Goal: Task Accomplishment & Management: Use online tool/utility

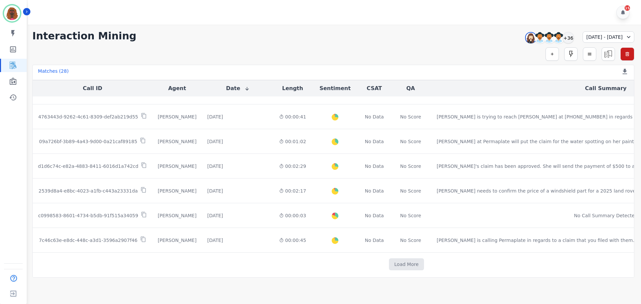
scroll to position [331, 0]
click at [389, 266] on button "Load More" at bounding box center [406, 266] width 35 height 12
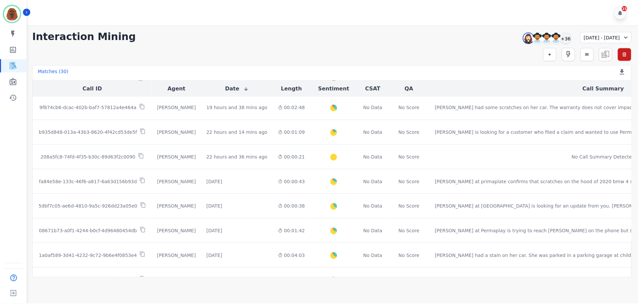
scroll to position [0, 0]
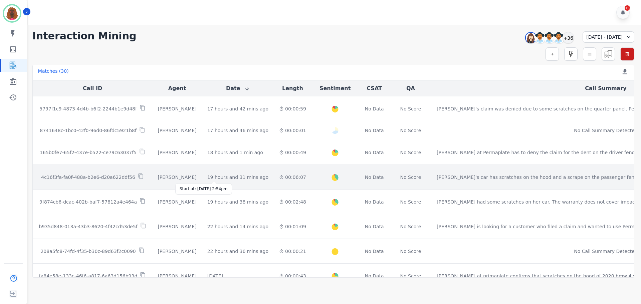
click at [219, 178] on div "19 hours and 31 mins ago" at bounding box center [237, 177] width 61 height 7
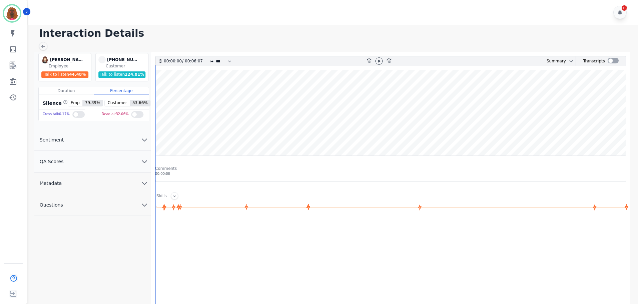
click at [408, 223] on div at bounding box center [391, 288] width 473 height 133
click at [381, 63] on icon at bounding box center [378, 60] width 5 height 5
click at [141, 159] on icon "chevron down" at bounding box center [144, 161] width 8 height 8
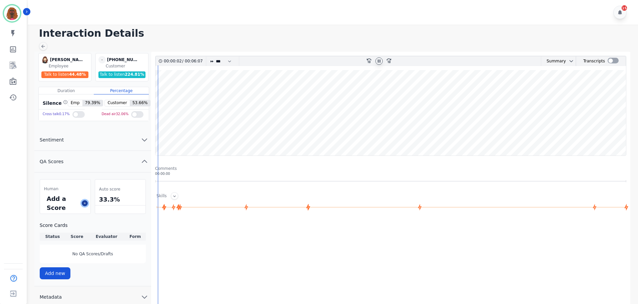
click at [84, 203] on icon at bounding box center [84, 202] width 3 height 3
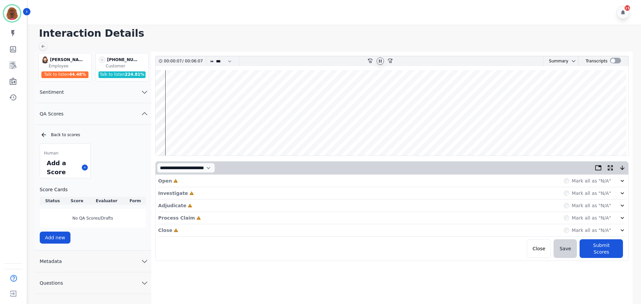
click at [332, 175] on div "Open Incomplete Mark all as "N/A"" at bounding box center [391, 181] width 467 height 12
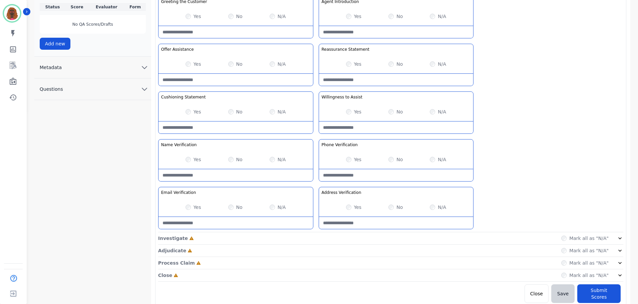
click at [319, 238] on div "Investigate Incomplete Mark all as "N/A"" at bounding box center [390, 238] width 465 height 12
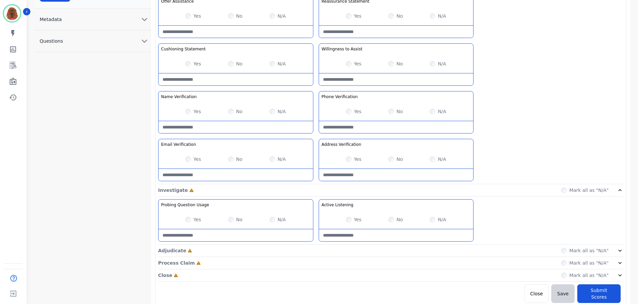
click at [315, 249] on div "Adjudicate Incomplete Mark all as "N/A"" at bounding box center [390, 251] width 465 height 12
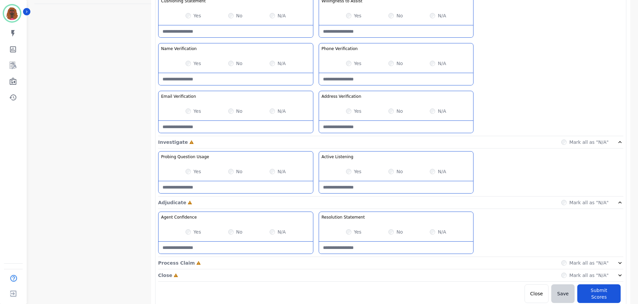
click at [315, 261] on div "Process Claim Incomplete Mark all as "N/A"" at bounding box center [390, 263] width 465 height 12
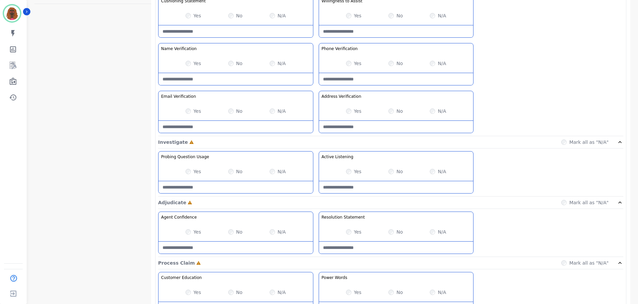
scroll to position [433, 0]
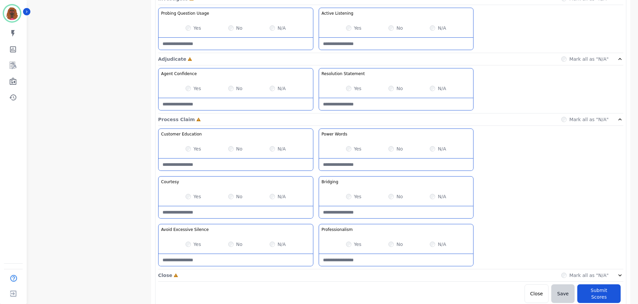
click at [314, 276] on div "Close Incomplete Mark all as "N/A"" at bounding box center [390, 275] width 465 height 12
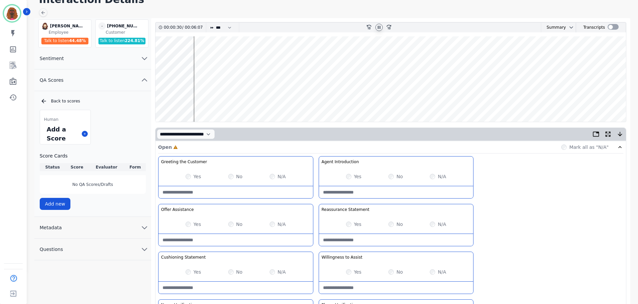
scroll to position [33, 0]
click at [214, 55] on wave at bounding box center [390, 79] width 470 height 85
click at [199, 284] on Statement-note at bounding box center [235, 288] width 154 height 12
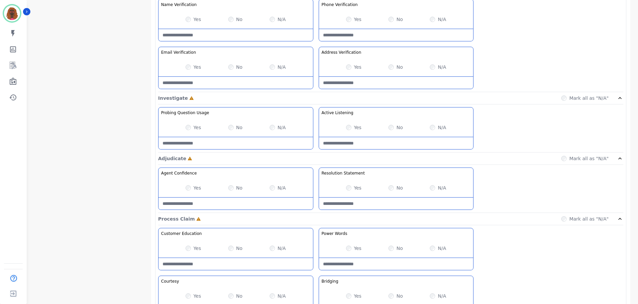
scroll to position [334, 0]
type Statement-note "**********"
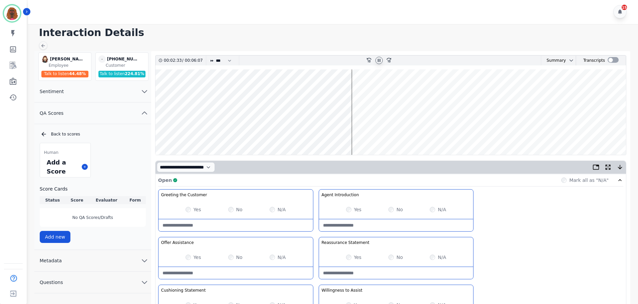
scroll to position [0, 0]
click at [357, 92] on wave at bounding box center [390, 112] width 470 height 85
click at [396, 91] on wave at bounding box center [390, 112] width 470 height 85
click at [315, 132] on wave at bounding box center [390, 112] width 470 height 85
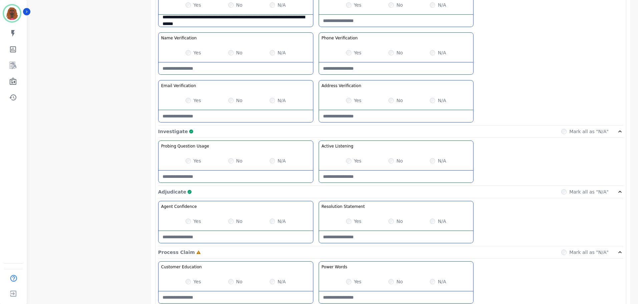
scroll to position [300, 0]
click at [256, 170] on div at bounding box center [235, 176] width 154 height 12
click at [259, 176] on Usage-note at bounding box center [235, 177] width 154 height 12
type Usage-note "*"
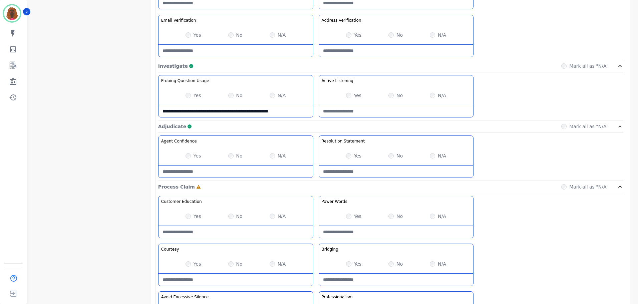
scroll to position [366, 0]
click at [288, 110] on Usage-note "**********" at bounding box center [235, 111] width 154 height 12
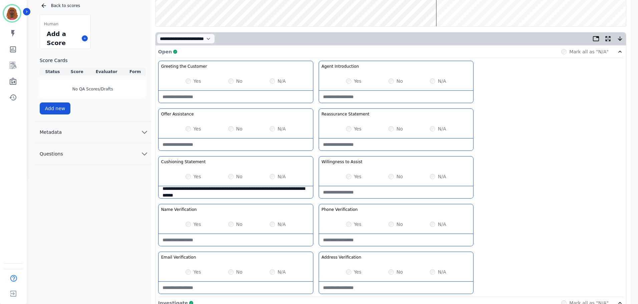
scroll to position [0, 0]
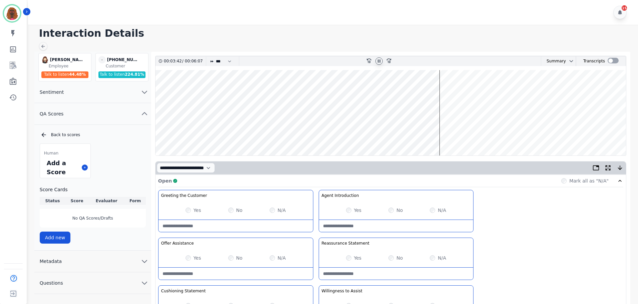
type Usage-note "**********"
click at [446, 133] on wave at bounding box center [390, 112] width 470 height 85
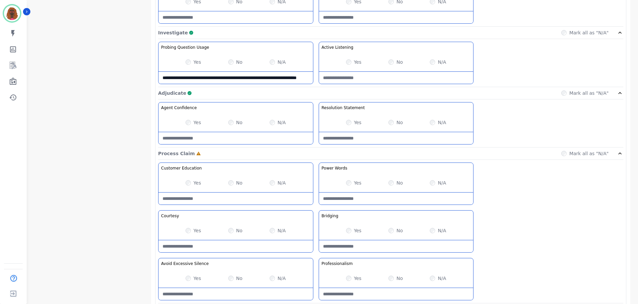
scroll to position [400, 0]
click at [387, 246] on Claim-Bridging-note at bounding box center [396, 246] width 154 height 12
type Claim-Bridging-note "**********"
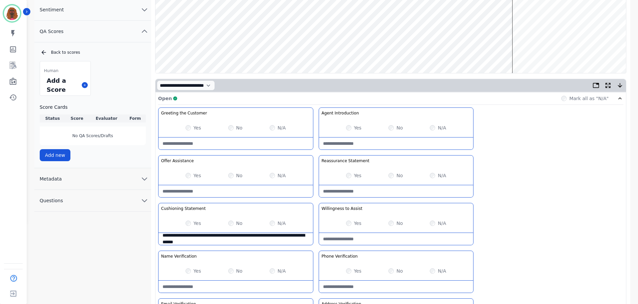
scroll to position [0, 0]
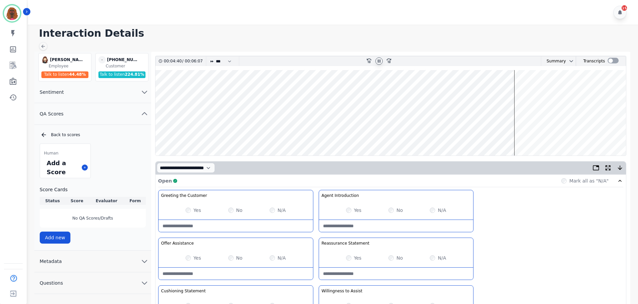
click at [416, 133] on wave at bounding box center [390, 112] width 470 height 85
click at [372, 131] on wave at bounding box center [390, 112] width 470 height 85
click at [492, 238] on div "**********" at bounding box center [390, 308] width 465 height 236
click at [331, 131] on wave at bounding box center [390, 112] width 470 height 85
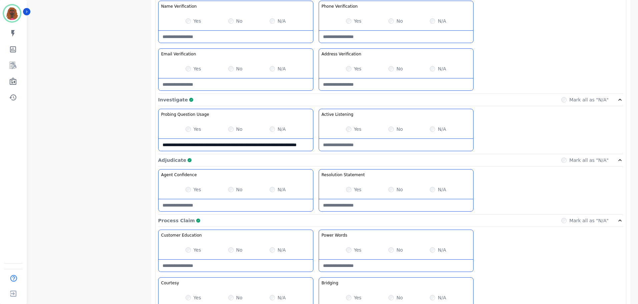
scroll to position [333, 0]
click at [386, 263] on Words-note at bounding box center [396, 265] width 154 height 12
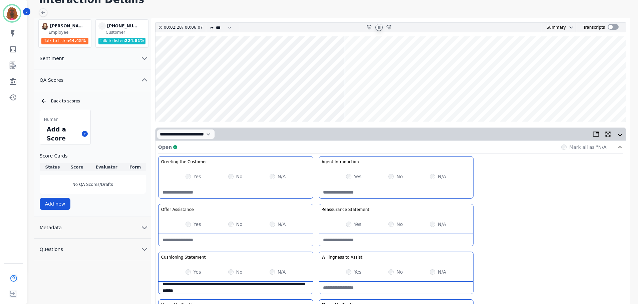
scroll to position [33, 0]
type Words-note "**********"
click at [237, 100] on wave at bounding box center [390, 79] width 470 height 85
click at [202, 99] on wave at bounding box center [390, 79] width 470 height 85
click at [184, 99] on wave at bounding box center [390, 79] width 470 height 85
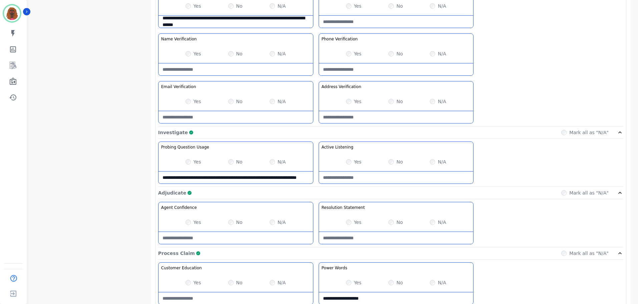
scroll to position [300, 0]
drag, startPoint x: 378, startPoint y: 297, endPoint x: 320, endPoint y: 281, distance: 60.5
click at [320, 281] on div "**********" at bounding box center [396, 283] width 155 height 42
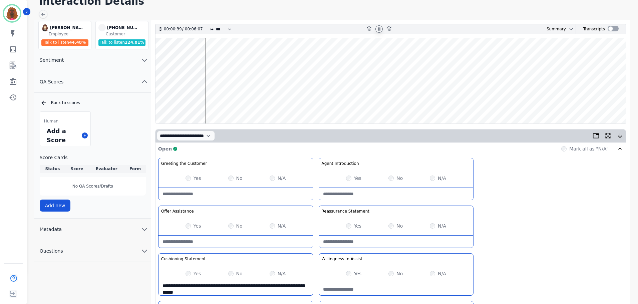
scroll to position [0, 0]
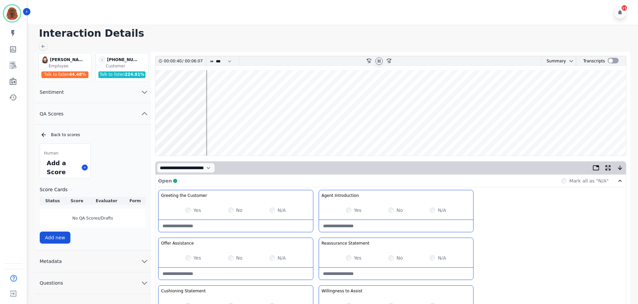
type Words-note "**********"
click at [477, 132] on wave at bounding box center [390, 112] width 470 height 85
click at [537, 131] on wave at bounding box center [390, 112] width 470 height 85
click at [585, 130] on wave at bounding box center [390, 112] width 470 height 85
click at [603, 92] on wave at bounding box center [390, 112] width 470 height 85
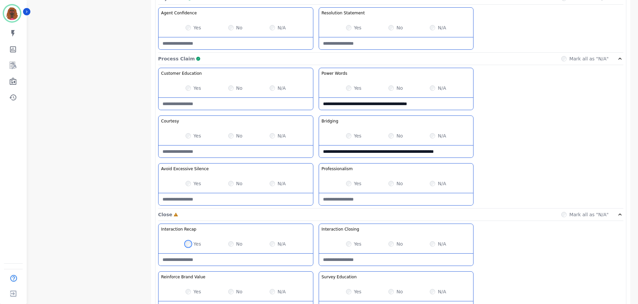
scroll to position [529, 0]
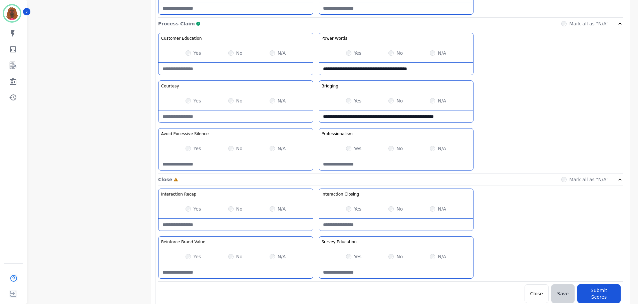
click at [230, 212] on div "No" at bounding box center [235, 209] width 14 height 7
click at [229, 226] on Recap-note at bounding box center [235, 225] width 154 height 12
type Recap-note "**********"
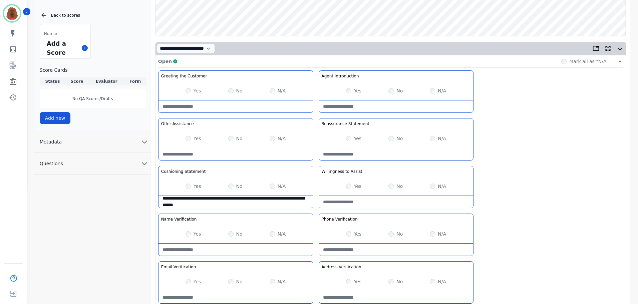
scroll to position [0, 0]
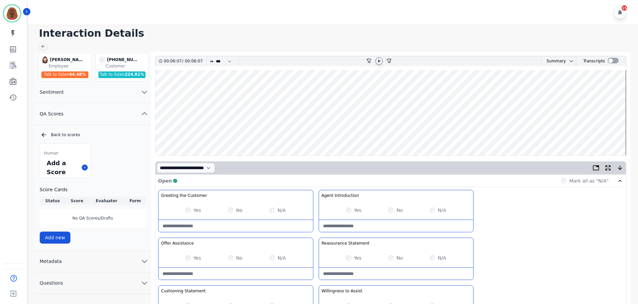
click at [612, 132] on wave at bounding box center [390, 112] width 470 height 85
click at [377, 59] on icon at bounding box center [378, 60] width 5 height 5
click at [537, 215] on div "**********" at bounding box center [390, 308] width 465 height 236
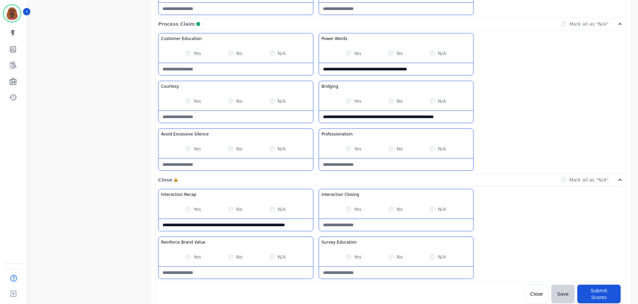
scroll to position [529, 0]
click at [364, 222] on Closing-note at bounding box center [396, 225] width 154 height 12
type Closing-note "**********"
click at [423, 227] on Closing-note "**********" at bounding box center [396, 225] width 154 height 12
click at [613, 295] on button "Submit Scores" at bounding box center [598, 293] width 43 height 19
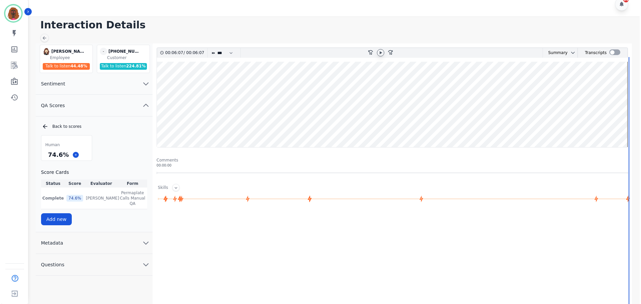
scroll to position [0, 0]
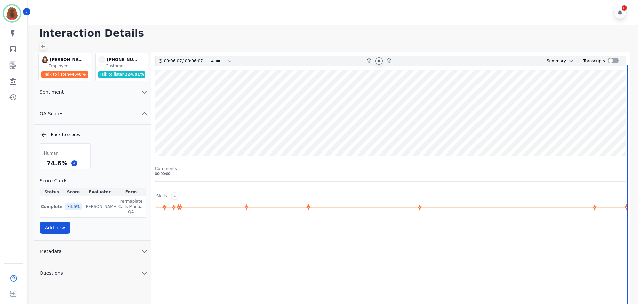
click at [44, 50] on div at bounding box center [43, 46] width 8 height 8
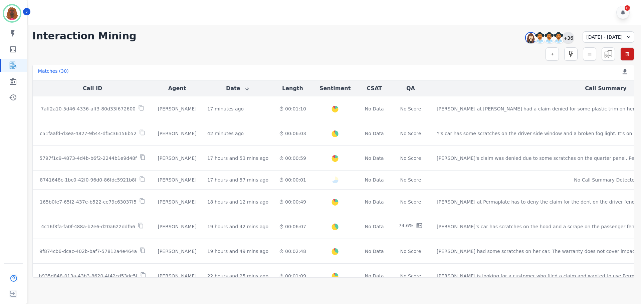
click at [562, 35] on div "+36" at bounding box center [567, 37] width 11 height 11
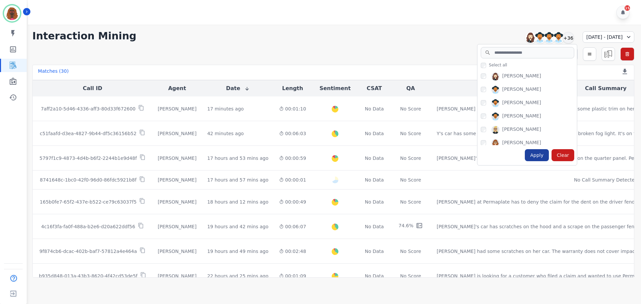
click at [524, 152] on div "Apply" at bounding box center [536, 155] width 24 height 12
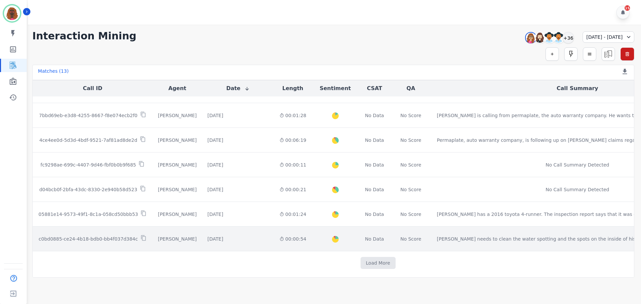
scroll to position [163, 0]
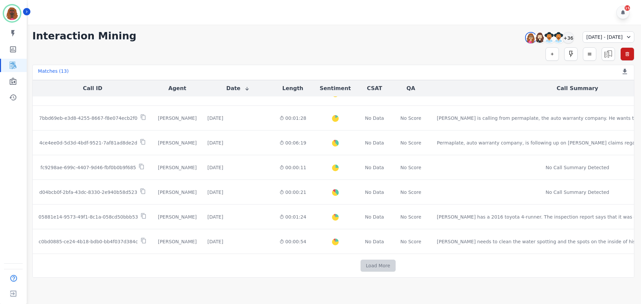
click at [360, 271] on button "Load More" at bounding box center [377, 266] width 35 height 12
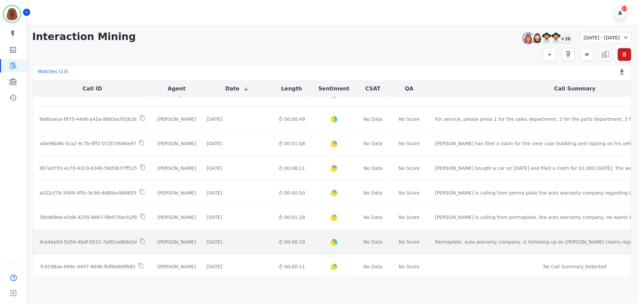
scroll to position [64, 0]
click at [214, 243] on div "[DATE]" at bounding box center [215, 242] width 16 height 7
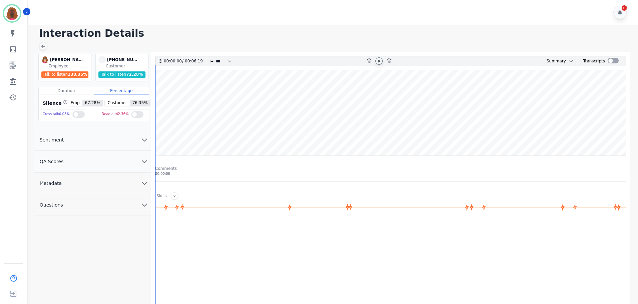
click at [377, 60] on icon at bounding box center [378, 60] width 5 height 5
click at [141, 154] on button "QA Scores" at bounding box center [92, 162] width 117 height 22
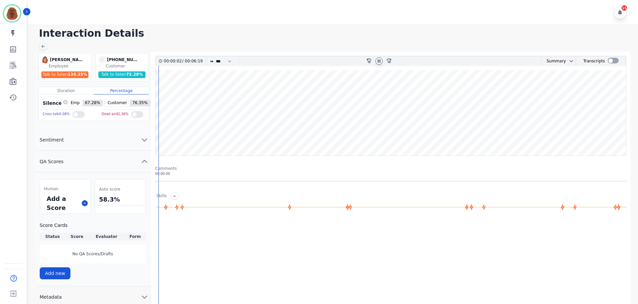
click at [81, 203] on div "Add a Score" at bounding box center [65, 203] width 50 height 21
click at [85, 205] on button at bounding box center [85, 203] width 6 height 6
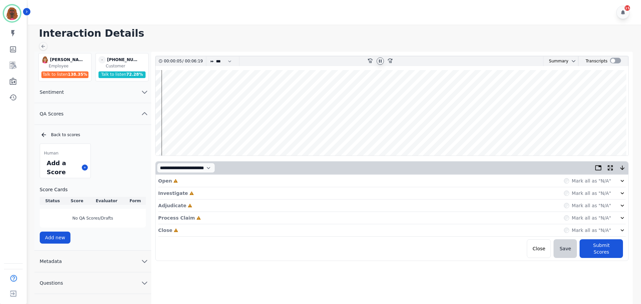
click at [205, 179] on div "Open Incomplete Mark all as "N/A"" at bounding box center [391, 181] width 467 height 12
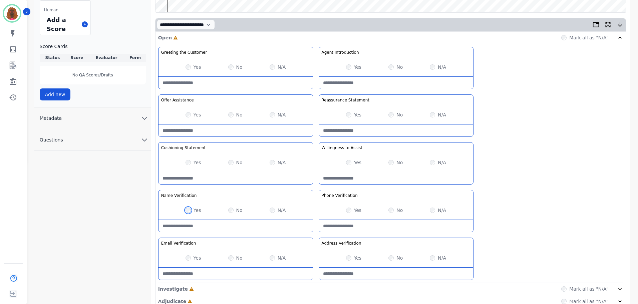
scroll to position [194, 0]
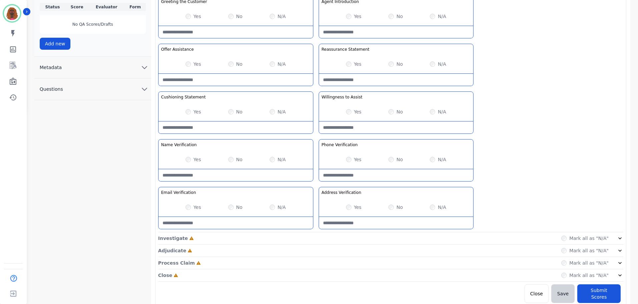
click at [319, 239] on div "Investigate Incomplete Mark all as "N/A"" at bounding box center [390, 238] width 465 height 12
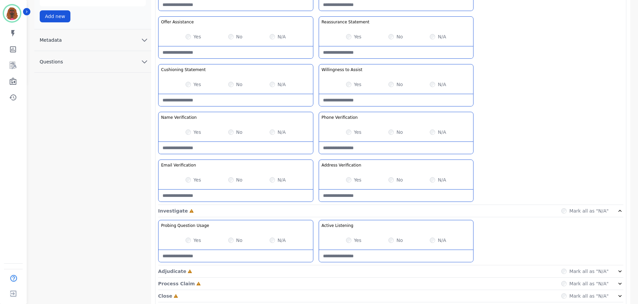
scroll to position [242, 0]
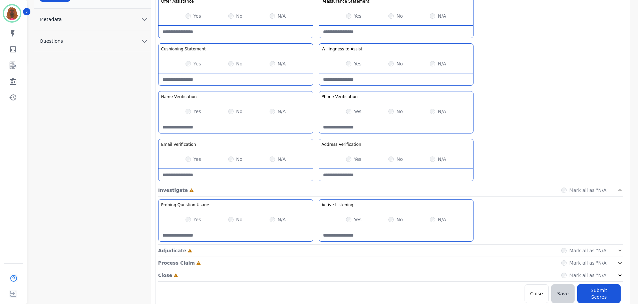
click at [312, 250] on div "Adjudicate Incomplete Mark all as "N/A"" at bounding box center [390, 251] width 465 height 12
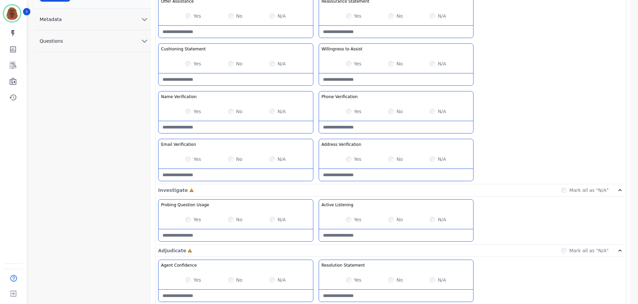
scroll to position [290, 0]
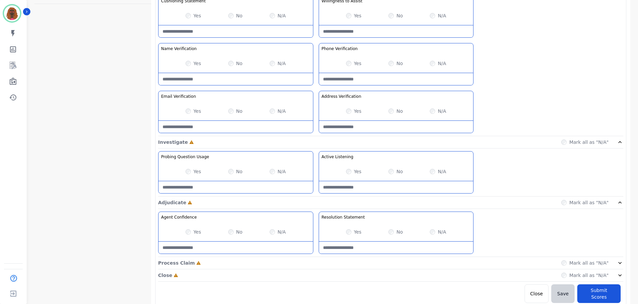
click at [313, 260] on div "Process Claim Incomplete Mark all as "N/A"" at bounding box center [390, 263] width 465 height 12
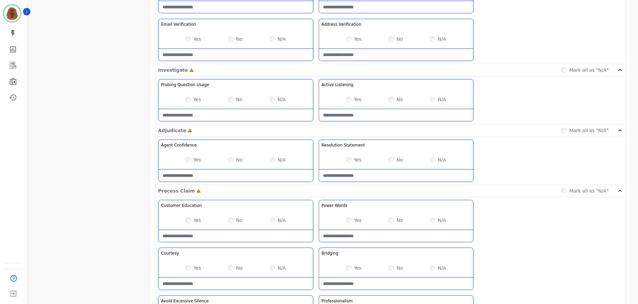
scroll to position [433, 0]
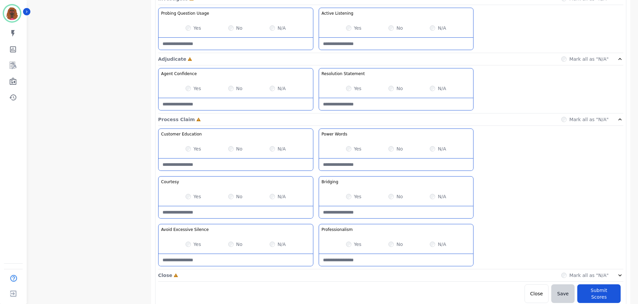
click at [314, 275] on div "Close Incomplete Mark all as "N/A"" at bounding box center [390, 275] width 465 height 12
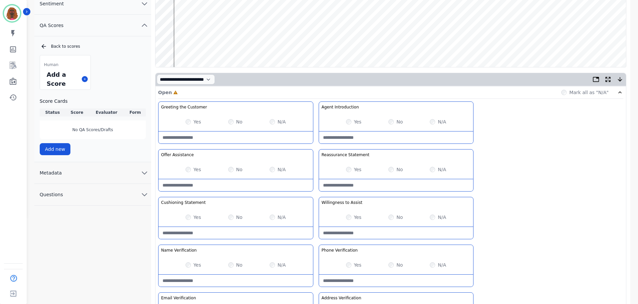
scroll to position [0, 0]
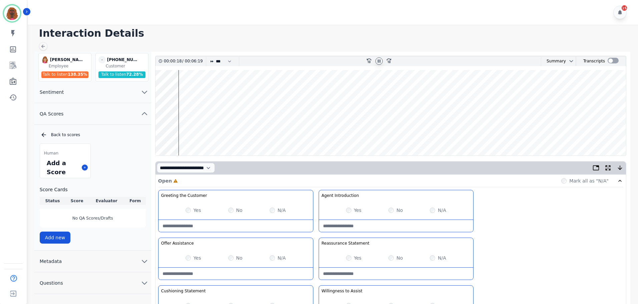
click at [381, 227] on Introduction-note at bounding box center [396, 226] width 154 height 12
click at [359, 229] on Introduction-note at bounding box center [396, 226] width 154 height 12
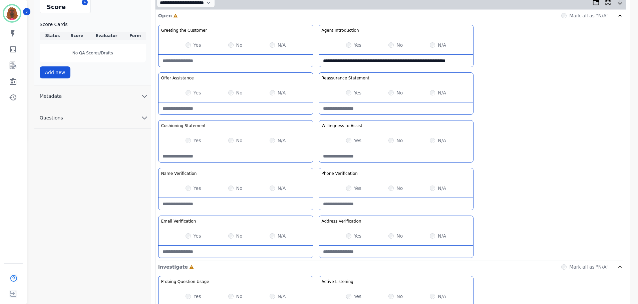
scroll to position [166, 0]
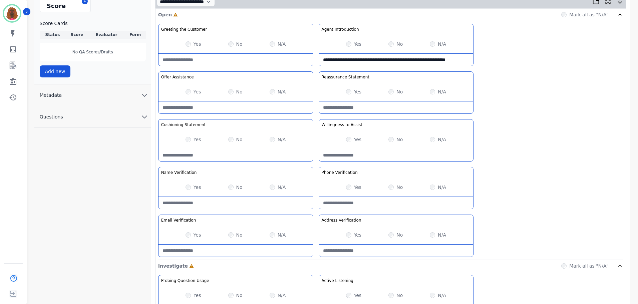
type Introduction-note "**********"
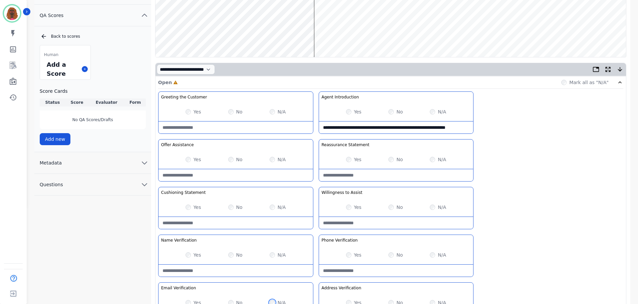
scroll to position [99, 0]
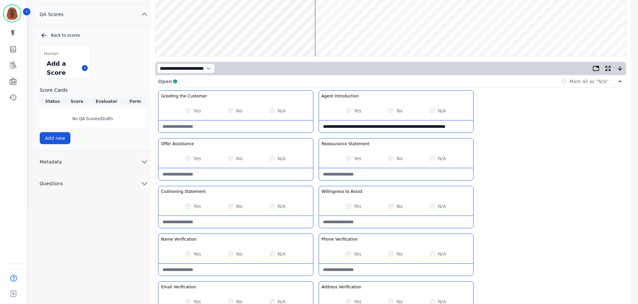
click at [230, 225] on Statement-note at bounding box center [235, 222] width 154 height 12
type Statement-note "**********"
drag, startPoint x: 223, startPoint y: 224, endPoint x: 154, endPoint y: 212, distance: 69.8
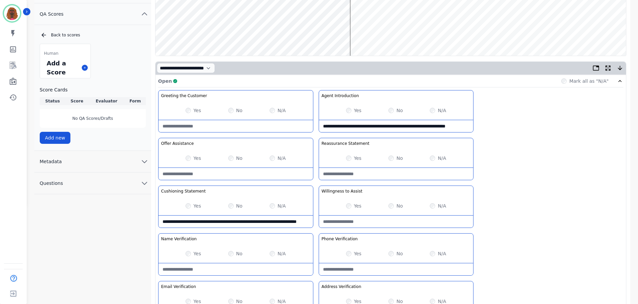
click at [191, 204] on div "Yes" at bounding box center [193, 205] width 16 height 7
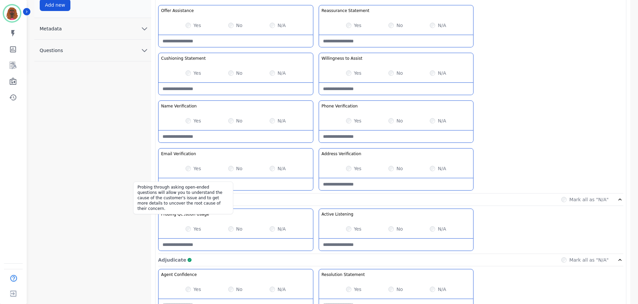
scroll to position [233, 0]
click at [226, 242] on Usage-note at bounding box center [235, 244] width 154 height 12
click at [215, 248] on Usage-note at bounding box center [235, 244] width 154 height 12
click at [284, 244] on Usage-note at bounding box center [235, 244] width 154 height 12
click at [188, 245] on Usage-note at bounding box center [235, 244] width 154 height 12
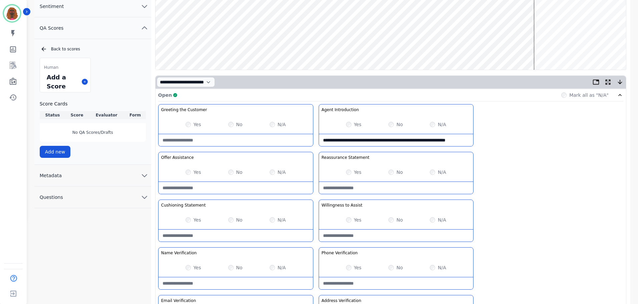
scroll to position [0, 0]
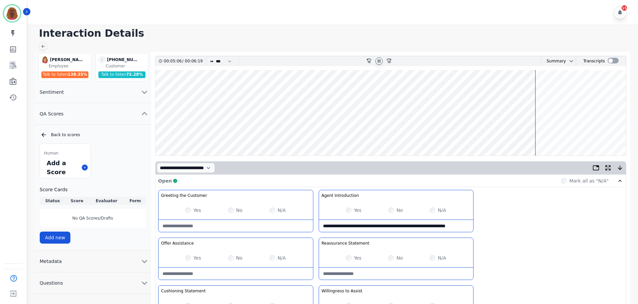
click at [518, 134] on wave at bounding box center [390, 112] width 470 height 85
click at [504, 134] on wave at bounding box center [390, 112] width 470 height 85
click at [551, 131] on wave at bounding box center [390, 112] width 470 height 85
click at [379, 61] on icon at bounding box center [378, 60] width 5 height 5
click at [379, 62] on icon at bounding box center [379, 60] width 2 height 3
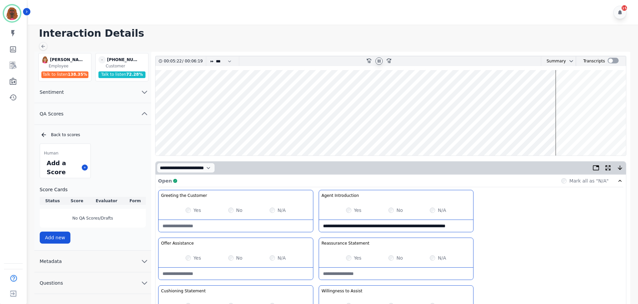
click at [508, 132] on wave at bounding box center [390, 112] width 470 height 85
click at [517, 135] on wave at bounding box center [390, 112] width 470 height 85
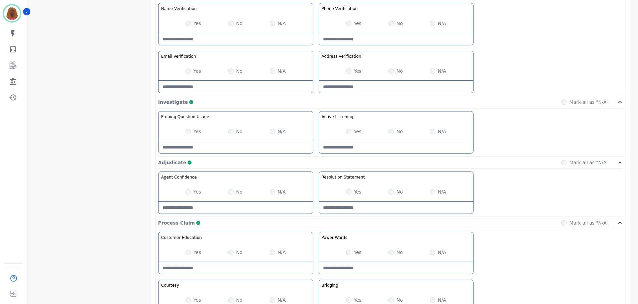
scroll to position [330, 0]
click at [195, 150] on Usage-note at bounding box center [235, 147] width 154 height 12
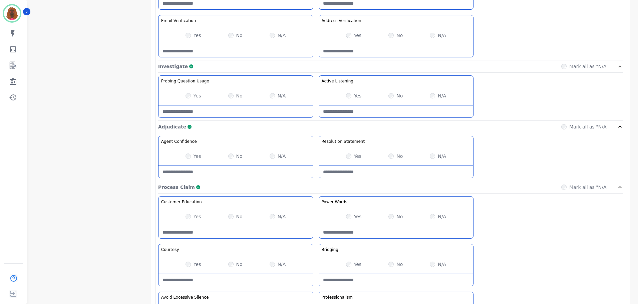
scroll to position [366, 0]
click at [249, 108] on Usage-note at bounding box center [235, 111] width 154 height 12
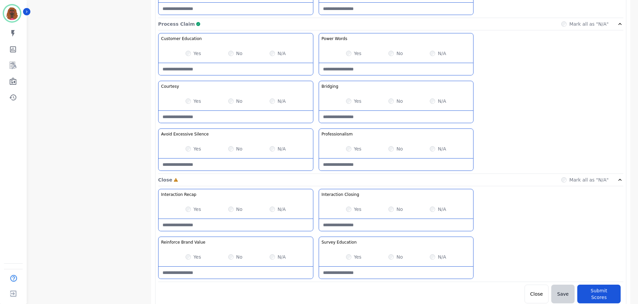
scroll to position [529, 0]
click at [426, 256] on div "Yes No N/A" at bounding box center [396, 256] width 154 height 19
click at [429, 256] on div "Yes No N/A" at bounding box center [396, 256] width 154 height 19
click at [435, 257] on div "N/A" at bounding box center [438, 256] width 16 height 7
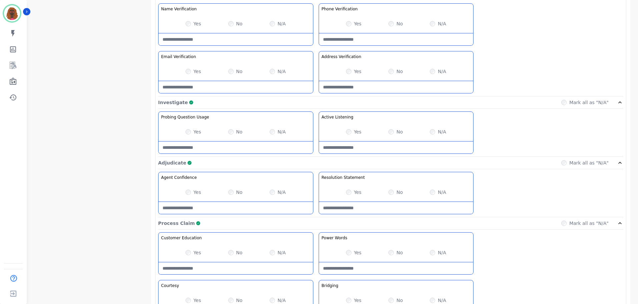
scroll to position [329, 0]
click at [209, 149] on Usage-note at bounding box center [235, 148] width 154 height 12
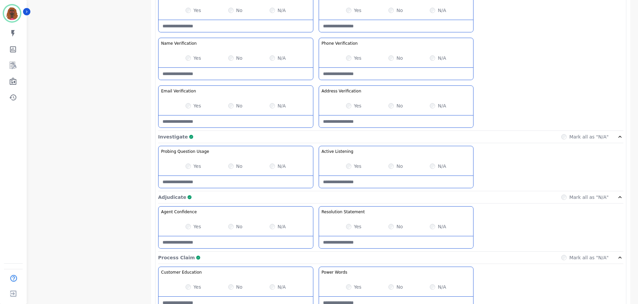
scroll to position [296, 0]
click at [246, 182] on Usage-note at bounding box center [235, 181] width 154 height 12
click at [243, 185] on Usage-note "**********" at bounding box center [235, 181] width 154 height 12
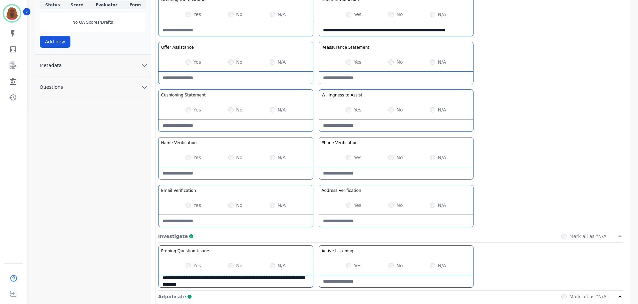
scroll to position [196, 0]
type Usage-note "**********"
drag, startPoint x: 222, startPoint y: 285, endPoint x: 226, endPoint y: 276, distance: 9.1
click at [222, 285] on Usage-note "**********" at bounding box center [235, 281] width 154 height 12
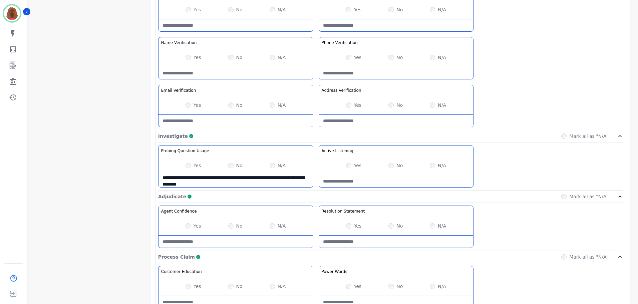
scroll to position [0, 0]
drag, startPoint x: 225, startPoint y: 185, endPoint x: 66, endPoint y: 158, distance: 161.0
click at [66, 158] on div "**********" at bounding box center [333, 163] width 599 height 814
click at [193, 181] on Usage-note at bounding box center [235, 181] width 154 height 12
type Usage-note "**********"
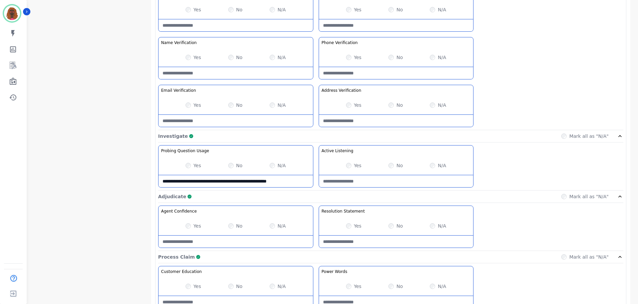
click at [193, 181] on Usage-note "**********" at bounding box center [235, 181] width 154 height 12
click at [211, 181] on Usage-note at bounding box center [235, 181] width 154 height 12
click at [188, 182] on Usage-note at bounding box center [235, 181] width 154 height 12
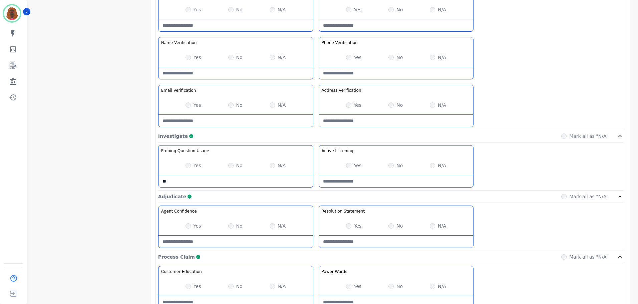
type Usage-note "*"
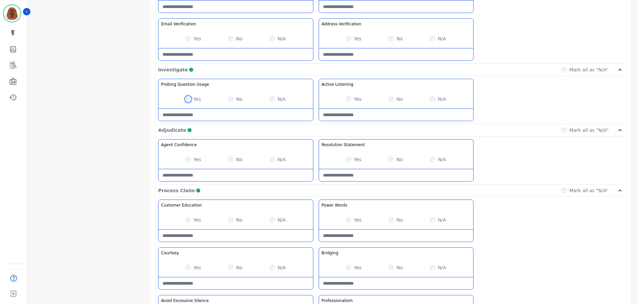
scroll to position [363, 0]
click at [193, 237] on Education-note at bounding box center [235, 235] width 154 height 12
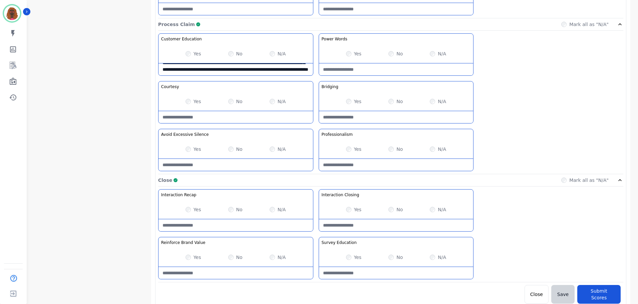
scroll to position [529, 0]
click at [232, 72] on Education-note "**********" at bounding box center [235, 69] width 154 height 12
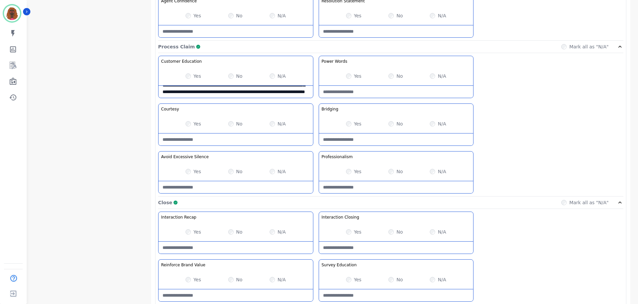
scroll to position [516, 0]
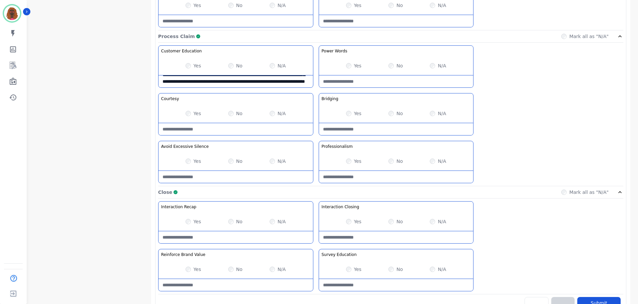
type Education-note "**********"
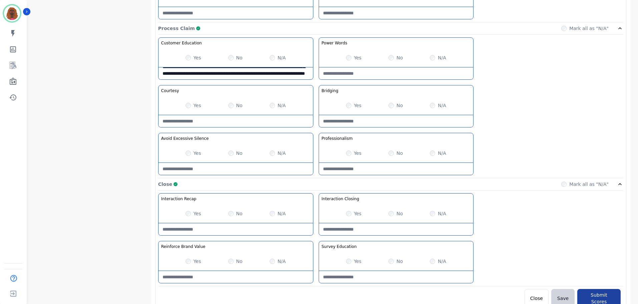
scroll to position [529, 0]
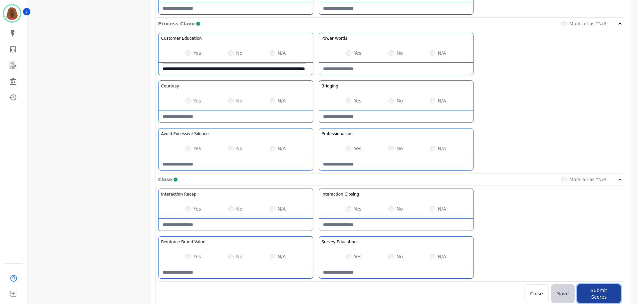
click at [609, 284] on button "Submit Scores" at bounding box center [598, 293] width 43 height 19
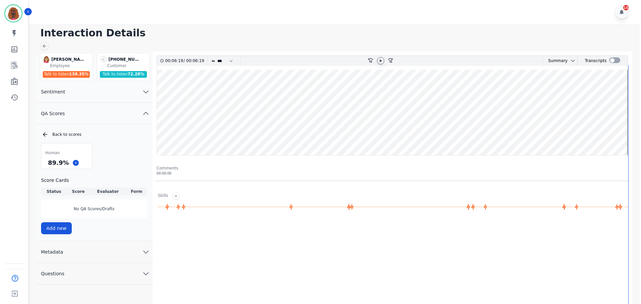
scroll to position [0, 0]
click at [39, 44] on div "Interaction Details [PERSON_NAME] [PERSON_NAME] Employee Talk to listen 138.35 …" at bounding box center [332, 192] width 612 height 334
click at [41, 45] on icon at bounding box center [42, 46] width 5 height 5
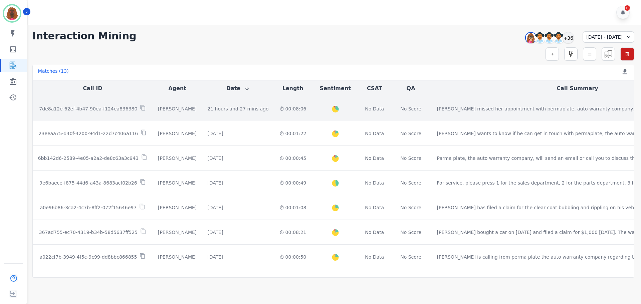
click at [219, 112] on td "21 hours and 27 mins ago Start at: [DATE] 1:19pm" at bounding box center [238, 108] width 72 height 25
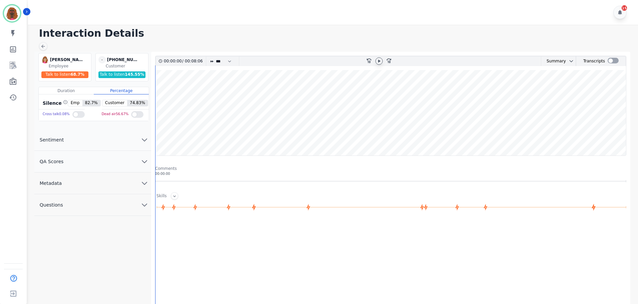
click at [376, 59] on div at bounding box center [378, 60] width 7 height 7
click at [140, 159] on button "QA Scores" at bounding box center [92, 162] width 117 height 22
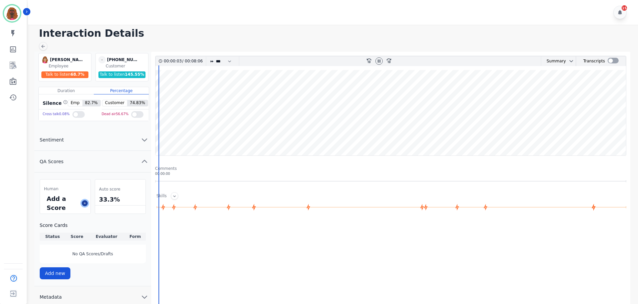
click at [85, 205] on icon at bounding box center [84, 202] width 3 height 3
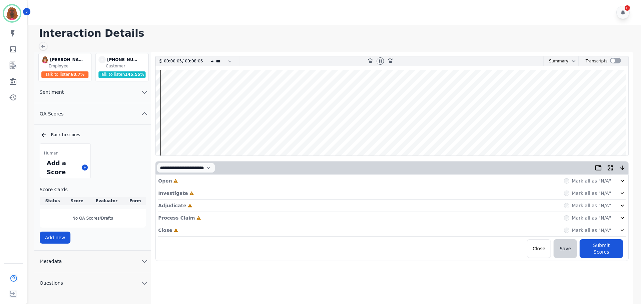
click at [222, 177] on div "Open Incomplete Mark all as "N/A"" at bounding box center [391, 181] width 467 height 12
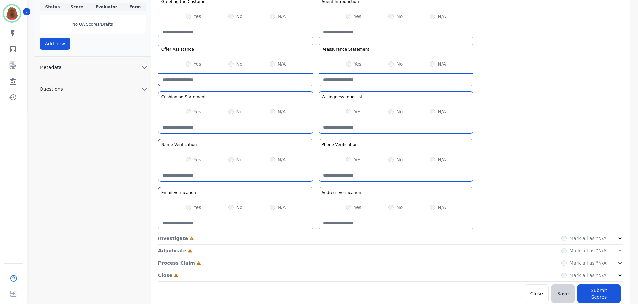
click at [314, 236] on div "Investigate Incomplete Mark all as "N/A"" at bounding box center [390, 238] width 465 height 12
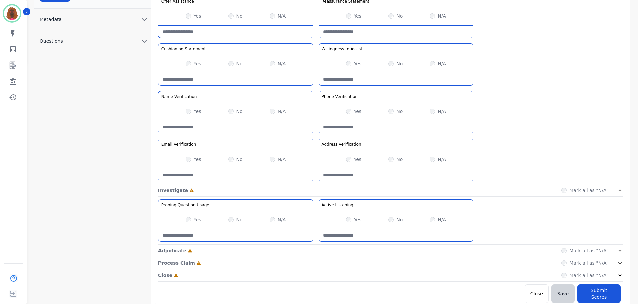
click at [310, 253] on div "Adjudicate Incomplete Mark all as "N/A"" at bounding box center [390, 251] width 465 height 12
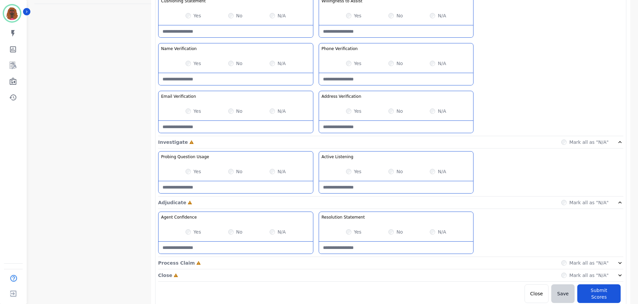
click at [313, 260] on div "Process Claim Incomplete Mark all as "N/A"" at bounding box center [390, 263] width 465 height 12
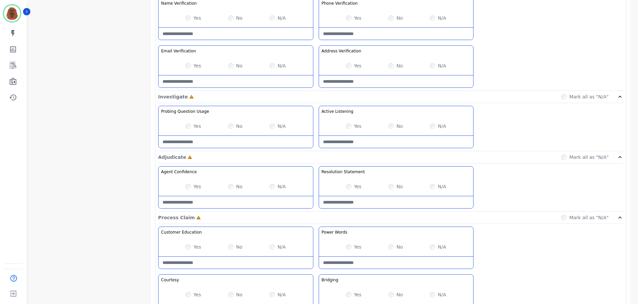
scroll to position [433, 0]
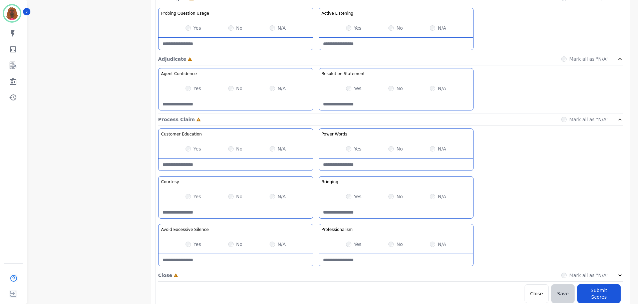
click at [314, 276] on div "Close Incomplete Mark all as "N/A"" at bounding box center [390, 275] width 465 height 12
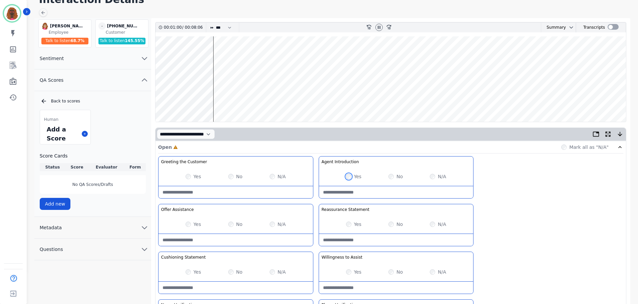
scroll to position [33, 0]
click at [225, 271] on div "Yes No N/A" at bounding box center [235, 272] width 154 height 19
click at [233, 274] on div "No" at bounding box center [235, 272] width 14 height 7
click at [231, 269] on div "No" at bounding box center [235, 272] width 14 height 7
click at [231, 267] on div "Yes No N/A" at bounding box center [235, 272] width 154 height 19
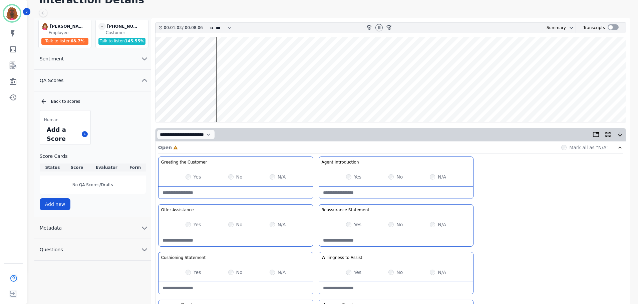
click at [225, 288] on Statement-note at bounding box center [235, 288] width 154 height 12
type Statement-note "**********"
click at [379, 31] on div at bounding box center [379, 28] width 10 height 10
click at [379, 27] on icon at bounding box center [378, 27] width 5 height 5
click at [368, 101] on wave at bounding box center [390, 79] width 470 height 85
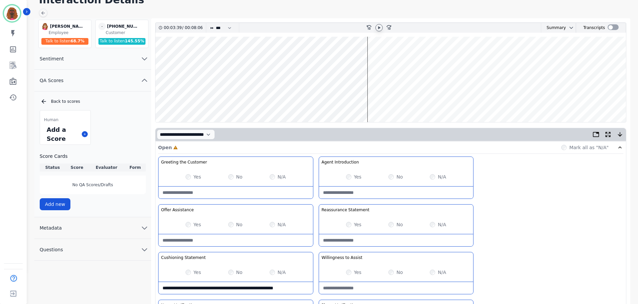
click at [381, 27] on icon at bounding box center [378, 27] width 5 height 5
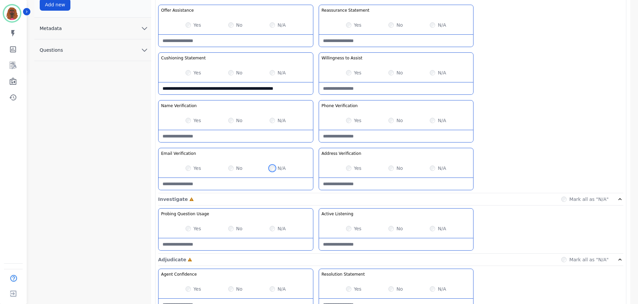
scroll to position [233, 0]
click at [205, 244] on Usage-note at bounding box center [235, 244] width 154 height 12
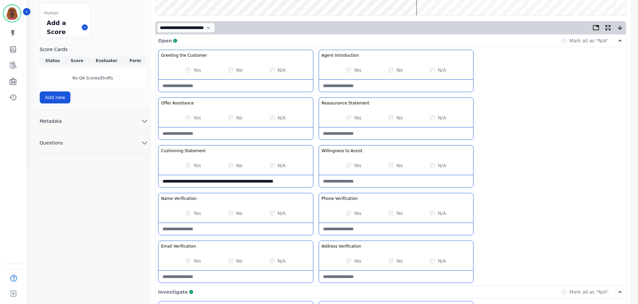
scroll to position [0, 0]
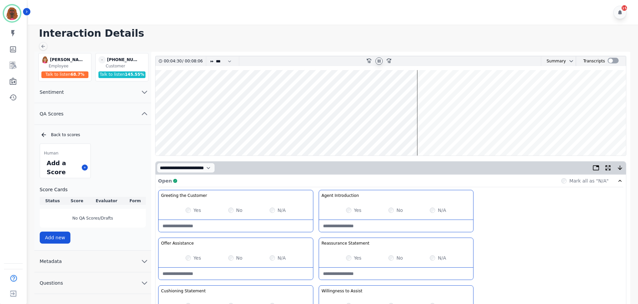
click at [378, 63] on icon at bounding box center [378, 60] width 5 height 5
click at [379, 61] on icon at bounding box center [378, 60] width 5 height 5
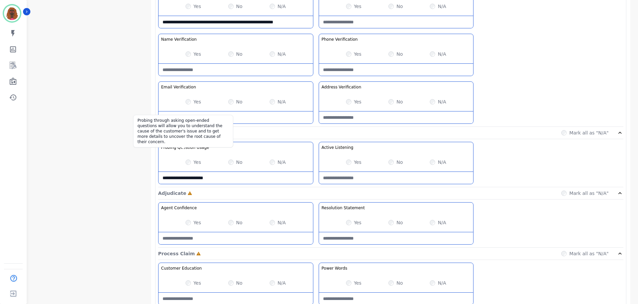
scroll to position [300, 0]
click at [221, 176] on Usage-note "**********" at bounding box center [235, 177] width 154 height 12
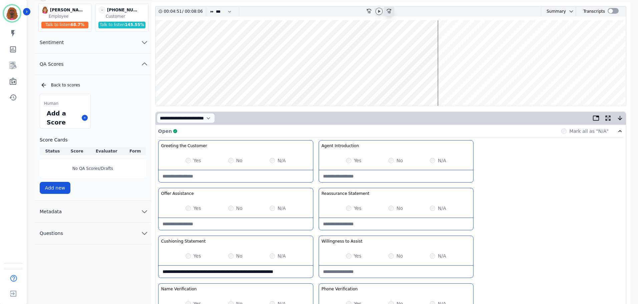
scroll to position [0, 0]
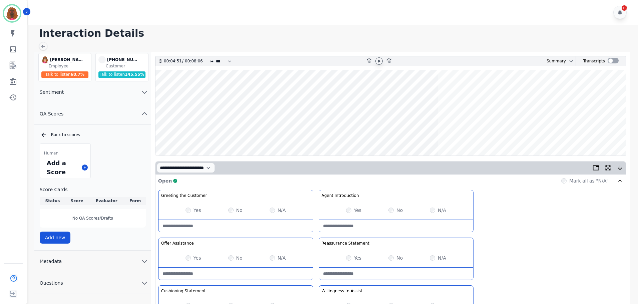
click at [379, 63] on icon at bounding box center [378, 60] width 5 height 5
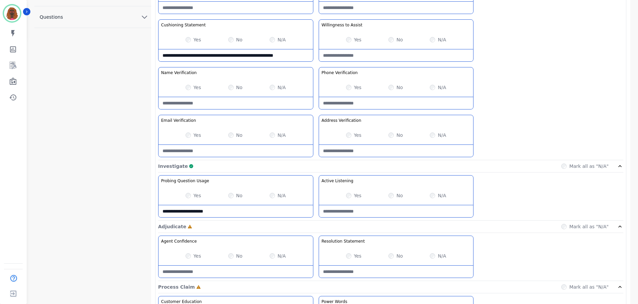
scroll to position [267, 0]
click at [243, 211] on Usage-note "**********" at bounding box center [235, 211] width 154 height 12
click at [239, 208] on Usage-note "**********" at bounding box center [235, 211] width 154 height 12
type Usage-note "**********"
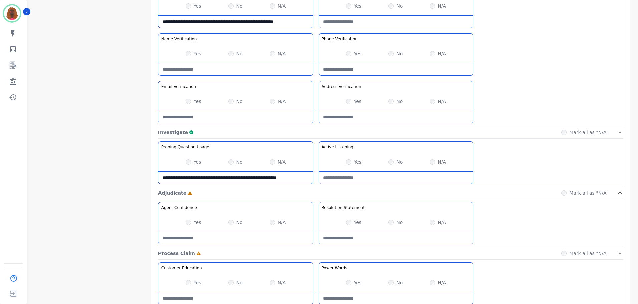
scroll to position [0, 0]
drag, startPoint x: 205, startPoint y: 180, endPoint x: 156, endPoint y: 170, distance: 49.1
click at [156, 170] on div "**********" at bounding box center [390, 203] width 470 height 657
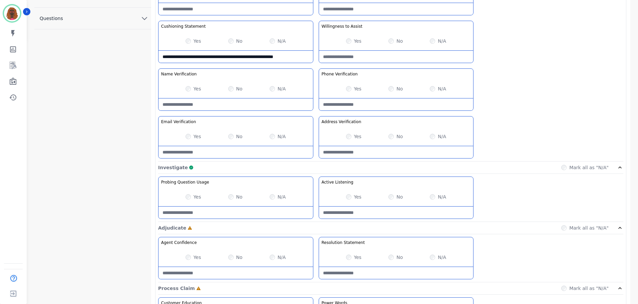
scroll to position [266, 0]
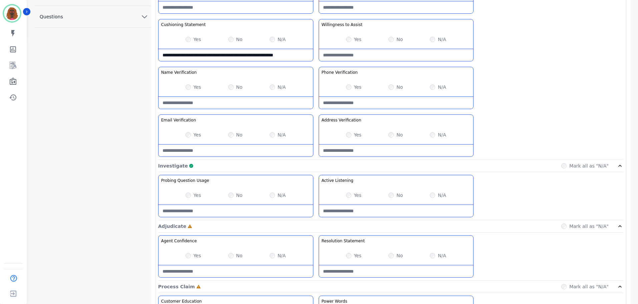
click at [191, 211] on Usage-note at bounding box center [235, 211] width 154 height 12
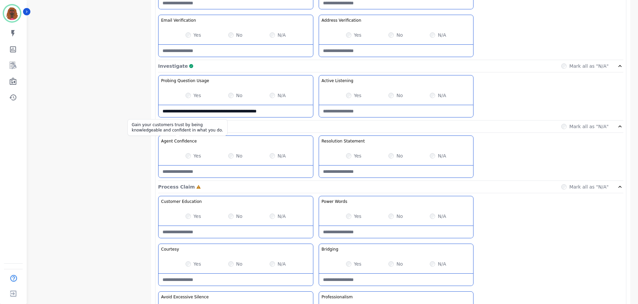
scroll to position [366, 0]
type Usage-note "**********"
click at [228, 228] on Education-note at bounding box center [235, 232] width 154 height 12
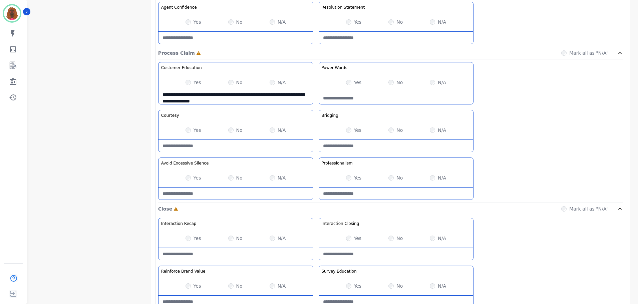
scroll to position [500, 0]
type Education-note "**********"
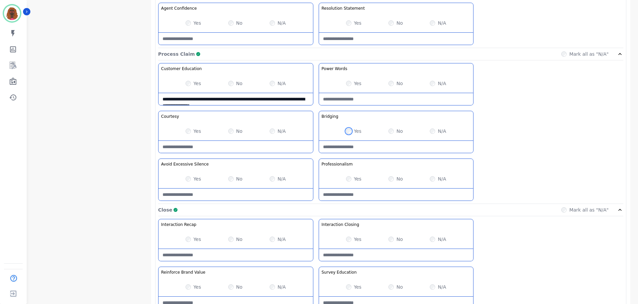
scroll to position [498, 0]
click at [386, 151] on Claim-Bridging-note at bounding box center [396, 148] width 154 height 12
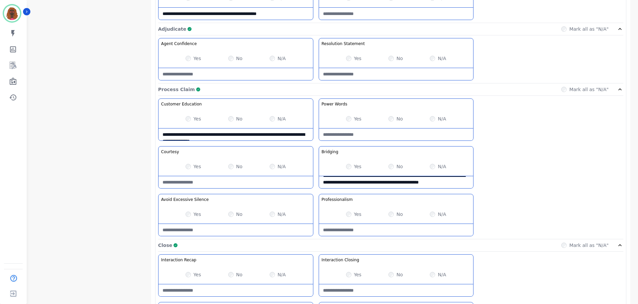
scroll to position [464, 0]
click at [447, 177] on Claim-Bridging-note "**********" at bounding box center [396, 181] width 154 height 12
click at [344, 185] on Claim-Bridging-note "**********" at bounding box center [396, 181] width 154 height 12
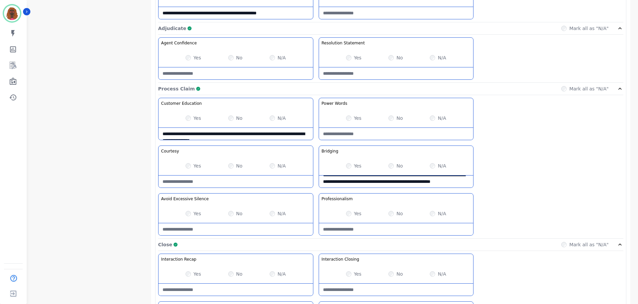
click at [359, 184] on Claim-Bridging-note "**********" at bounding box center [396, 181] width 154 height 12
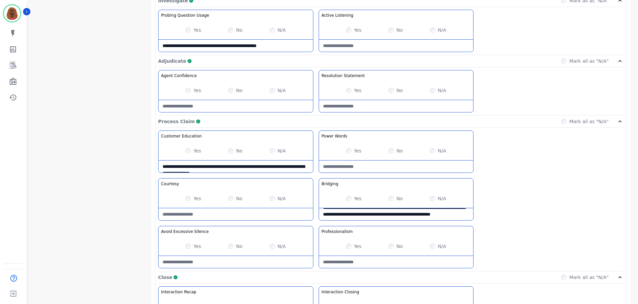
scroll to position [431, 0]
click at [417, 211] on Claim-Bridging-note "**********" at bounding box center [396, 215] width 154 height 12
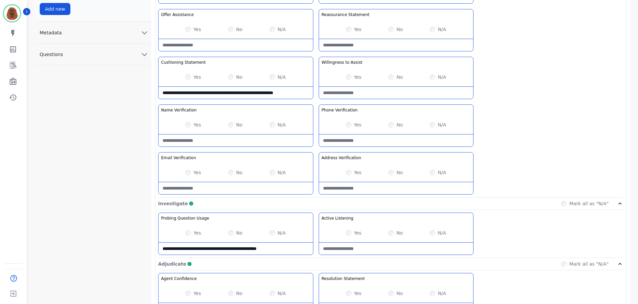
scroll to position [229, 0]
type Claim-Bridging-note "**********"
click at [270, 248] on Usage-note "**********" at bounding box center [235, 248] width 154 height 12
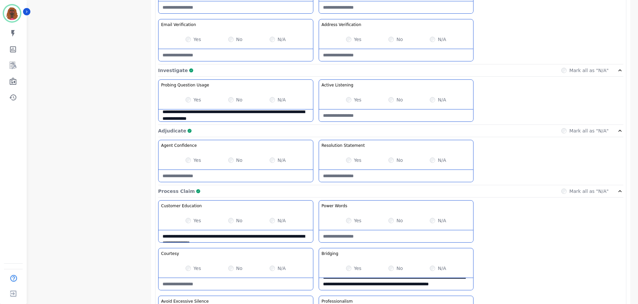
scroll to position [362, 0]
click at [217, 117] on Usage-note "**********" at bounding box center [235, 115] width 154 height 12
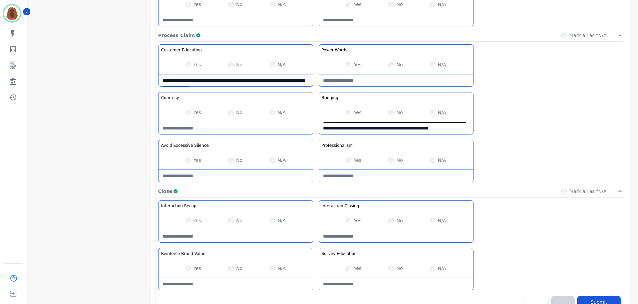
scroll to position [529, 0]
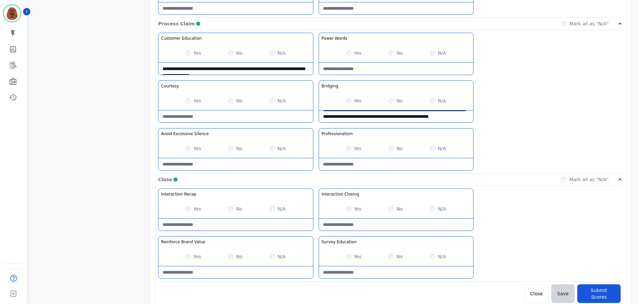
type Usage-note "**********"
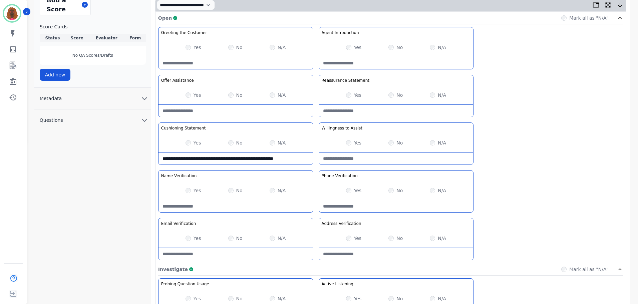
scroll to position [162, 0]
click at [303, 157] on Statement-note "**********" at bounding box center [235, 159] width 154 height 12
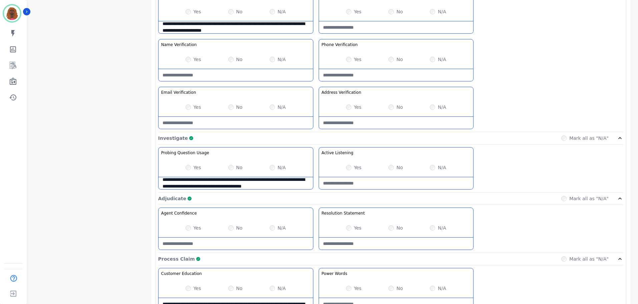
scroll to position [295, 0]
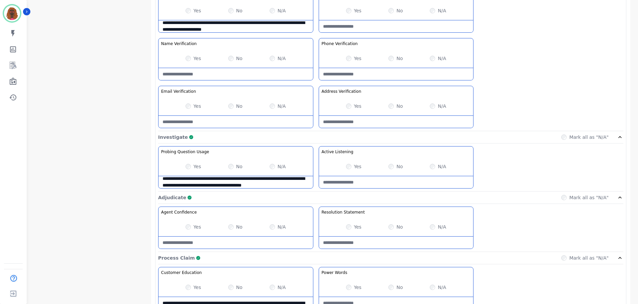
type Statement-note "**********"
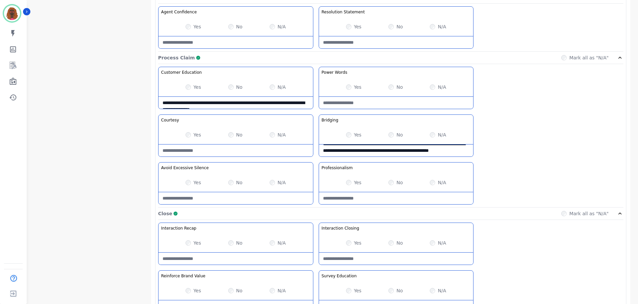
scroll to position [529, 0]
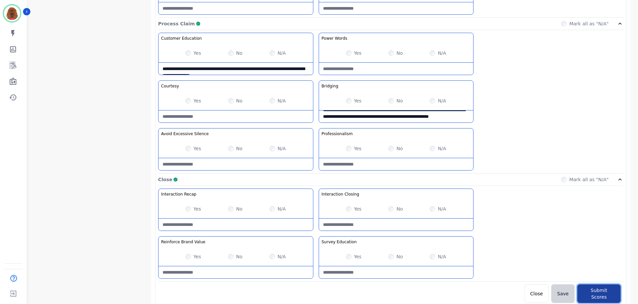
click at [600, 286] on button "Submit Scores" at bounding box center [598, 293] width 43 height 19
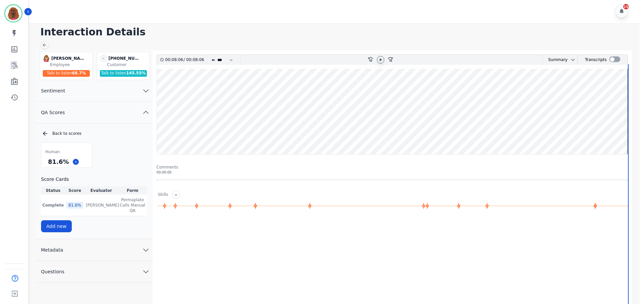
scroll to position [0, 0]
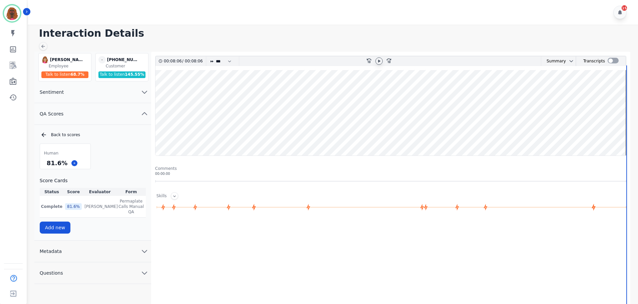
click at [42, 42] on div at bounding box center [43, 46] width 8 height 8
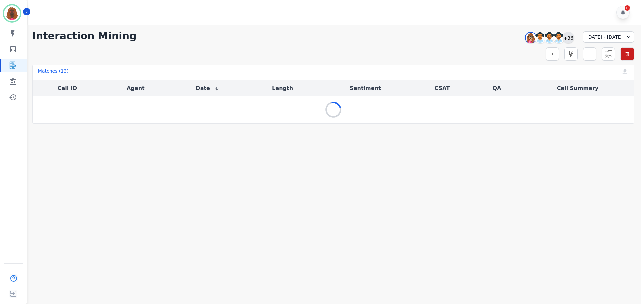
click at [562, 40] on div "+36" at bounding box center [567, 37] width 11 height 11
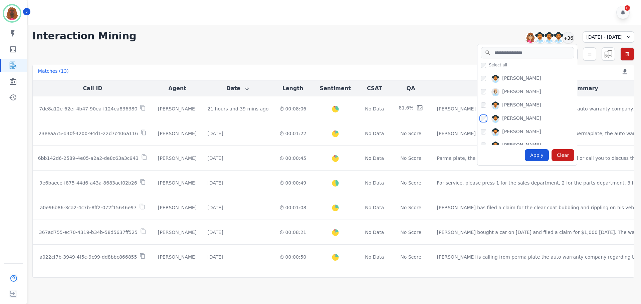
scroll to position [92, 0]
click at [524, 155] on div "Apply" at bounding box center [536, 155] width 24 height 12
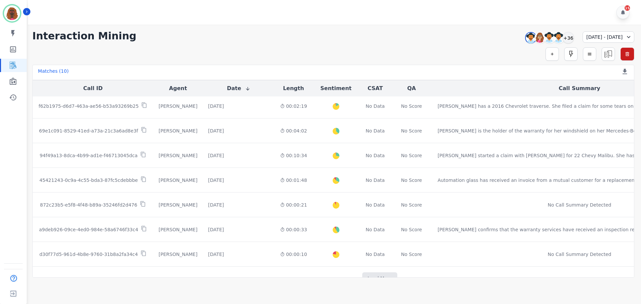
scroll to position [94, 0]
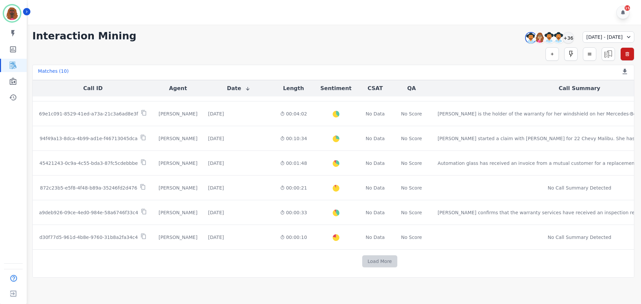
click at [362, 258] on button "Load More" at bounding box center [379, 261] width 35 height 12
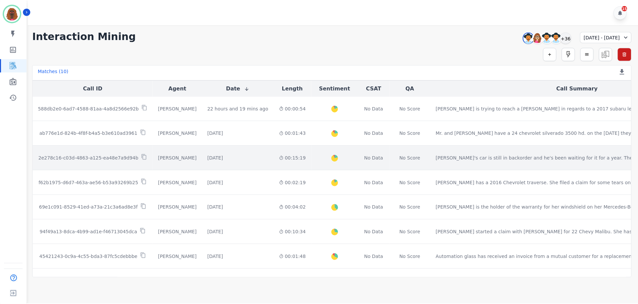
scroll to position [0, 0]
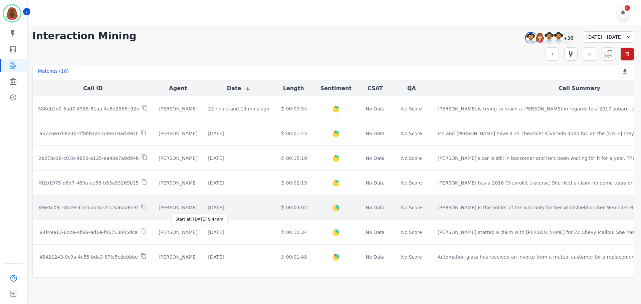
click at [208, 209] on div "[DATE]" at bounding box center [216, 207] width 16 height 7
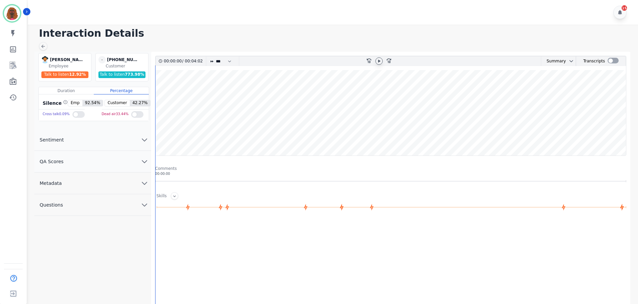
click at [379, 60] on icon at bounding box center [379, 60] width 2 height 3
click at [140, 164] on icon "chevron down" at bounding box center [144, 161] width 8 height 8
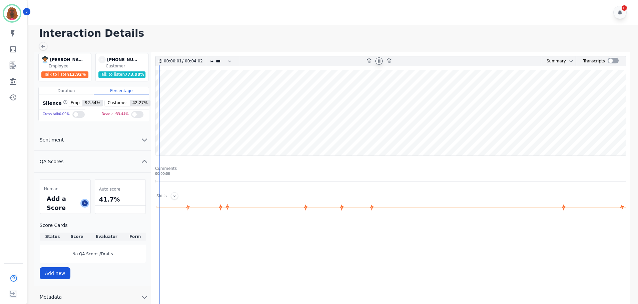
click at [86, 202] on icon at bounding box center [84, 202] width 3 height 3
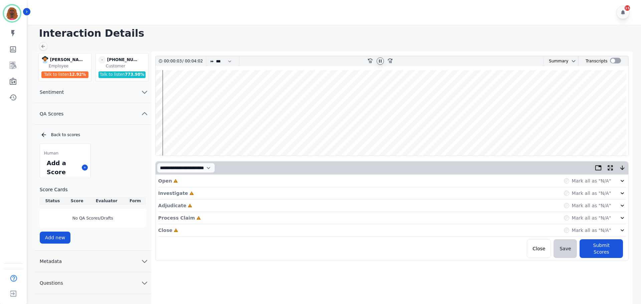
click at [185, 180] on div "Open Incomplete Mark all as "N/A"" at bounding box center [391, 181] width 467 height 12
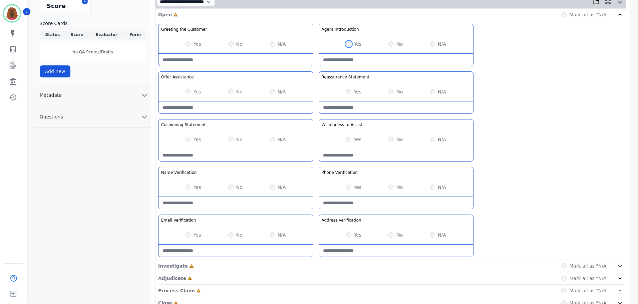
scroll to position [166, 0]
click at [330, 267] on div "Investigate Incomplete Mark all as "N/A"" at bounding box center [390, 266] width 465 height 12
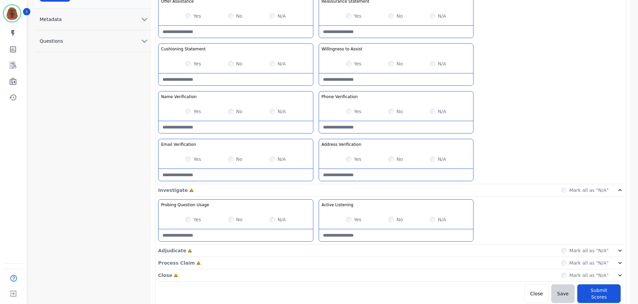
click at [318, 250] on div "Adjudicate Incomplete Mark all as "N/A"" at bounding box center [390, 251] width 465 height 12
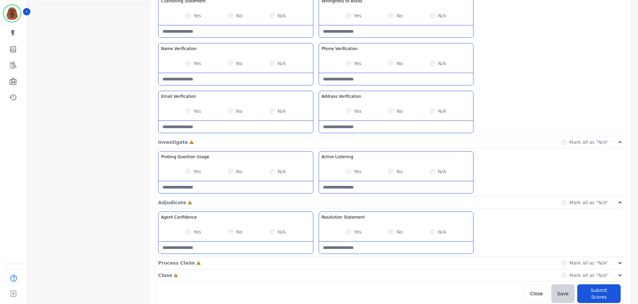
click at [313, 258] on div "Process Claim Incomplete Mark all as "N/A"" at bounding box center [390, 263] width 465 height 12
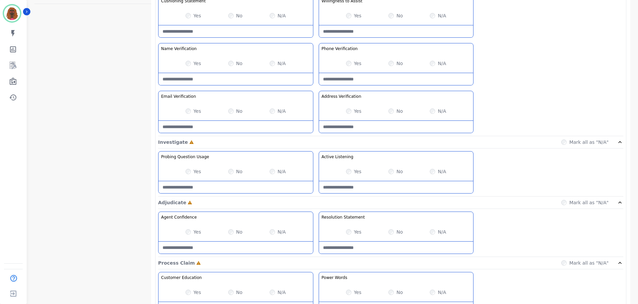
scroll to position [433, 0]
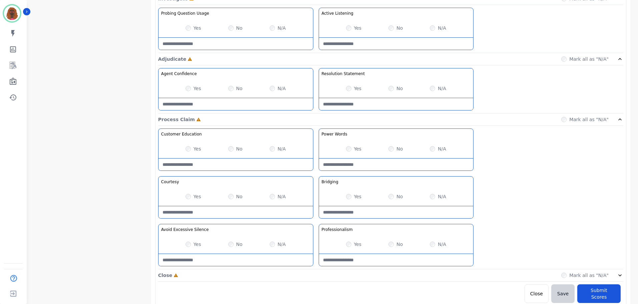
click at [314, 278] on div "Close Incomplete Mark all as "N/A"" at bounding box center [390, 275] width 465 height 12
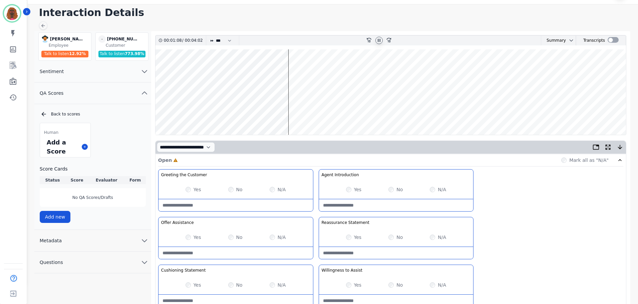
scroll to position [0, 0]
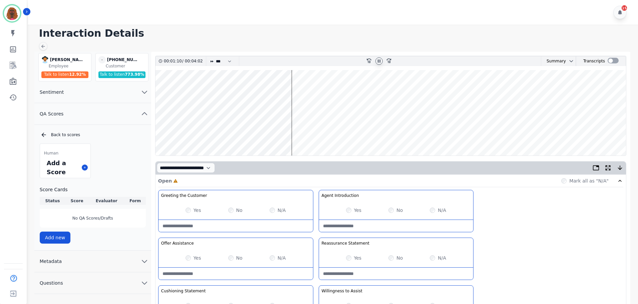
click at [296, 134] on wave at bounding box center [390, 112] width 470 height 85
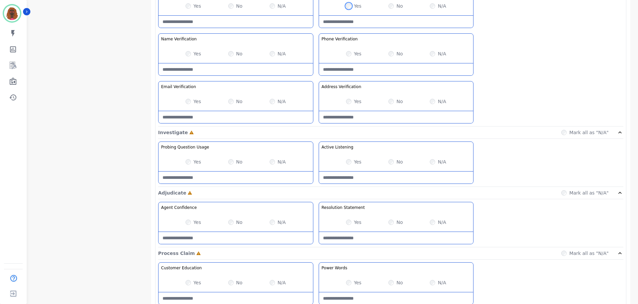
scroll to position [300, 0]
click at [350, 179] on Listening-note at bounding box center [396, 177] width 154 height 12
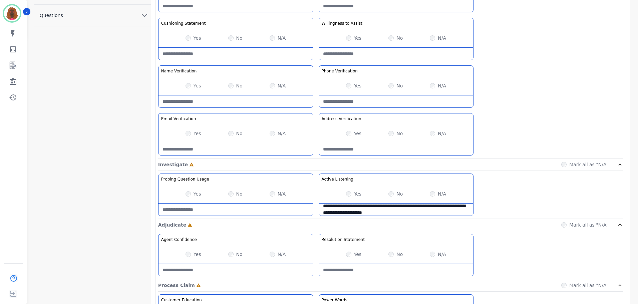
scroll to position [267, 0]
click at [406, 213] on Listening-note "**********" at bounding box center [396, 210] width 154 height 12
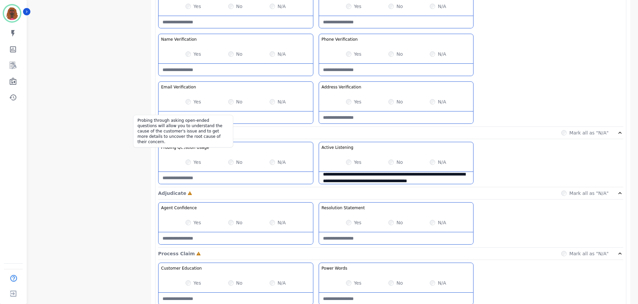
scroll to position [300, 0]
type Listening-note "**********"
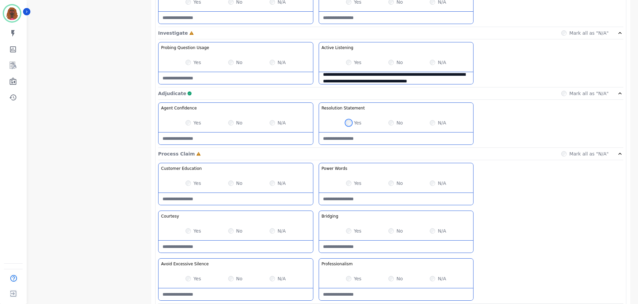
scroll to position [400, 0]
click at [351, 278] on div "Yes" at bounding box center [354, 278] width 16 height 7
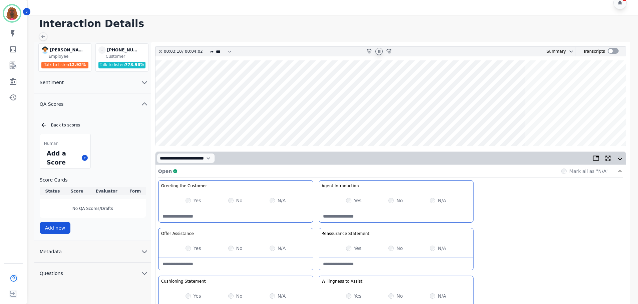
scroll to position [0, 0]
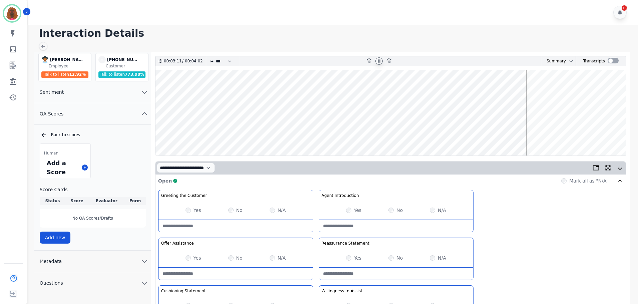
click at [279, 131] on wave at bounding box center [390, 112] width 470 height 85
click at [306, 133] on wave at bounding box center [390, 112] width 470 height 85
click at [332, 132] on wave at bounding box center [390, 112] width 470 height 85
click at [330, 134] on wave at bounding box center [390, 112] width 470 height 85
click at [545, 213] on div "Greeting the Customer Welcome is where we quickly greet our customer as a known…" at bounding box center [390, 308] width 465 height 236
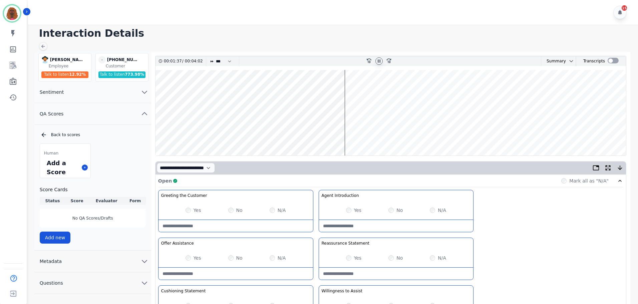
click at [365, 133] on wave at bounding box center [390, 112] width 470 height 85
click at [380, 133] on wave at bounding box center [390, 112] width 470 height 85
click at [533, 134] on wave at bounding box center [390, 112] width 470 height 85
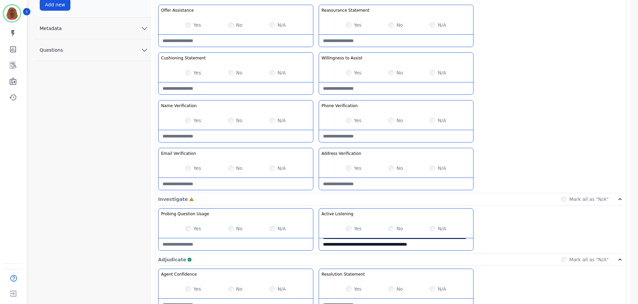
scroll to position [233, 0]
click at [219, 245] on Usage-note at bounding box center [235, 244] width 154 height 12
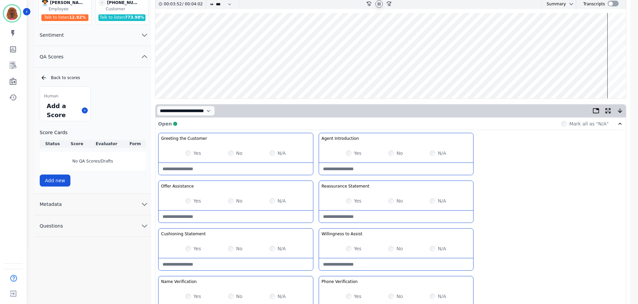
scroll to position [0, 0]
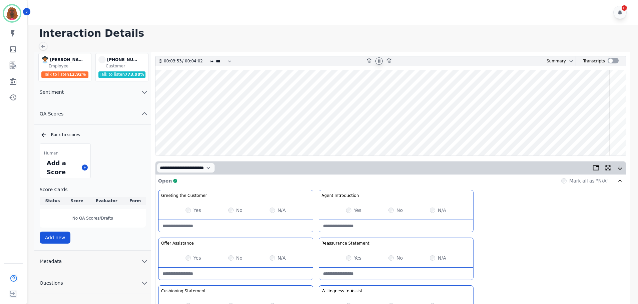
type Usage-note "**********"
click at [540, 131] on wave at bounding box center [390, 112] width 470 height 85
click at [505, 134] on wave at bounding box center [390, 112] width 470 height 85
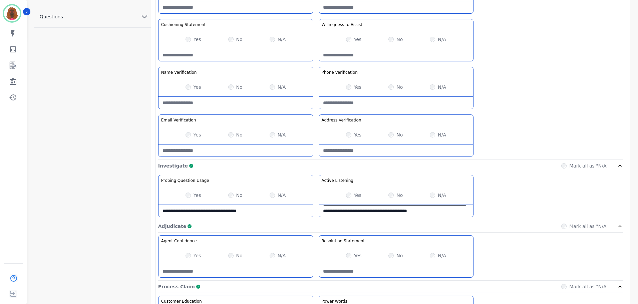
scroll to position [267, 0]
click at [285, 208] on Usage-note "**********" at bounding box center [235, 211] width 154 height 12
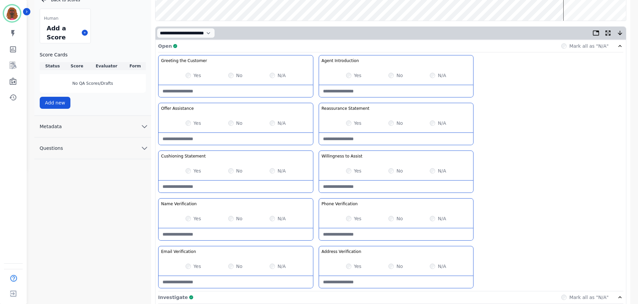
scroll to position [0, 0]
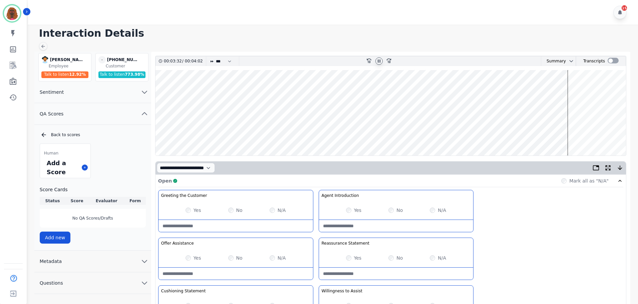
click at [574, 132] on wave at bounding box center [390, 112] width 470 height 85
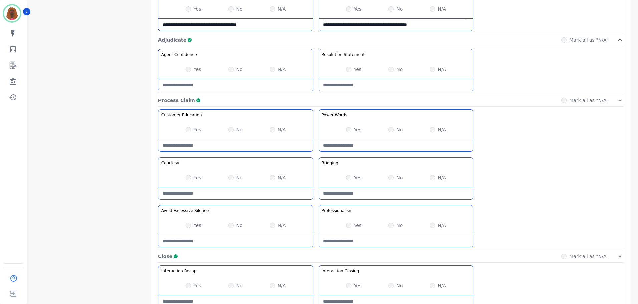
scroll to position [529, 0]
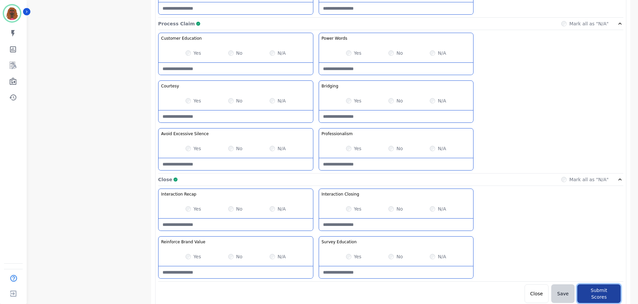
click at [584, 288] on button "Submit Scores" at bounding box center [598, 293] width 43 height 19
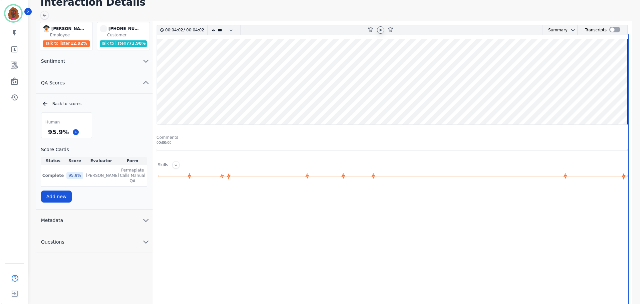
scroll to position [0, 0]
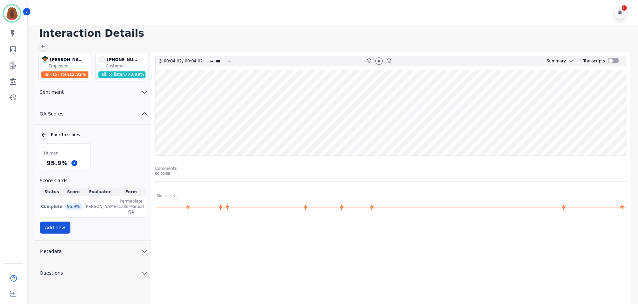
click at [42, 45] on icon at bounding box center [42, 46] width 5 height 5
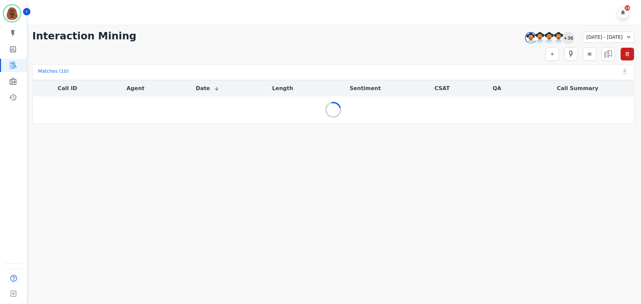
click at [562, 38] on div "+36" at bounding box center [567, 37] width 11 height 11
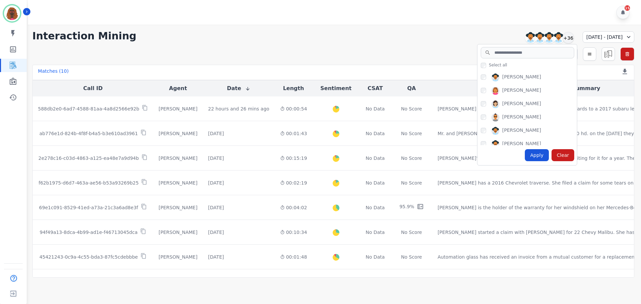
scroll to position [199, 0]
click at [524, 158] on div "Apply" at bounding box center [536, 155] width 24 height 12
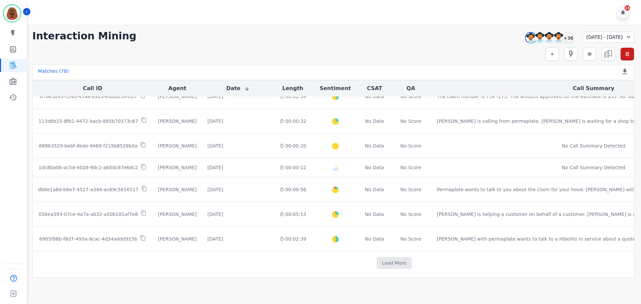
scroll to position [334, 0]
click at [376, 259] on button "Load More" at bounding box center [393, 263] width 35 height 12
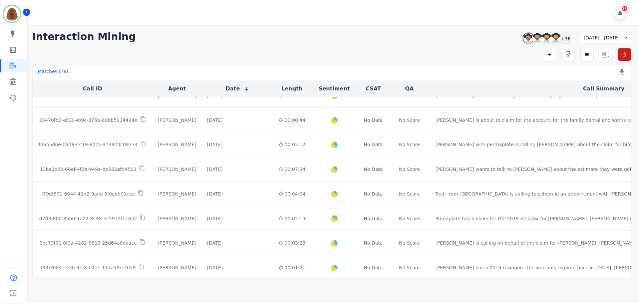
scroll to position [700, 0]
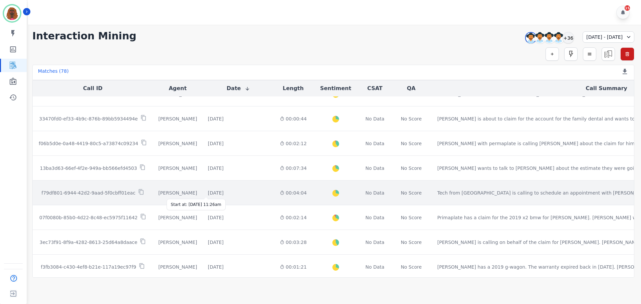
click at [208, 193] on div "[DATE]" at bounding box center [216, 192] width 16 height 7
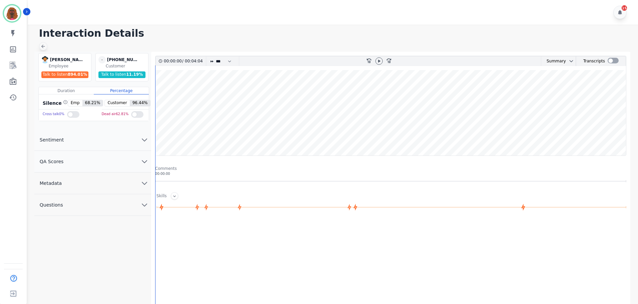
click at [42, 44] on icon at bounding box center [42, 46] width 5 height 5
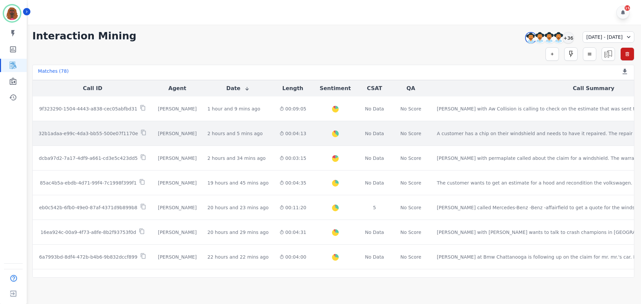
click at [279, 131] on div "00:04:13" at bounding box center [292, 133] width 27 height 7
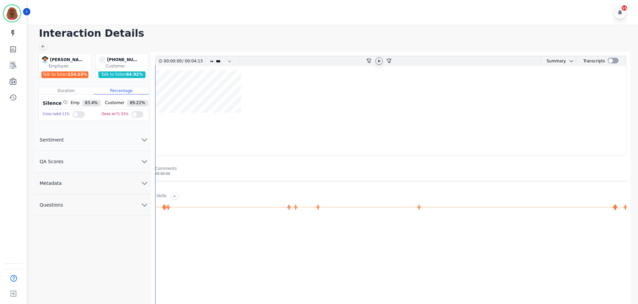
click at [380, 60] on icon at bounding box center [378, 60] width 5 height 5
click at [149, 159] on button "QA Scores" at bounding box center [92, 162] width 117 height 22
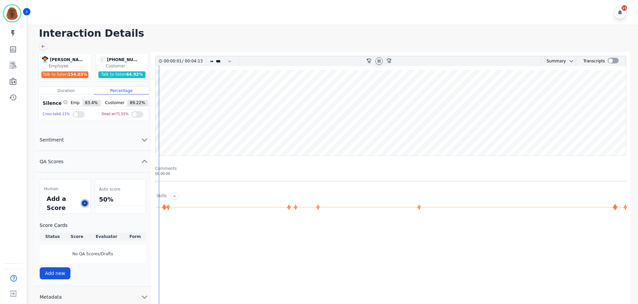
click at [84, 204] on icon at bounding box center [84, 202] width 3 height 3
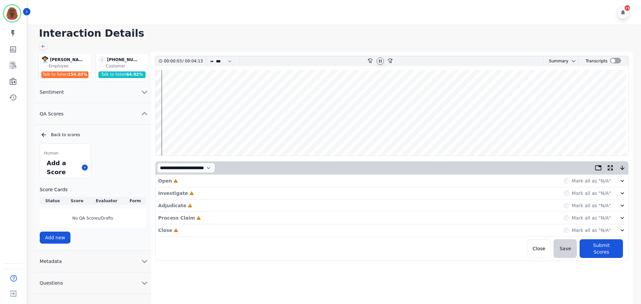
click at [192, 179] on div "Open Incomplete Mark all as "N/A"" at bounding box center [391, 181] width 467 height 12
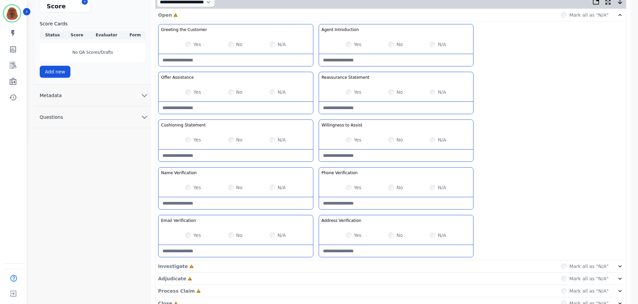
scroll to position [166, 0]
click at [312, 267] on div "Investigate Incomplete Mark all as "N/A"" at bounding box center [390, 266] width 465 height 12
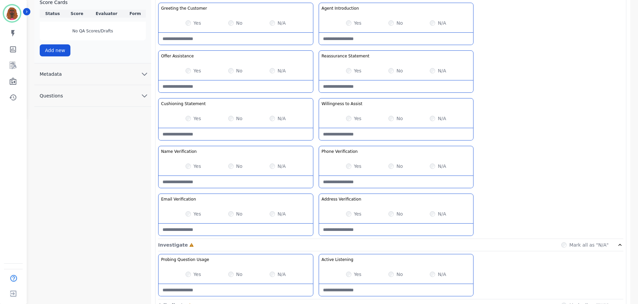
scroll to position [242, 0]
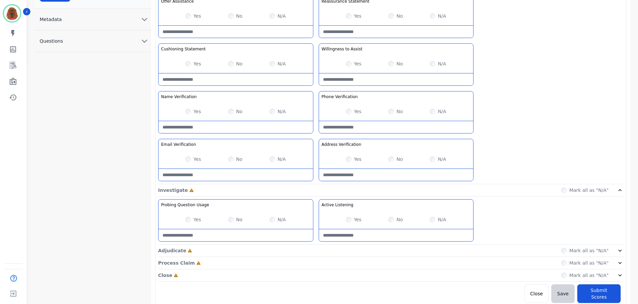
click at [313, 253] on div "Adjudicate Incomplete Mark all as "N/A"" at bounding box center [390, 251] width 465 height 12
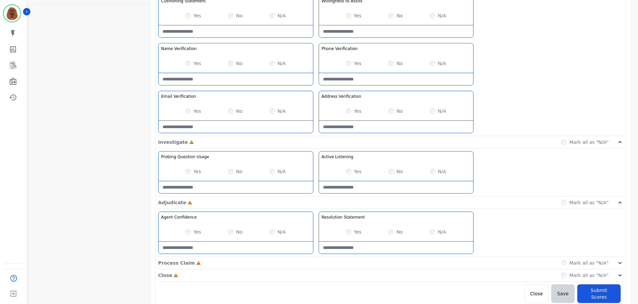
click at [314, 265] on div "Process Claim Incomplete Mark all as "N/A"" at bounding box center [390, 263] width 465 height 12
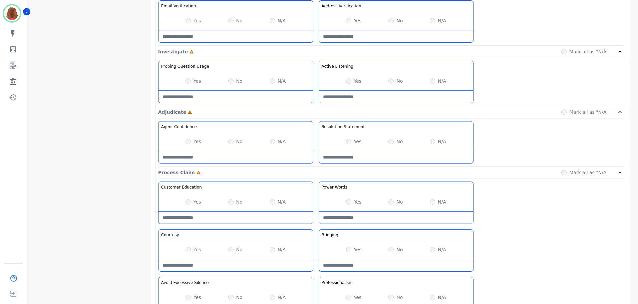
scroll to position [433, 0]
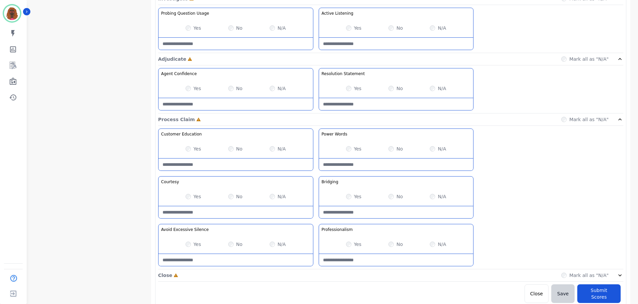
click at [315, 273] on div "Close Incomplete Mark all as "N/A"" at bounding box center [390, 275] width 465 height 12
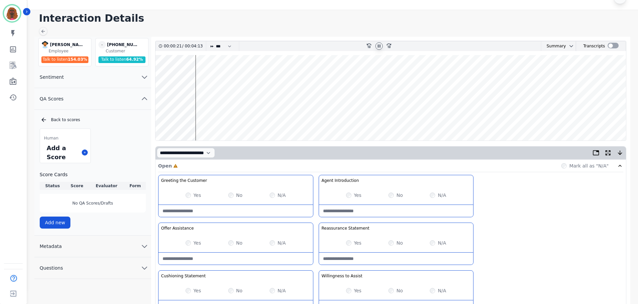
scroll to position [0, 0]
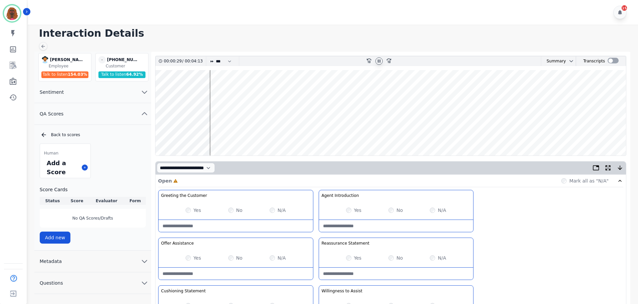
click at [210, 133] on wave at bounding box center [390, 112] width 470 height 85
click at [215, 92] on wave at bounding box center [390, 112] width 470 height 85
click at [227, 133] on wave at bounding box center [390, 112] width 470 height 85
click at [235, 134] on wave at bounding box center [390, 112] width 470 height 85
click at [240, 134] on wave at bounding box center [390, 112] width 470 height 85
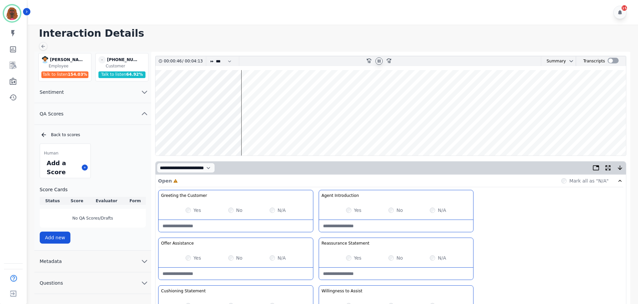
click at [251, 133] on wave at bounding box center [390, 112] width 470 height 85
click at [260, 90] on wave at bounding box center [390, 112] width 470 height 85
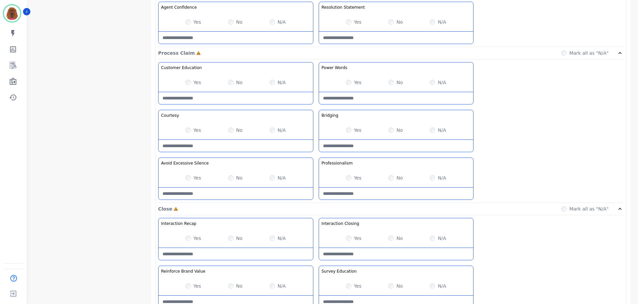
scroll to position [500, 0]
click at [225, 188] on Silence-note at bounding box center [235, 193] width 154 height 12
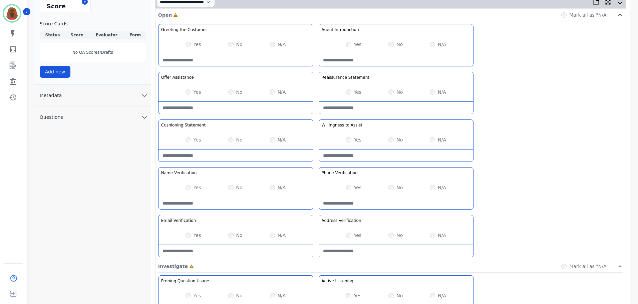
scroll to position [166, 0]
type Silence-note "**********"
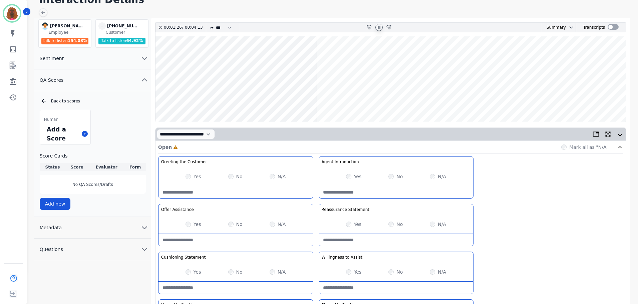
scroll to position [33, 0]
click at [179, 99] on wave at bounding box center [390, 79] width 470 height 85
click at [283, 95] on wave at bounding box center [390, 79] width 470 height 85
click at [319, 56] on wave at bounding box center [390, 79] width 470 height 85
click at [326, 57] on wave at bounding box center [390, 79] width 470 height 85
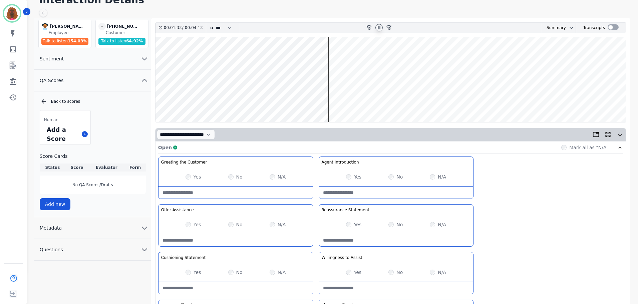
click at [336, 58] on wave at bounding box center [390, 79] width 470 height 85
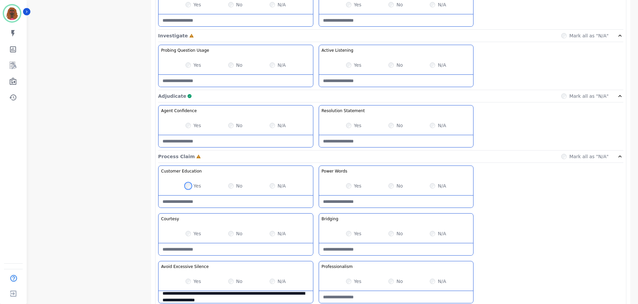
scroll to position [400, 0]
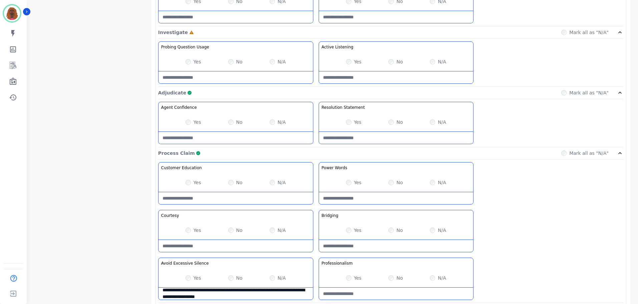
click at [385, 243] on Claim-Bridging-note at bounding box center [396, 246] width 154 height 12
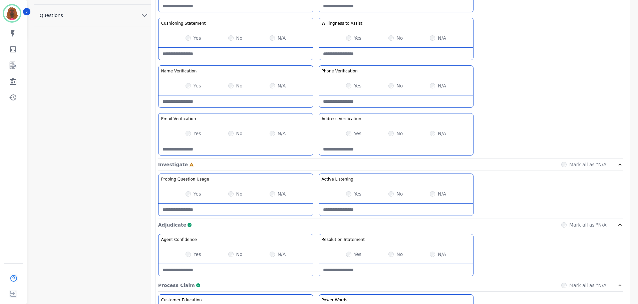
scroll to position [267, 0]
type Claim-Bridging-note "**********"
click at [351, 195] on div "Yes" at bounding box center [354, 194] width 16 height 7
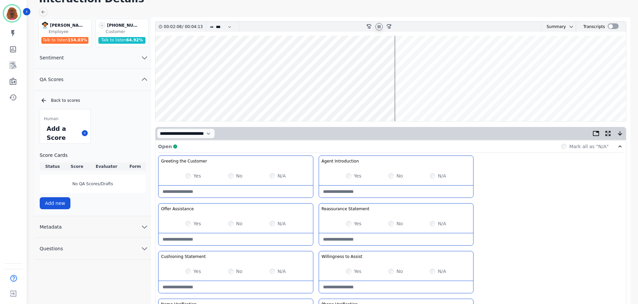
scroll to position [33, 0]
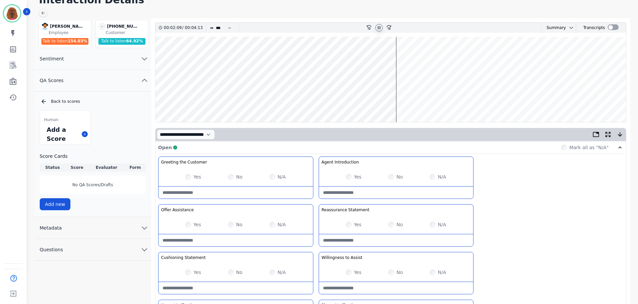
click at [412, 99] on wave at bounding box center [390, 79] width 470 height 85
click at [410, 103] on wave at bounding box center [390, 79] width 470 height 85
click at [414, 101] on wave at bounding box center [390, 79] width 470 height 85
click at [428, 100] on wave at bounding box center [390, 79] width 470 height 85
click at [438, 101] on wave at bounding box center [390, 79] width 470 height 85
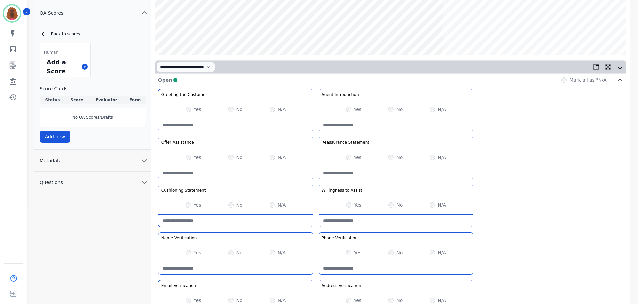
scroll to position [0, 0]
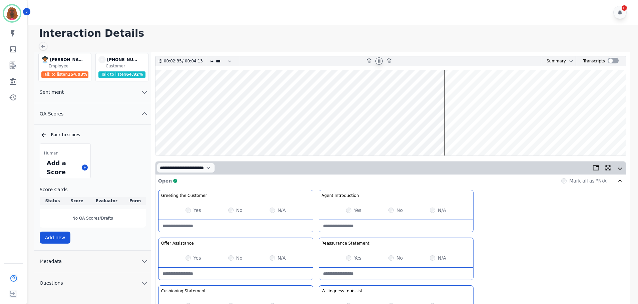
click at [451, 133] on wave at bounding box center [390, 112] width 470 height 85
click at [443, 134] on wave at bounding box center [390, 112] width 470 height 85
click at [452, 135] on wave at bounding box center [390, 112] width 470 height 85
click at [485, 92] on wave at bounding box center [390, 112] width 470 height 85
click at [532, 133] on wave at bounding box center [390, 112] width 470 height 85
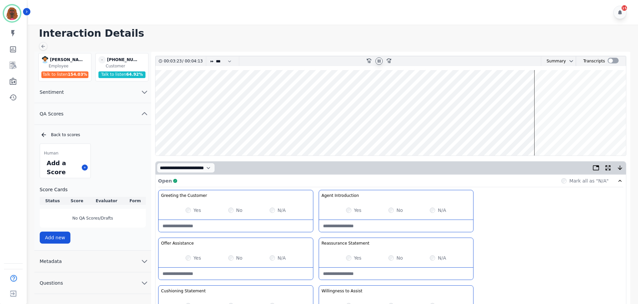
click at [539, 91] on wave at bounding box center [390, 112] width 470 height 85
click at [545, 133] on wave at bounding box center [390, 112] width 470 height 85
click at [573, 132] on wave at bounding box center [390, 112] width 470 height 85
click at [593, 91] on wave at bounding box center [390, 112] width 470 height 85
click at [605, 91] on wave at bounding box center [390, 112] width 470 height 85
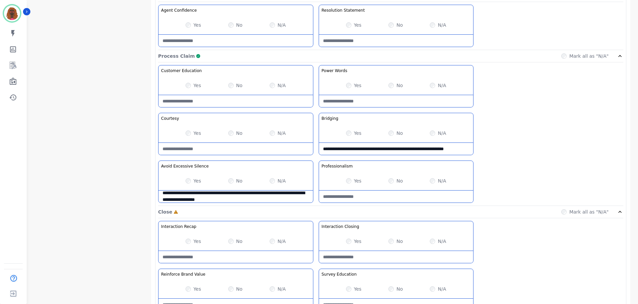
scroll to position [529, 0]
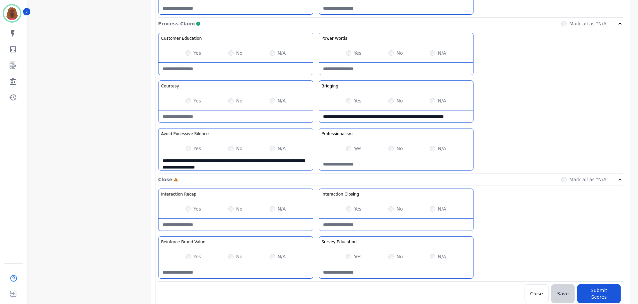
click at [383, 229] on Closing-note at bounding box center [396, 225] width 154 height 12
type Closing-note "**********"
click at [392, 274] on Education-note at bounding box center [396, 272] width 154 height 12
click at [232, 273] on Value-note at bounding box center [235, 272] width 154 height 12
type Education-note "*"
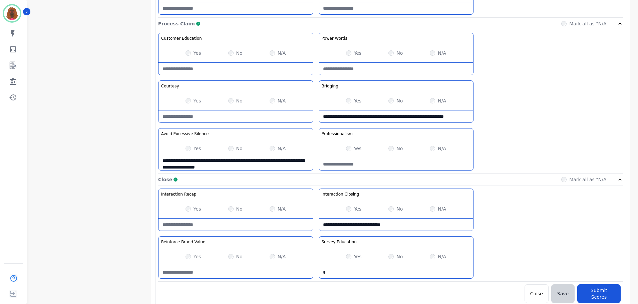
type Education-note "**********"
click at [232, 273] on Value-note at bounding box center [235, 272] width 154 height 12
type Value-note "**********"
click at [591, 290] on button "Submit Scores" at bounding box center [598, 293] width 43 height 19
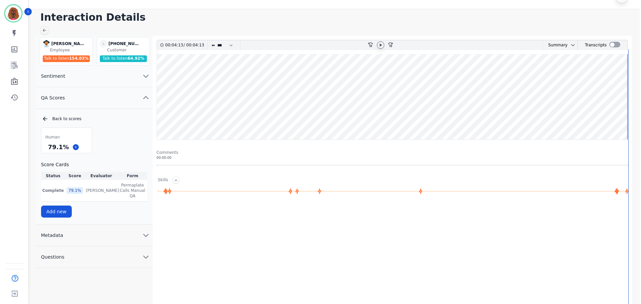
scroll to position [0, 0]
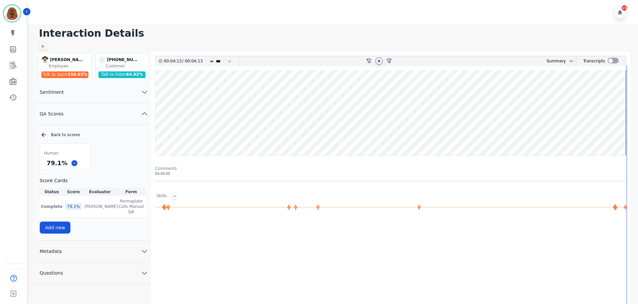
click at [45, 46] on icon at bounding box center [42, 46] width 5 height 5
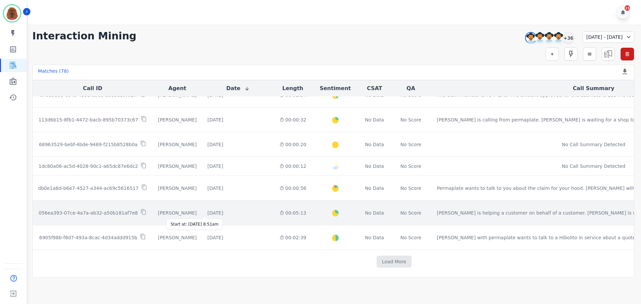
scroll to position [335, 0]
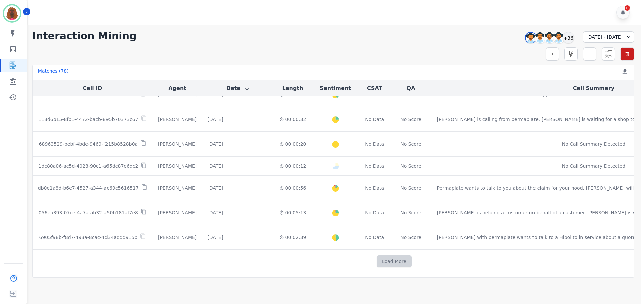
click at [376, 260] on button "Load More" at bounding box center [393, 261] width 35 height 12
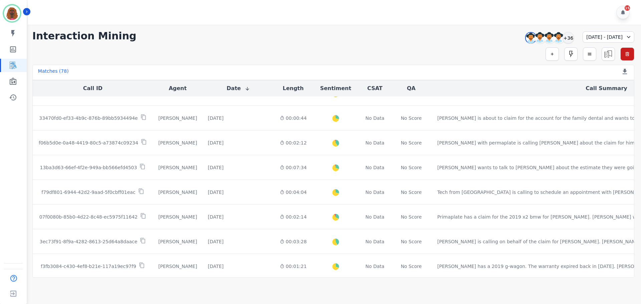
scroll to position [702, 0]
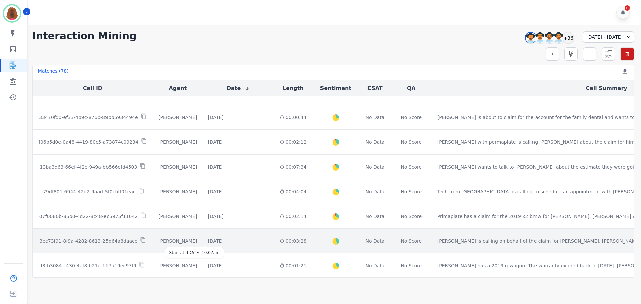
click at [216, 240] on div "[DATE]" at bounding box center [216, 241] width 16 height 7
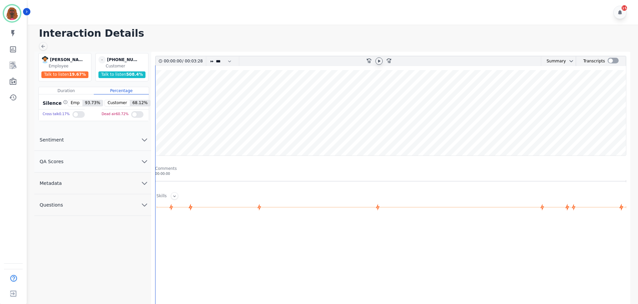
click at [381, 61] on icon at bounding box center [378, 60] width 5 height 5
click at [44, 48] on icon at bounding box center [42, 46] width 5 height 5
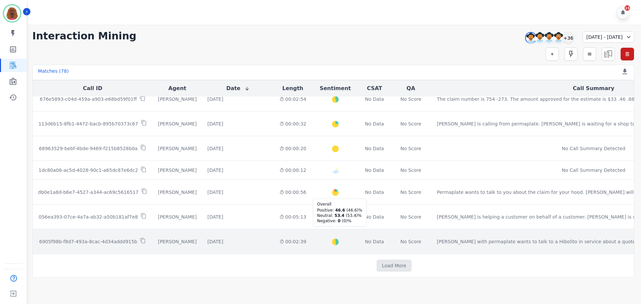
scroll to position [331, 0]
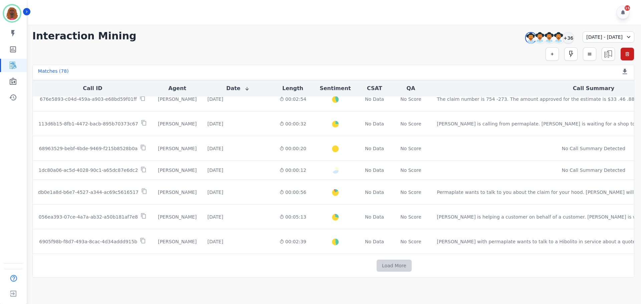
click at [376, 265] on button "Load More" at bounding box center [393, 266] width 35 height 12
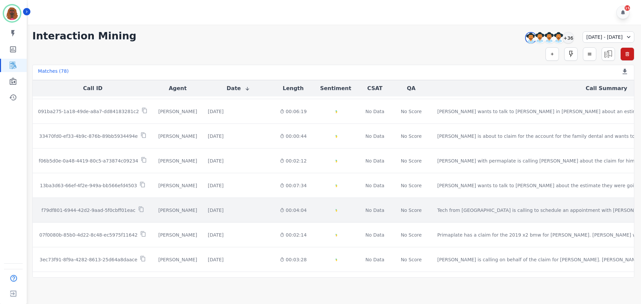
scroll to position [683, 0]
click at [208, 211] on div "[DATE]" at bounding box center [216, 210] width 16 height 7
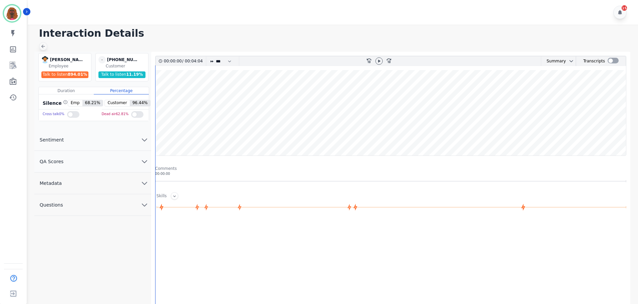
click at [45, 44] on icon at bounding box center [42, 46] width 5 height 5
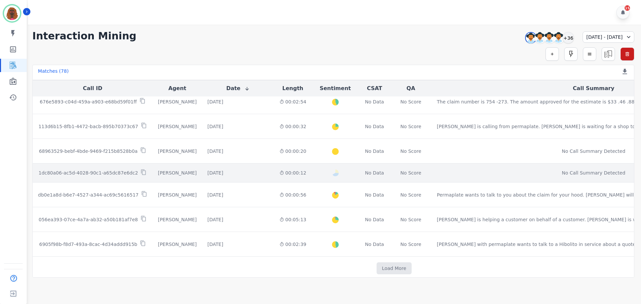
scroll to position [335, 0]
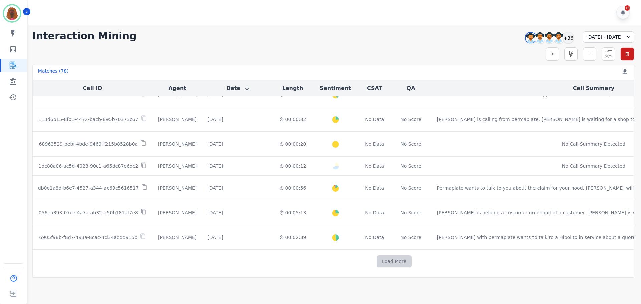
click at [376, 263] on button "Load More" at bounding box center [393, 261] width 35 height 12
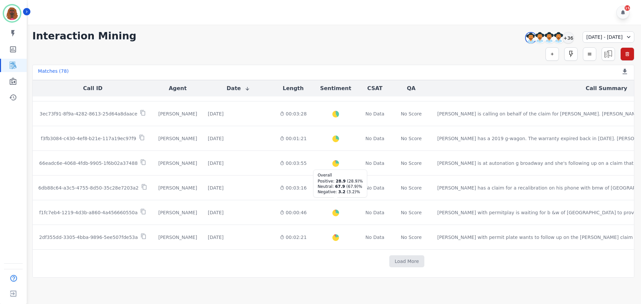
scroll to position [824, 0]
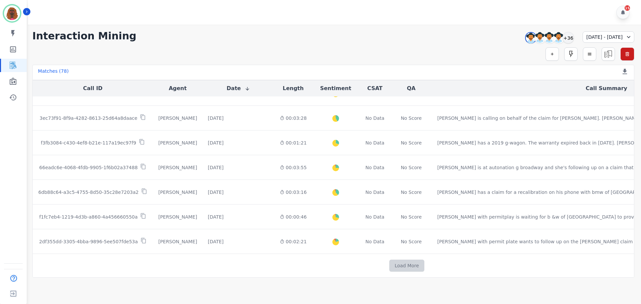
click at [389, 265] on button "Load More" at bounding box center [406, 266] width 35 height 12
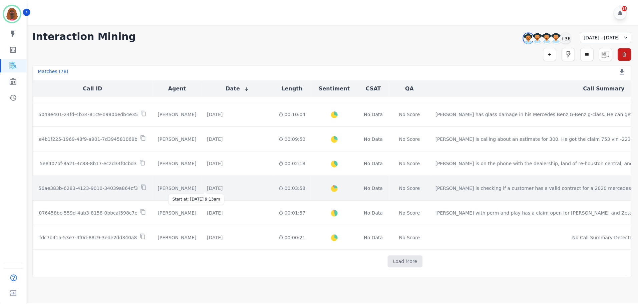
scroll to position [1322, 0]
click at [219, 188] on div "[DATE]" at bounding box center [216, 187] width 16 height 7
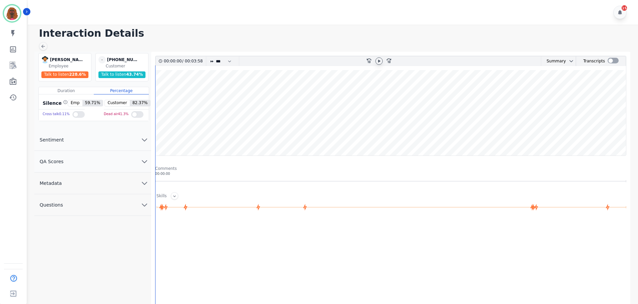
click at [379, 62] on icon at bounding box center [379, 60] width 2 height 3
click at [144, 163] on icon "chevron down" at bounding box center [144, 161] width 5 height 2
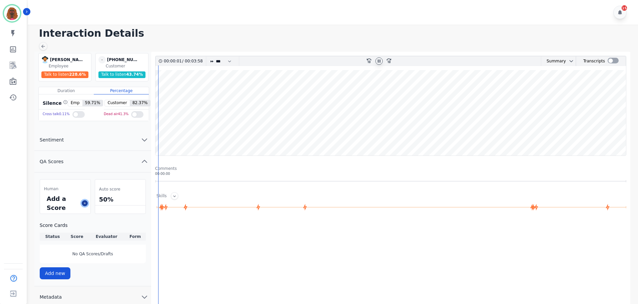
click at [83, 200] on button at bounding box center [85, 203] width 6 height 6
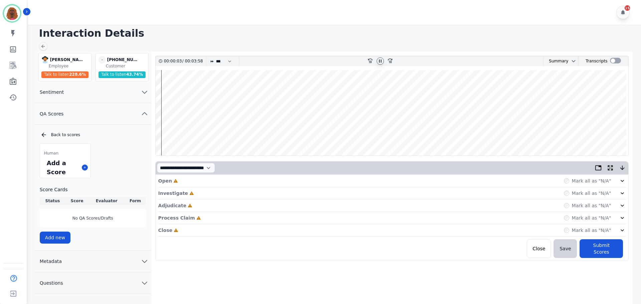
click at [234, 183] on div "Open Incomplete Mark all as "N/A"" at bounding box center [391, 181] width 467 height 12
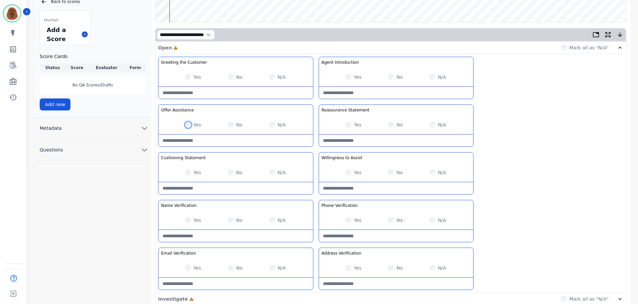
scroll to position [133, 0]
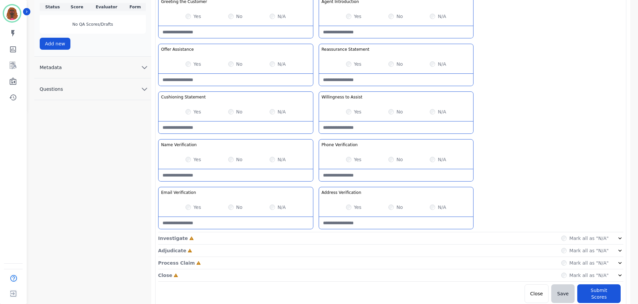
click at [316, 237] on div "Investigate Incomplete Mark all as "N/A"" at bounding box center [390, 238] width 465 height 12
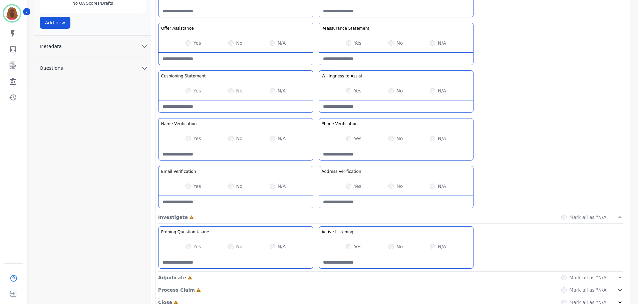
scroll to position [242, 0]
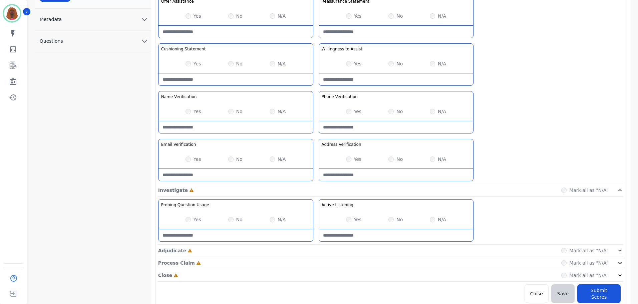
click at [311, 251] on div "Adjudicate Incomplete Mark all as "N/A"" at bounding box center [390, 251] width 465 height 12
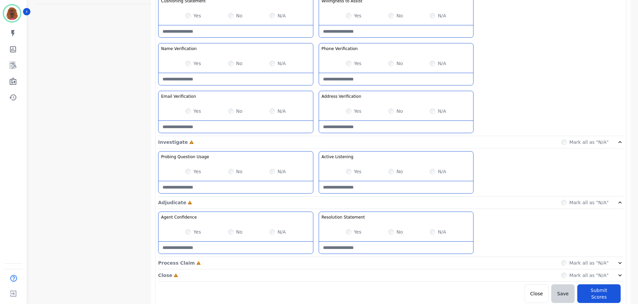
click at [316, 264] on div "Process Claim Incomplete Mark all as "N/A"" at bounding box center [390, 263] width 465 height 12
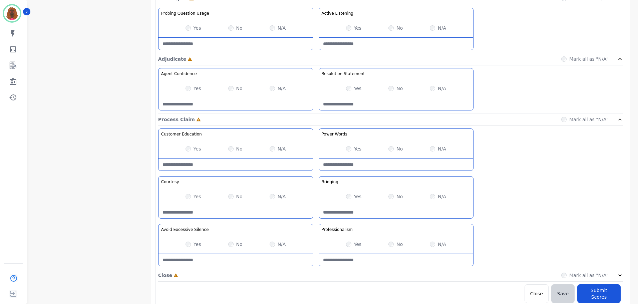
click at [314, 275] on div "Close Incomplete Mark all as "N/A"" at bounding box center [390, 275] width 465 height 12
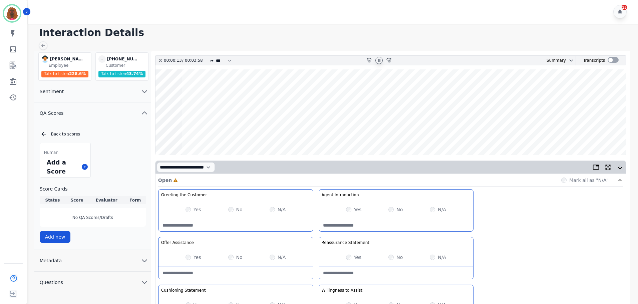
scroll to position [0, 0]
click at [393, 269] on Statement-note at bounding box center [396, 274] width 154 height 12
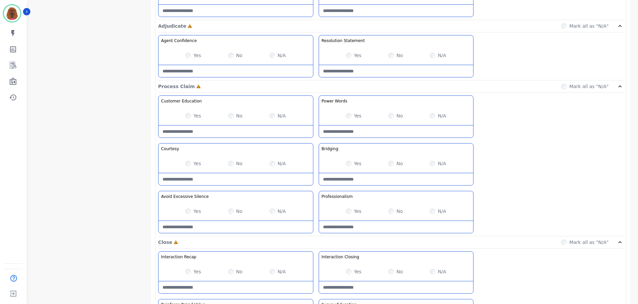
scroll to position [467, 0]
type Statement-note "**********"
click at [224, 229] on Silence-note at bounding box center [235, 227] width 154 height 12
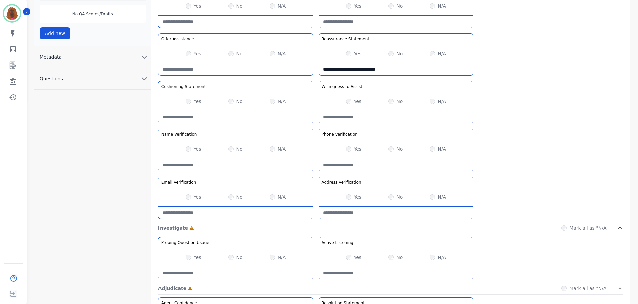
scroll to position [0, 0]
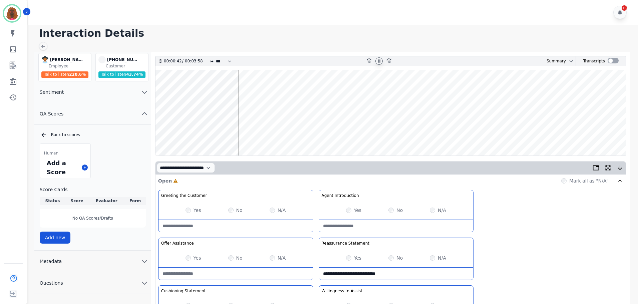
type Silence-note "**********"
click at [252, 133] on wave at bounding box center [390, 112] width 470 height 85
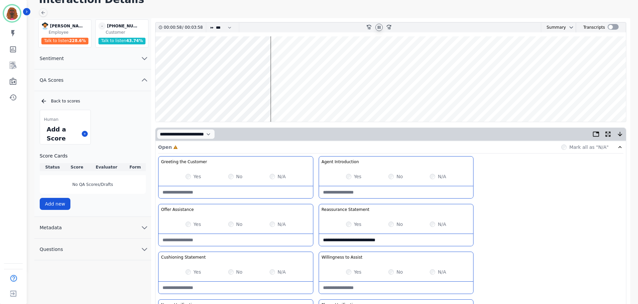
scroll to position [33, 0]
click at [284, 100] on wave at bounding box center [390, 79] width 470 height 85
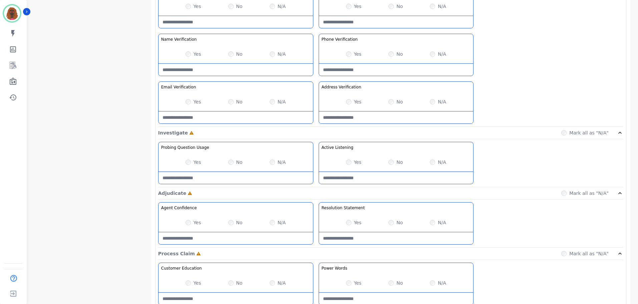
scroll to position [300, 0]
click at [189, 164] on div "Yes" at bounding box center [193, 161] width 16 height 7
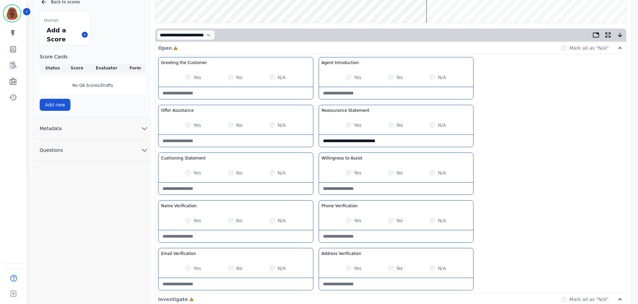
scroll to position [133, 0]
click at [214, 183] on Statement-note at bounding box center [235, 188] width 154 height 12
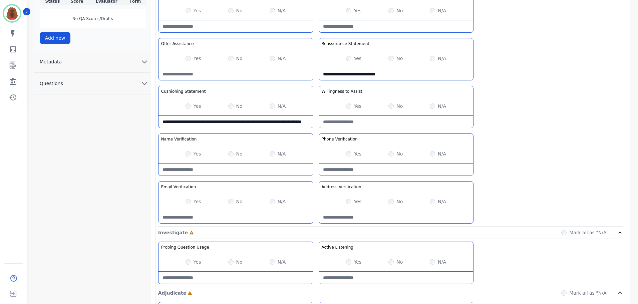
scroll to position [200, 0]
type Statement-note "**********"
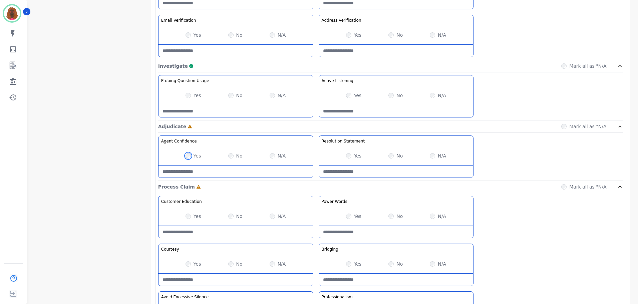
scroll to position [366, 0]
click at [226, 216] on div "Yes No N/A" at bounding box center [235, 216] width 154 height 19
click at [191, 262] on div "Yes" at bounding box center [193, 263] width 16 height 7
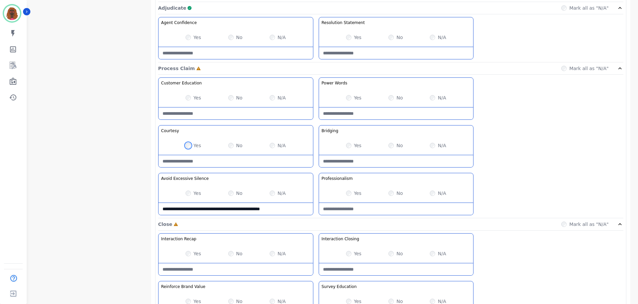
scroll to position [529, 0]
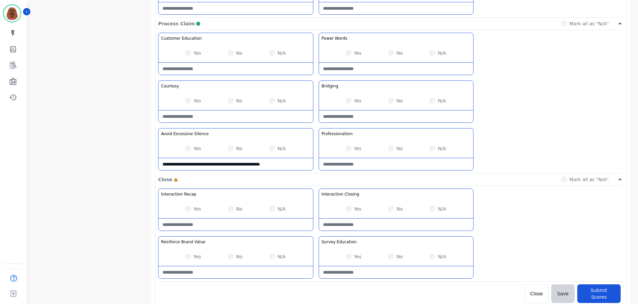
click at [384, 121] on Claim-Bridging-note at bounding box center [396, 116] width 154 height 12
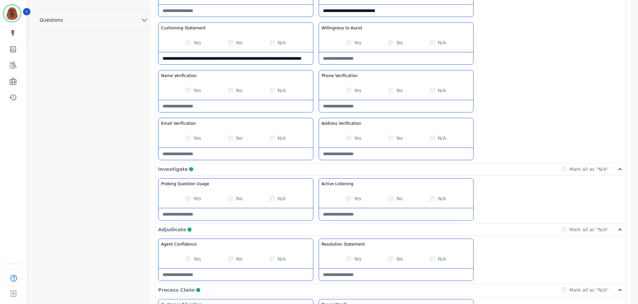
scroll to position [263, 0]
type Claim-Bridging-note "**********"
click at [218, 63] on Statement-note "**********" at bounding box center [235, 59] width 154 height 12
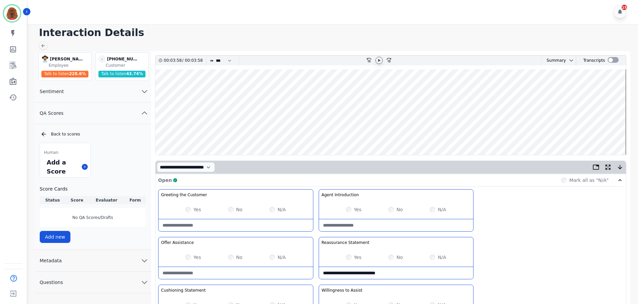
scroll to position [0, 0]
type Statement-note "**********"
click at [619, 133] on wave at bounding box center [390, 112] width 470 height 85
click at [379, 61] on icon at bounding box center [379, 60] width 2 height 3
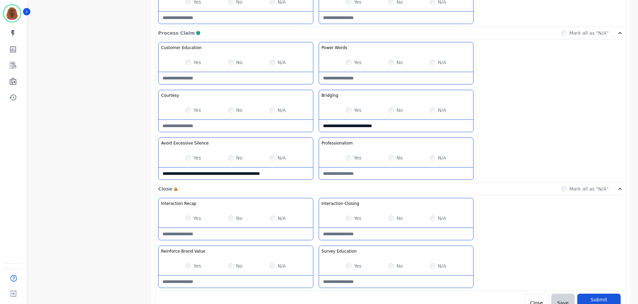
scroll to position [529, 0]
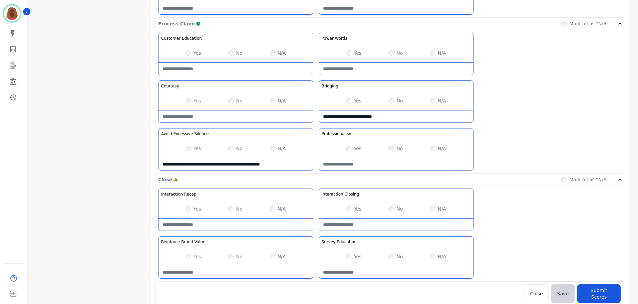
click at [370, 227] on Closing-note at bounding box center [396, 225] width 154 height 12
type Closing-note "**********"
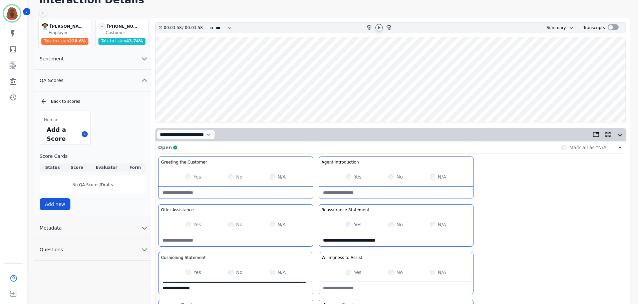
scroll to position [0, 0]
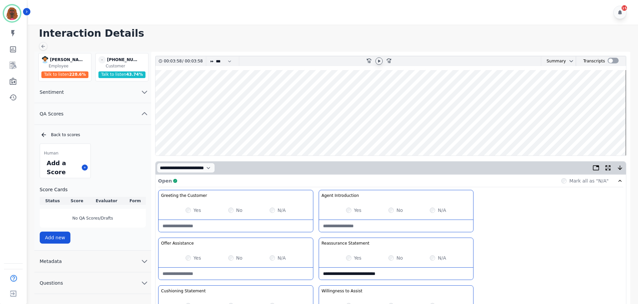
click at [157, 132] on wave at bounding box center [390, 112] width 470 height 85
click at [380, 62] on icon at bounding box center [378, 60] width 5 height 5
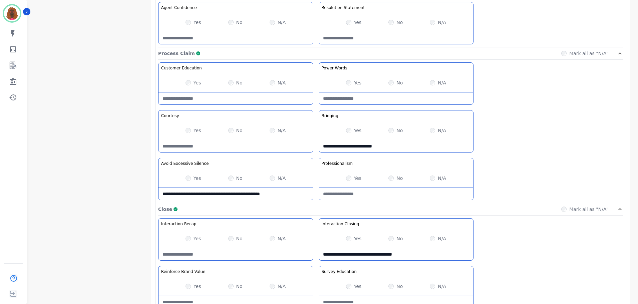
scroll to position [529, 0]
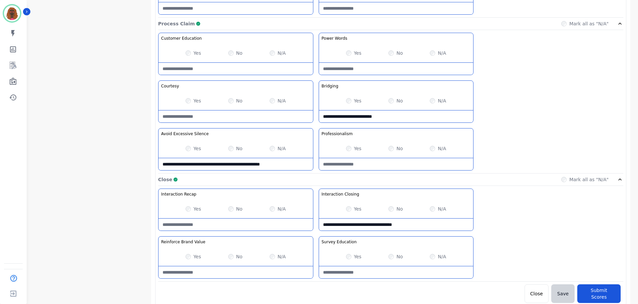
click at [368, 275] on Education-note at bounding box center [396, 272] width 154 height 12
type Education-note "**********"
click at [257, 277] on Value-note at bounding box center [235, 272] width 154 height 12
type Value-note "**********"
click at [596, 295] on button "Submit Scores" at bounding box center [598, 293] width 43 height 19
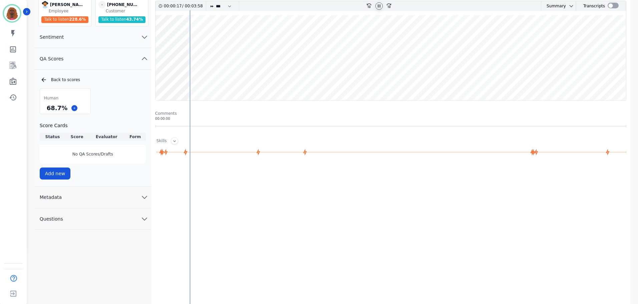
scroll to position [55, 0]
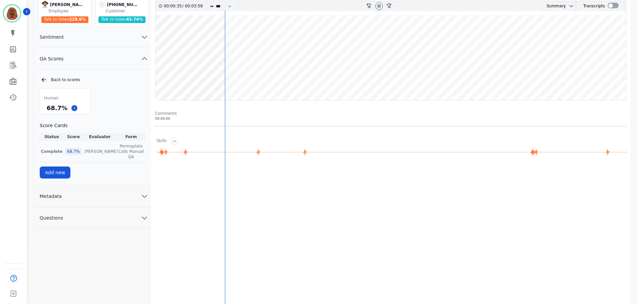
click at [65, 148] on div "68.7 %" at bounding box center [73, 151] width 17 height 7
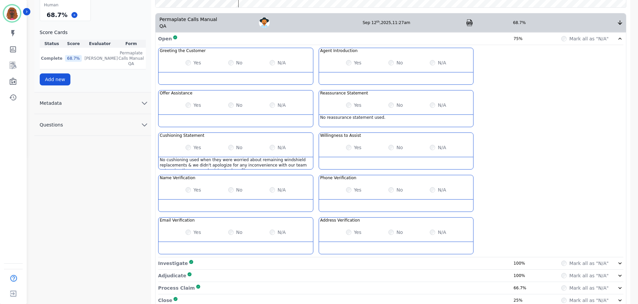
scroll to position [148, 0]
click at [502, 272] on div "Adjudicate Complete 100%" at bounding box center [344, 275] width 372 height 7
click at [506, 285] on div "Process Claim Complete 66.7% Mark all as "N/A"" at bounding box center [390, 288] width 465 height 12
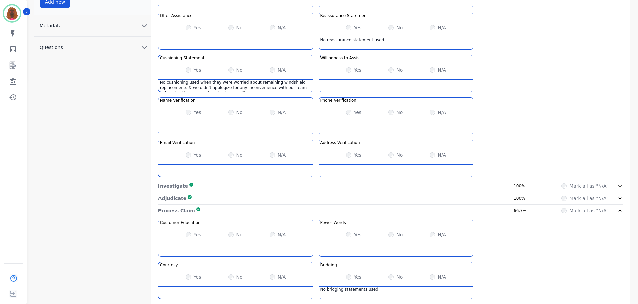
scroll to position [276, 0]
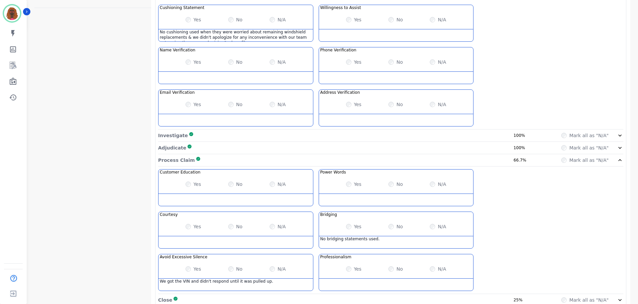
click at [499, 297] on div "Close Complete 25%" at bounding box center [344, 300] width 372 height 7
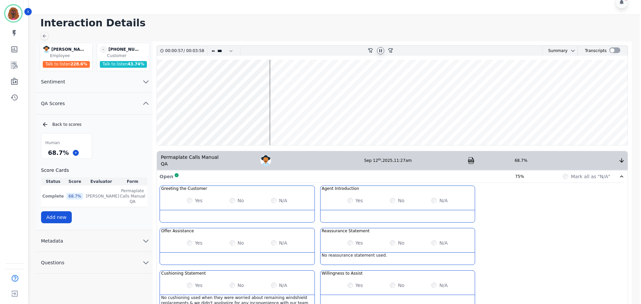
scroll to position [0, 0]
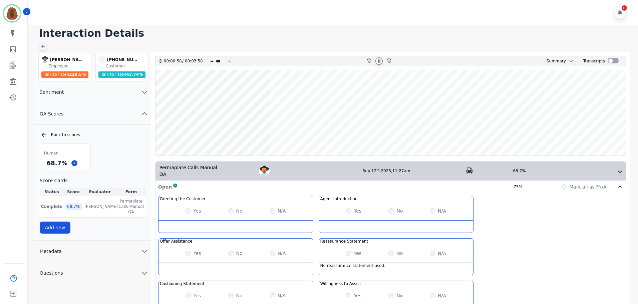
click at [43, 45] on icon at bounding box center [43, 47] width 4 height 4
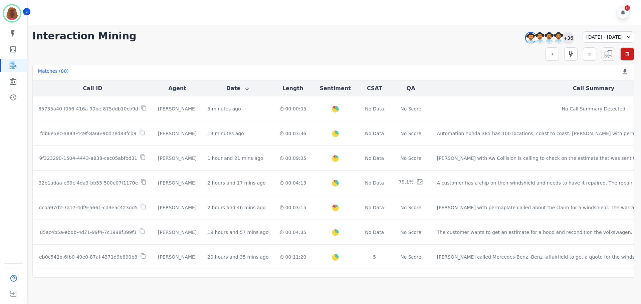
click at [562, 38] on div "+36" at bounding box center [567, 37] width 11 height 11
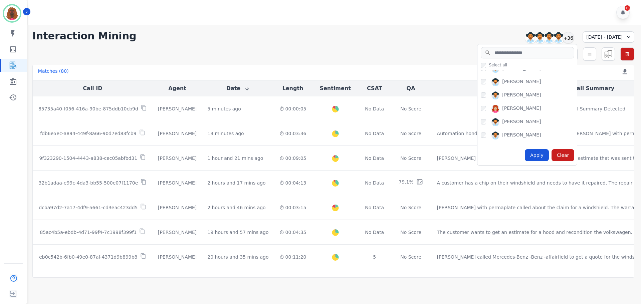
click at [480, 98] on div "[PERSON_NAME]" at bounding box center [528, 96] width 96 height 11
click at [524, 155] on div "Apply" at bounding box center [536, 155] width 24 height 12
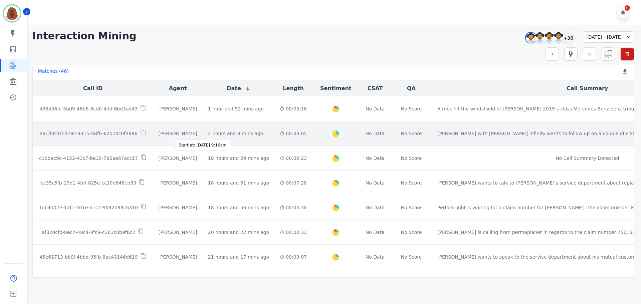
click at [208, 133] on div "2 hours and 8 mins ago" at bounding box center [235, 133] width 55 height 7
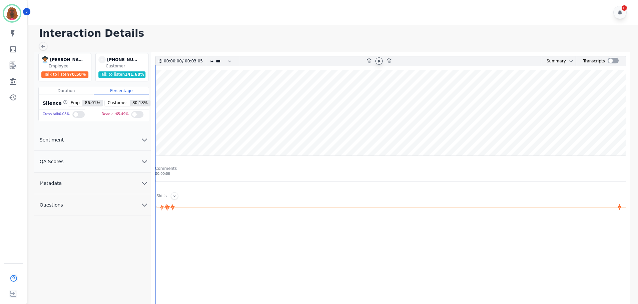
click at [378, 61] on icon at bounding box center [379, 60] width 2 height 3
click at [135, 157] on button "QA Scores" at bounding box center [92, 162] width 117 height 22
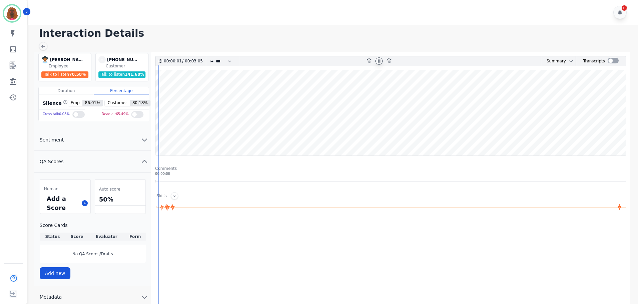
click at [81, 202] on div "Add a Score" at bounding box center [65, 203] width 50 height 21
click at [84, 202] on icon at bounding box center [84, 202] width 3 height 3
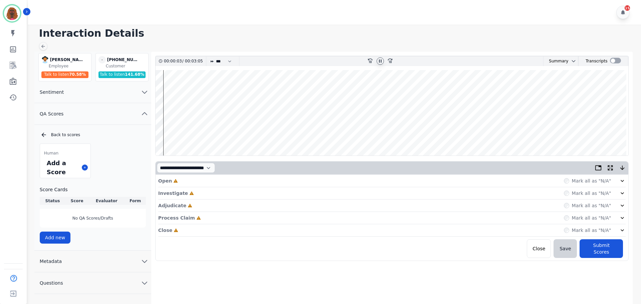
click at [205, 180] on div "Open Incomplete Mark all as "N/A"" at bounding box center [391, 181] width 467 height 12
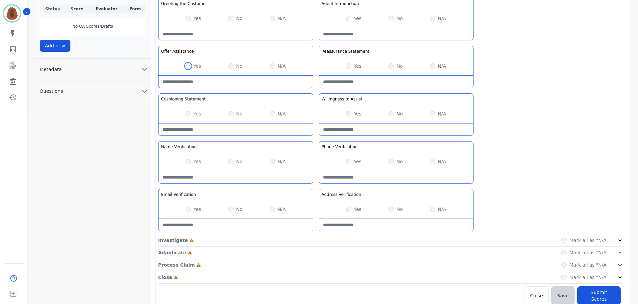
scroll to position [194, 0]
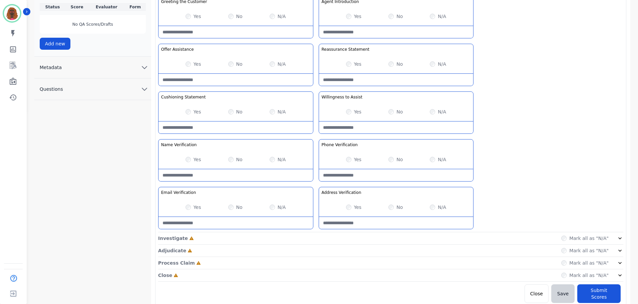
click at [316, 235] on div "Investigate Incomplete Mark all as "N/A"" at bounding box center [390, 238] width 465 height 12
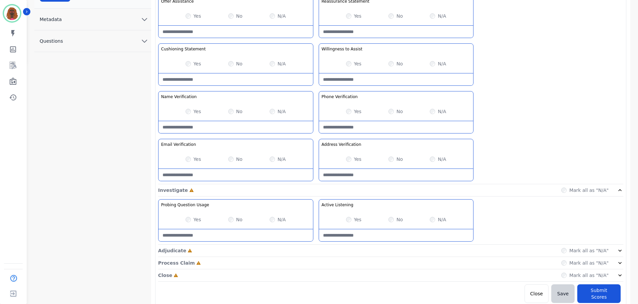
click at [317, 250] on div "Adjudicate Incomplete Mark all as "N/A"" at bounding box center [390, 251] width 465 height 12
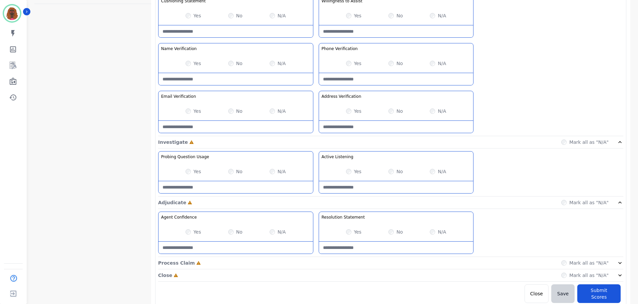
click at [314, 261] on div "Process Claim Incomplete Mark all as "N/A"" at bounding box center [390, 263] width 465 height 12
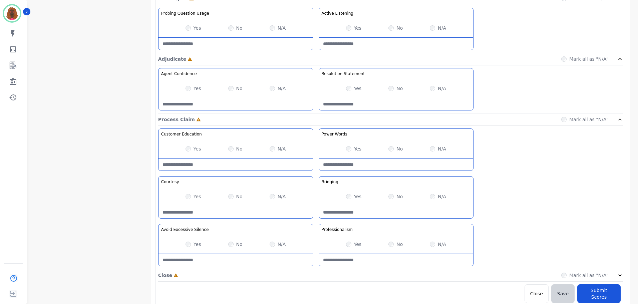
click at [315, 273] on div "Close Incomplete Mark all as "N/A"" at bounding box center [390, 275] width 465 height 12
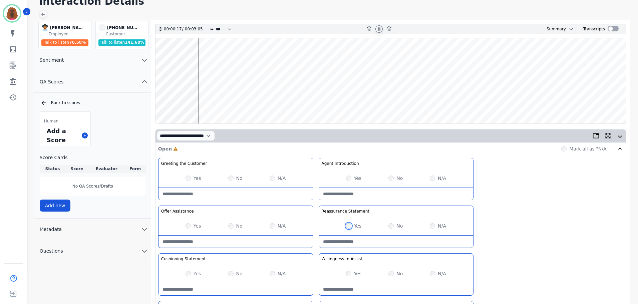
scroll to position [33, 0]
click at [246, 100] on wave at bounding box center [390, 79] width 470 height 85
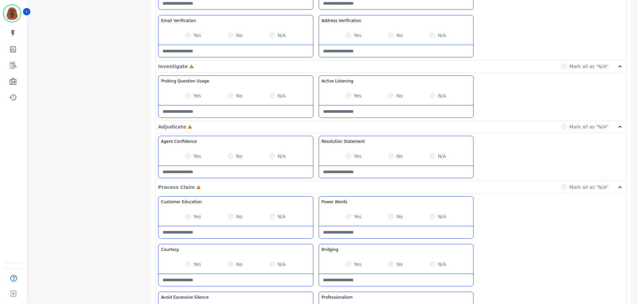
scroll to position [366, 0]
click at [373, 277] on Claim-Bridging-note at bounding box center [396, 279] width 154 height 12
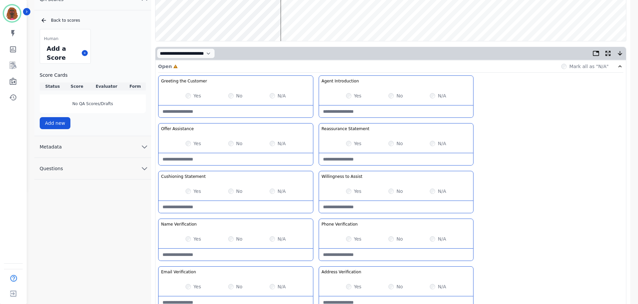
scroll to position [0, 0]
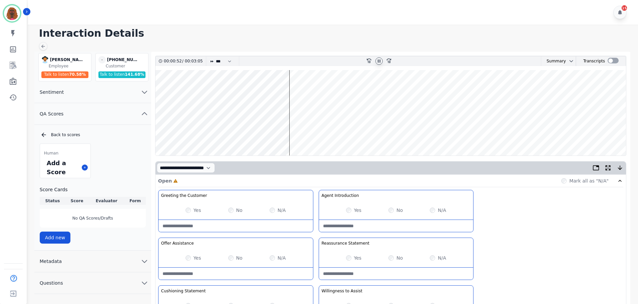
type Claim-Bridging-note "**********"
click at [294, 90] on wave at bounding box center [390, 112] width 470 height 85
click at [366, 133] on wave at bounding box center [390, 112] width 470 height 85
click at [390, 90] on wave at bounding box center [390, 112] width 470 height 85
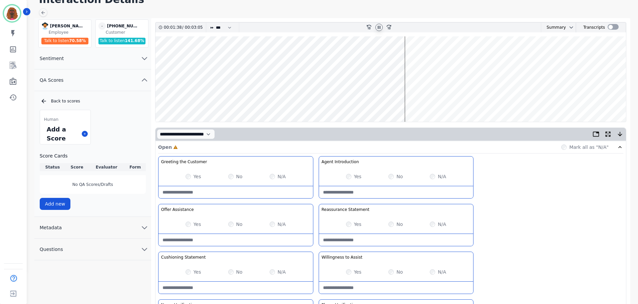
scroll to position [33, 0]
click at [423, 100] on wave at bounding box center [390, 79] width 470 height 85
click at [436, 57] on wave at bounding box center [390, 79] width 470 height 85
click at [445, 100] on wave at bounding box center [390, 79] width 470 height 85
click at [457, 100] on wave at bounding box center [390, 79] width 470 height 85
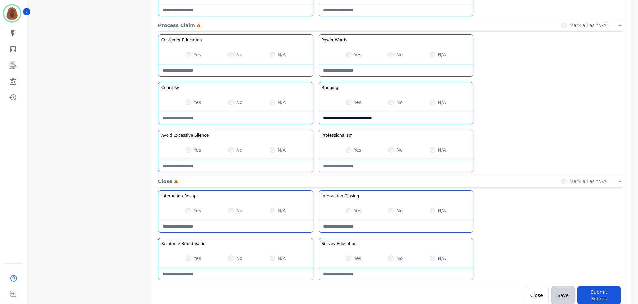
scroll to position [529, 0]
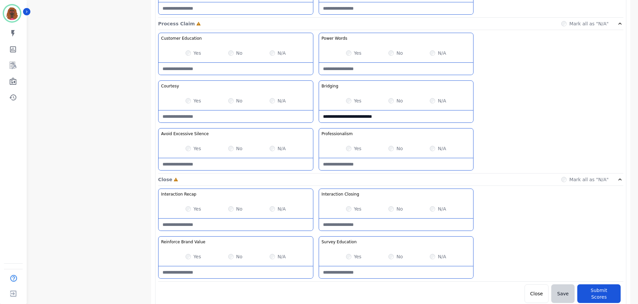
click at [234, 153] on div "Yes No N/A" at bounding box center [235, 148] width 154 height 19
click at [223, 165] on Silence-note at bounding box center [235, 164] width 154 height 12
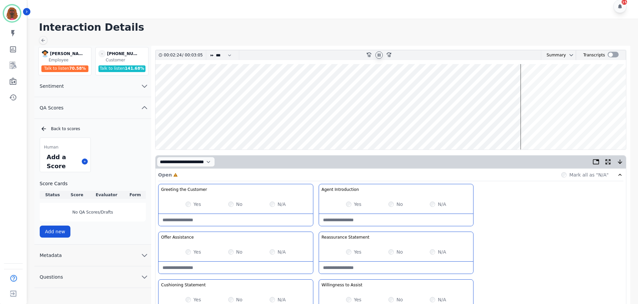
scroll to position [0, 0]
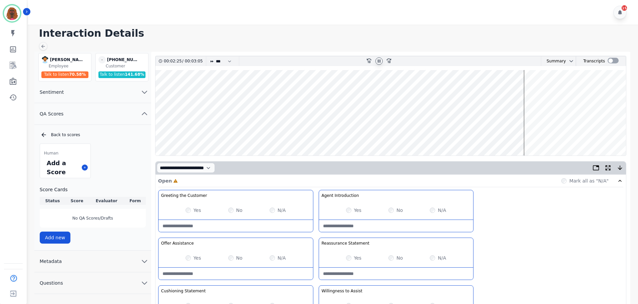
type Silence-note "**********"
click at [525, 91] on wave at bounding box center [390, 112] width 470 height 85
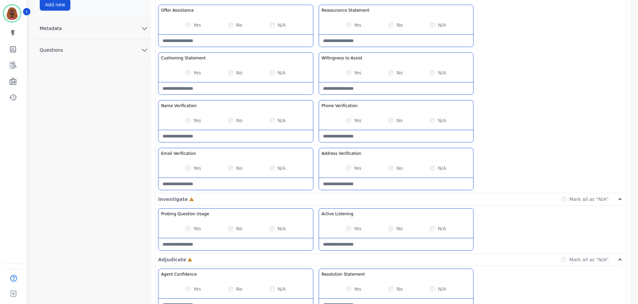
scroll to position [233, 0]
click at [229, 241] on Usage-note at bounding box center [235, 244] width 154 height 12
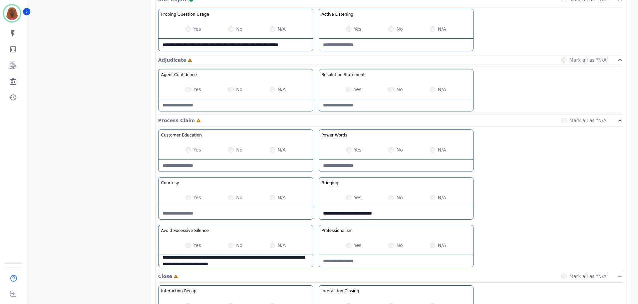
scroll to position [529, 0]
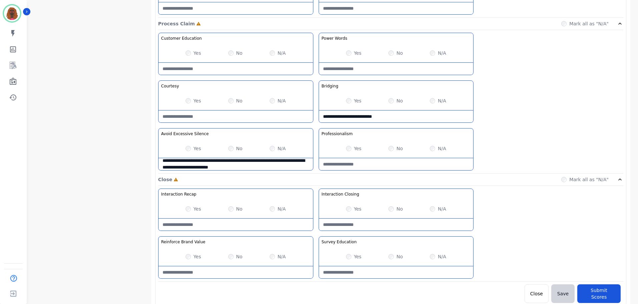
type Usage-note "**********"
click at [386, 272] on Education-note at bounding box center [396, 272] width 154 height 12
type Education-note "**********"
click at [232, 224] on Recap-note at bounding box center [235, 225] width 154 height 12
type Recap-note "**********"
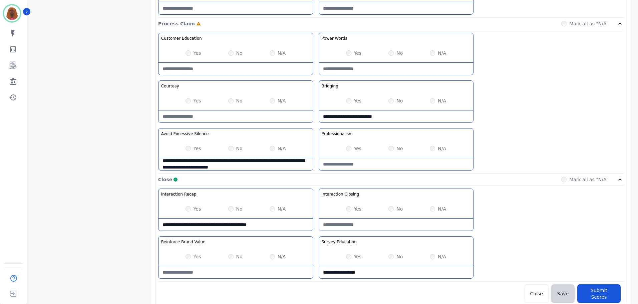
drag, startPoint x: 352, startPoint y: 148, endPoint x: 328, endPoint y: 147, distance: 23.7
click at [352, 148] on div "Yes" at bounding box center [354, 148] width 16 height 7
click at [395, 52] on div "No" at bounding box center [395, 53] width 14 height 7
click at [389, 72] on Words-note at bounding box center [396, 69] width 154 height 12
type Words-note "**********"
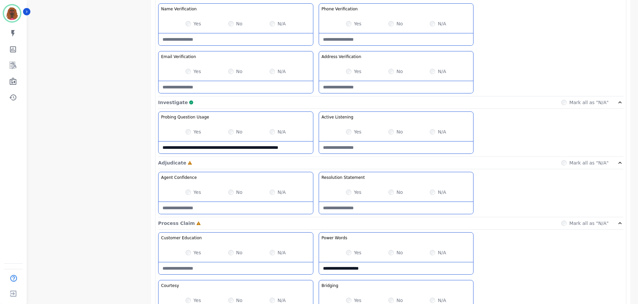
scroll to position [329, 0]
click at [351, 205] on Statement-note at bounding box center [396, 208] width 154 height 12
type Statement-note "**********"
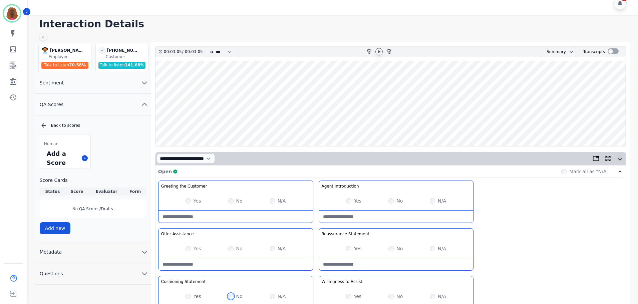
scroll to position [0, 0]
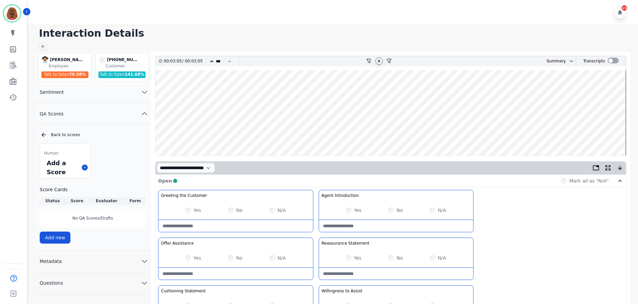
click at [178, 91] on wave at bounding box center [390, 112] width 470 height 85
click at [376, 63] on icon at bounding box center [378, 60] width 5 height 5
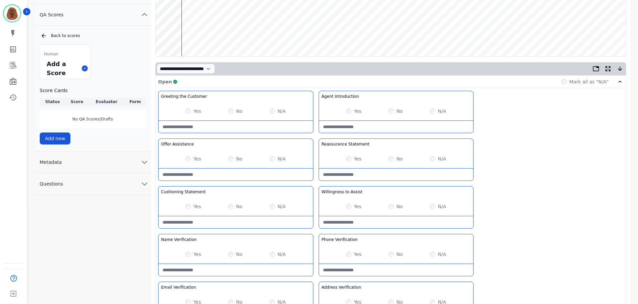
scroll to position [99, 0]
click at [199, 225] on Statement-note at bounding box center [235, 222] width 154 height 12
type Statement-note "**********"
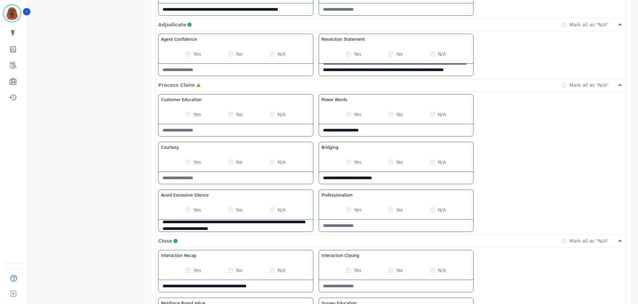
scroll to position [529, 0]
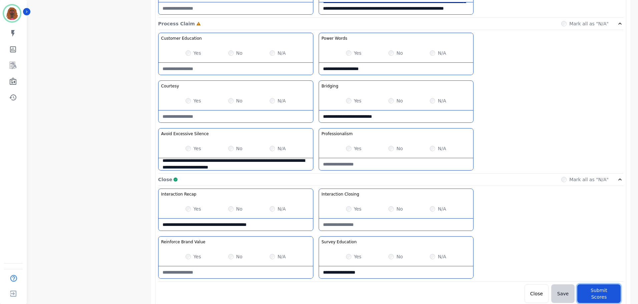
drag, startPoint x: 594, startPoint y: 292, endPoint x: 381, endPoint y: 25, distance: 341.4
click at [594, 292] on button "Submit Scores" at bounding box center [598, 293] width 43 height 19
click at [599, 290] on button "Submit Scores" at bounding box center [598, 293] width 43 height 19
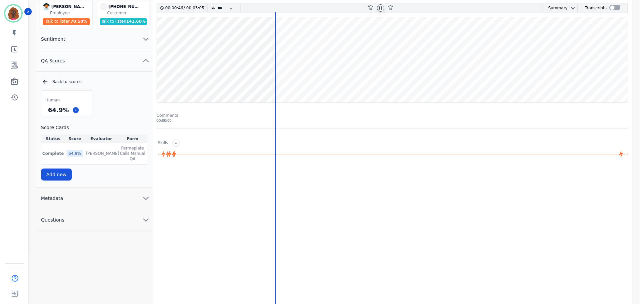
scroll to position [0, 0]
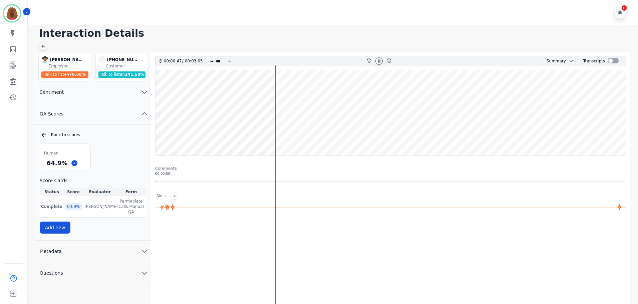
click at [43, 48] on icon at bounding box center [42, 46] width 5 height 5
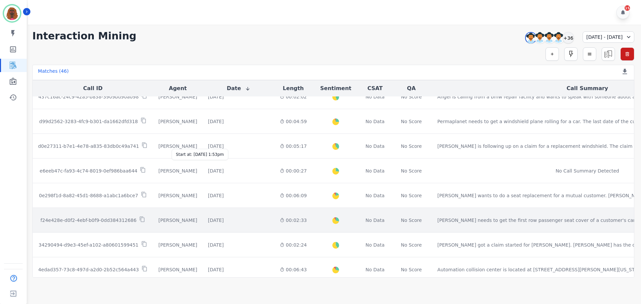
scroll to position [336, 0]
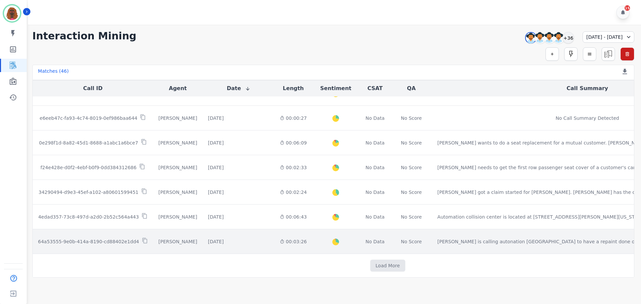
click at [212, 242] on div "[DATE] Start at: [DATE] 10:31am" at bounding box center [238, 241] width 61 height 7
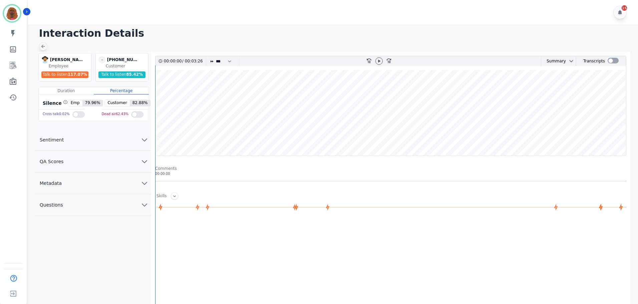
click at [43, 46] on icon at bounding box center [43, 47] width 4 height 4
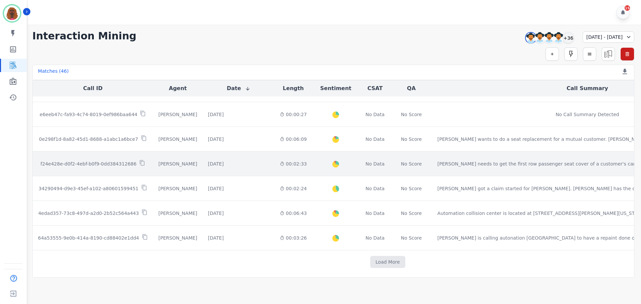
scroll to position [341, 0]
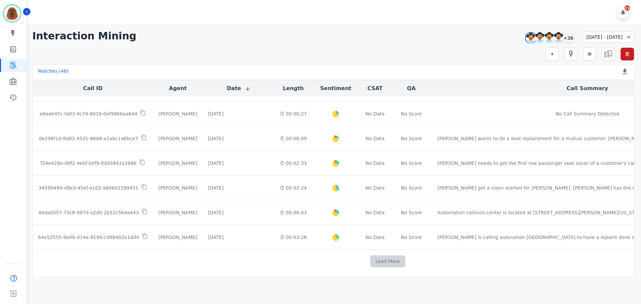
click at [370, 262] on button "Load More" at bounding box center [387, 261] width 35 height 12
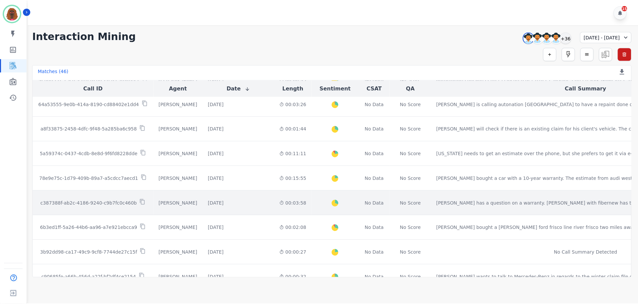
scroll to position [474, 0]
click at [280, 205] on div "00:03:58" at bounding box center [293, 202] width 27 height 7
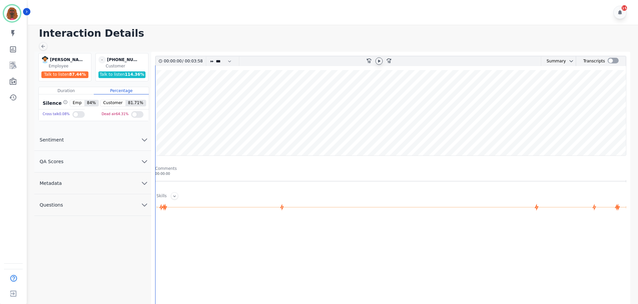
click at [379, 59] on icon at bounding box center [378, 60] width 5 height 5
click at [143, 156] on button "QA Scores" at bounding box center [92, 162] width 117 height 22
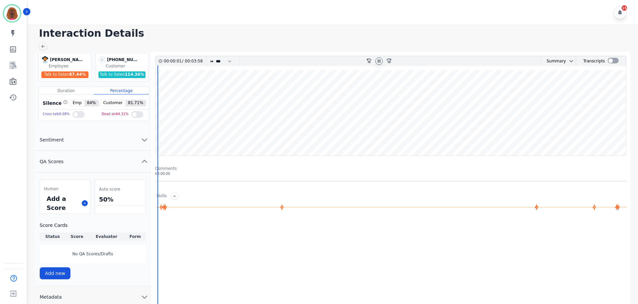
click at [87, 199] on div "Add a Score" at bounding box center [65, 203] width 50 height 21
click at [84, 203] on icon at bounding box center [84, 202] width 3 height 3
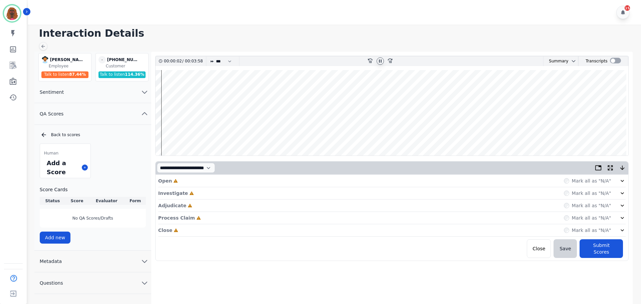
click at [192, 182] on div "Open Incomplete Mark all as "N/A"" at bounding box center [391, 181] width 467 height 12
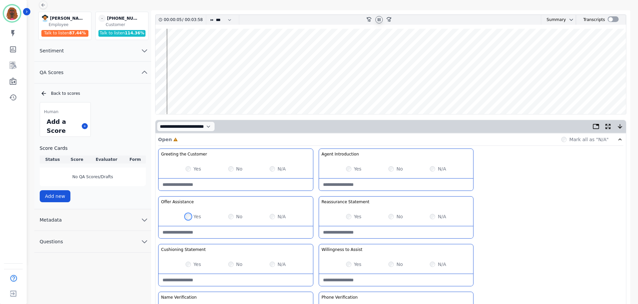
scroll to position [194, 0]
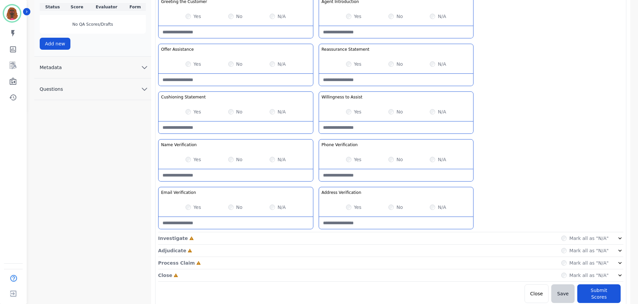
click at [315, 238] on div "Investigate Incomplete Mark all as "N/A"" at bounding box center [390, 238] width 465 height 12
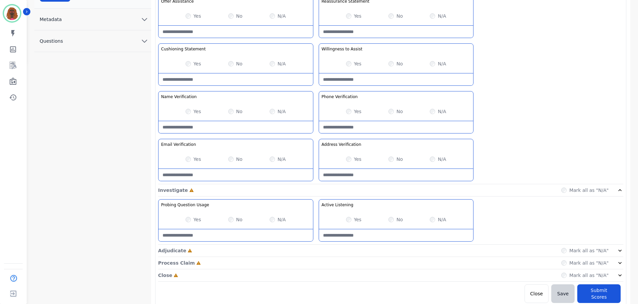
click at [312, 247] on div "Adjudicate Incomplete Mark all as "N/A"" at bounding box center [390, 251] width 465 height 12
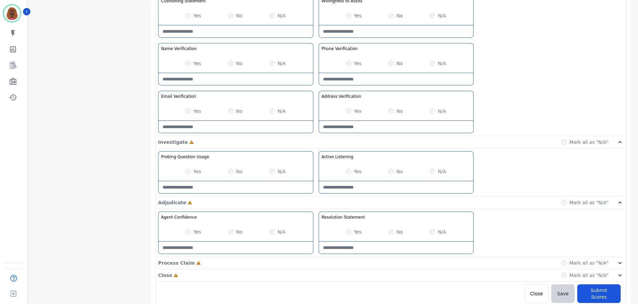
click at [317, 265] on div "Process Claim Incomplete Mark all as "N/A"" at bounding box center [390, 263] width 465 height 12
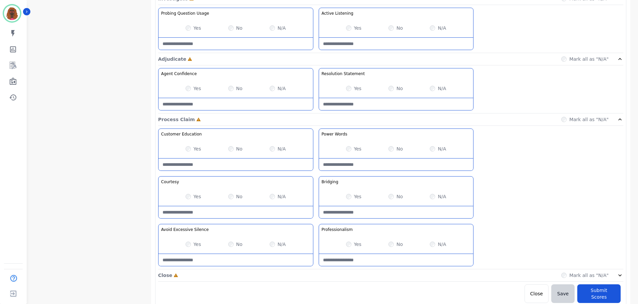
click at [315, 276] on div "Close Incomplete Mark all as "N/A"" at bounding box center [390, 275] width 465 height 12
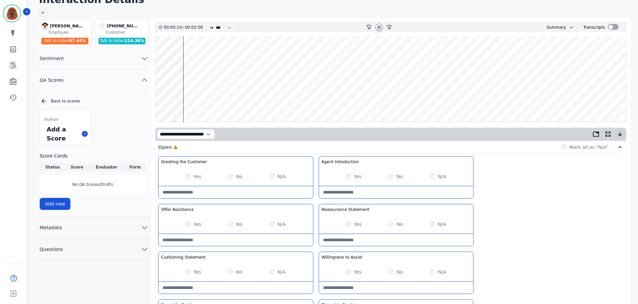
scroll to position [33, 0]
click at [386, 239] on Statement-note at bounding box center [396, 240] width 154 height 12
type Statement-note "**********"
click at [229, 283] on Statement-note at bounding box center [235, 288] width 154 height 12
type Statement-note "*"
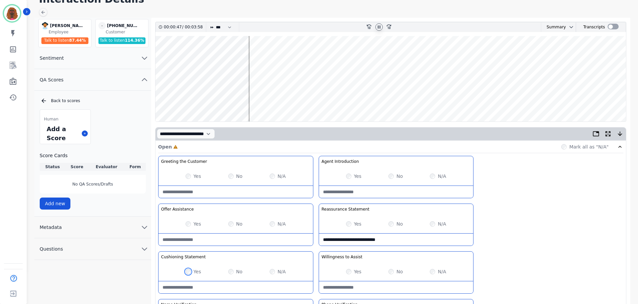
scroll to position [34, 0]
click at [256, 100] on wave at bounding box center [390, 78] width 470 height 85
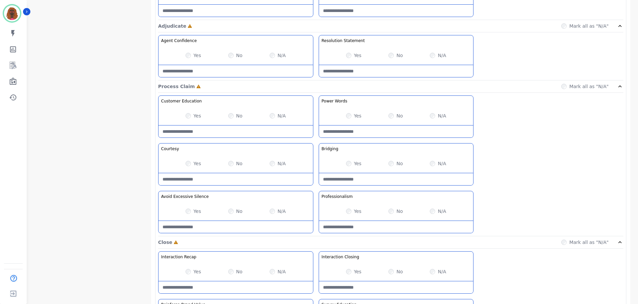
scroll to position [467, 0]
click at [219, 230] on Silence-note at bounding box center [235, 227] width 154 height 12
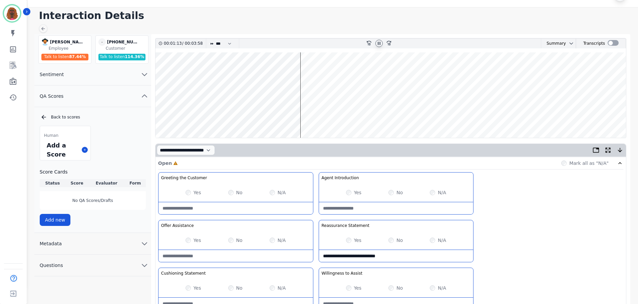
scroll to position [0, 0]
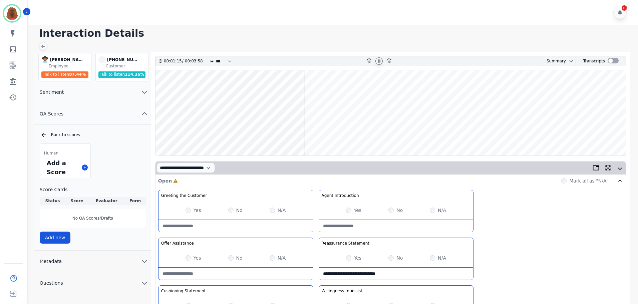
type Silence-note "**********"
click at [313, 132] on wave at bounding box center [390, 112] width 470 height 85
click at [332, 89] on wave at bounding box center [390, 112] width 470 height 85
click at [336, 134] on wave at bounding box center [390, 112] width 470 height 85
click at [375, 133] on wave at bounding box center [390, 112] width 470 height 85
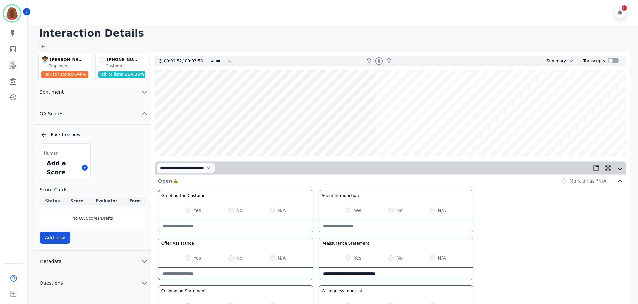
click at [384, 134] on wave at bounding box center [390, 112] width 470 height 85
click at [388, 134] on wave at bounding box center [390, 112] width 470 height 85
click at [393, 134] on wave at bounding box center [390, 112] width 470 height 85
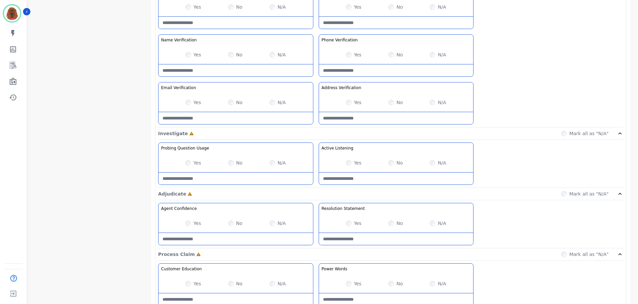
scroll to position [300, 0]
click at [221, 180] on Usage-note at bounding box center [235, 177] width 154 height 12
type Usage-note "*"
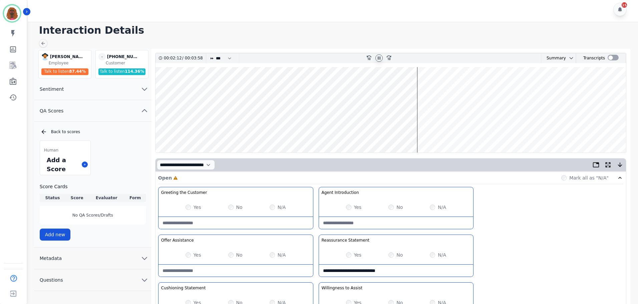
scroll to position [0, 0]
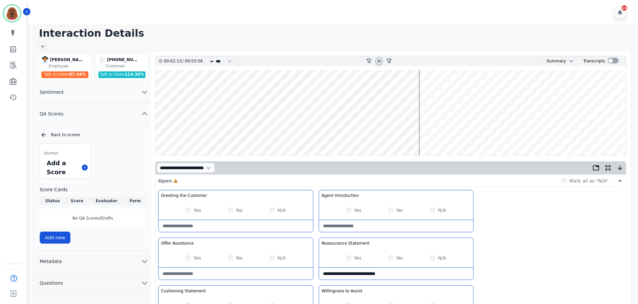
click at [183, 92] on wave at bounding box center [390, 112] width 470 height 85
click at [164, 93] on wave at bounding box center [390, 112] width 470 height 85
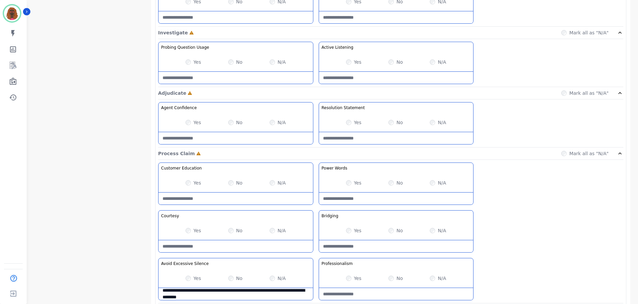
scroll to position [400, 0]
click at [213, 76] on Usage-note at bounding box center [235, 77] width 154 height 12
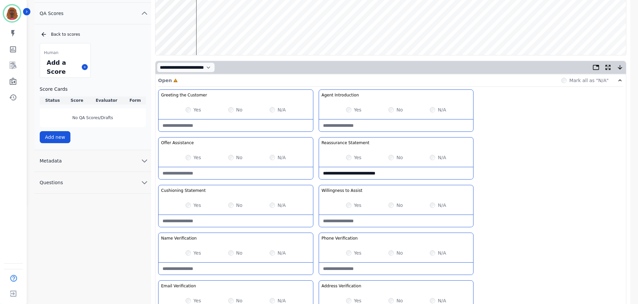
scroll to position [100, 0]
type Usage-note "**********"
click at [520, 33] on wave at bounding box center [390, 12] width 470 height 85
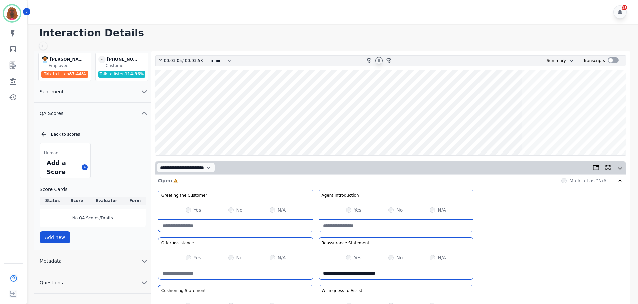
scroll to position [0, 0]
click at [507, 90] on wave at bounding box center [390, 112] width 470 height 85
click at [462, 135] on wave at bounding box center [390, 112] width 470 height 85
click at [422, 134] on wave at bounding box center [390, 112] width 470 height 85
click at [409, 134] on wave at bounding box center [390, 112] width 470 height 85
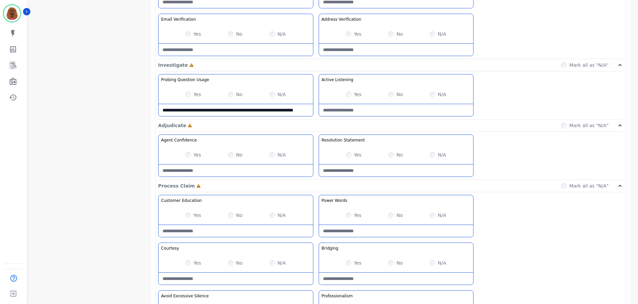
drag, startPoint x: 198, startPoint y: 116, endPoint x: 131, endPoint y: 104, distance: 67.7
click at [131, 104] on div "**********" at bounding box center [333, 92] width 599 height 814
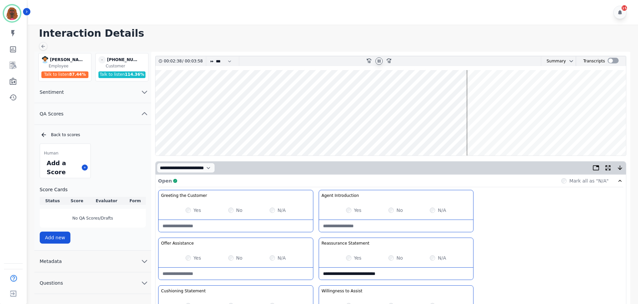
click at [475, 134] on wave at bounding box center [390, 112] width 470 height 85
click at [471, 134] on wave at bounding box center [390, 112] width 470 height 85
click at [480, 91] on wave at bounding box center [390, 112] width 470 height 85
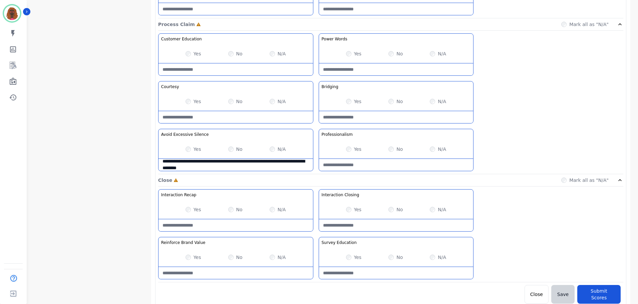
scroll to position [529, 0]
click at [392, 66] on Words-note at bounding box center [396, 69] width 154 height 12
type Words-note "**********"
click at [388, 258] on div "No" at bounding box center [395, 256] width 14 height 7
click at [382, 270] on Education-note at bounding box center [396, 272] width 154 height 12
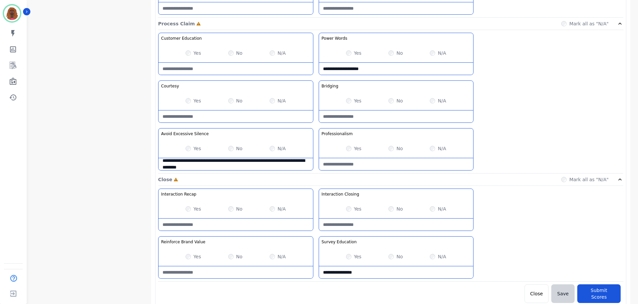
type Education-note "**********"
click at [244, 222] on Recap-note at bounding box center [235, 225] width 154 height 12
type Recap-note "*"
type Recap-note "**********"
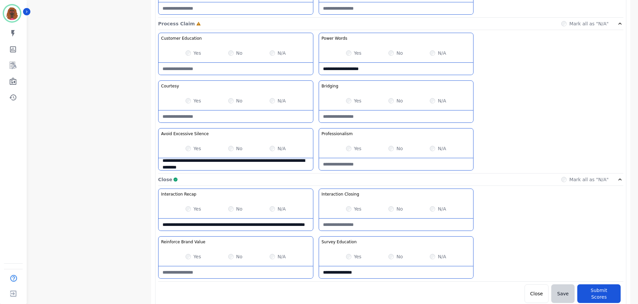
click at [245, 223] on Recap-note "**********" at bounding box center [235, 225] width 154 height 12
type Recap-note "**********"
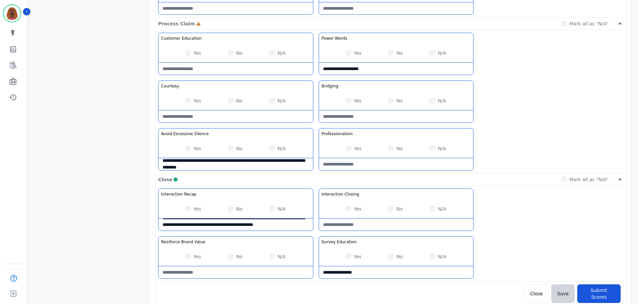
click at [389, 113] on Claim-Bridging-note at bounding box center [396, 116] width 154 height 12
type Claim-Bridging-note "**********"
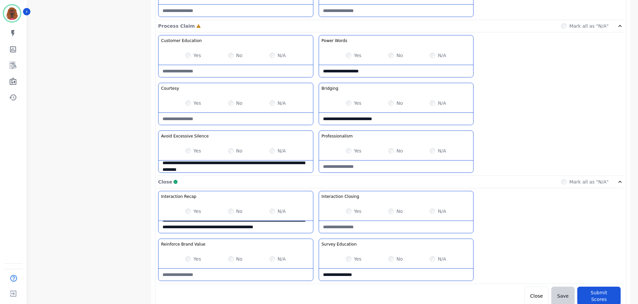
scroll to position [529, 0]
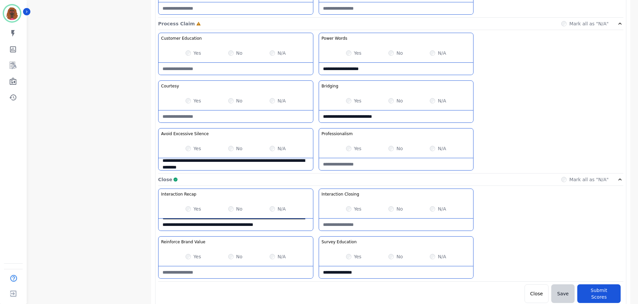
click at [373, 273] on Education-note "**********" at bounding box center [396, 272] width 154 height 12
type Education-note "**********"
click at [607, 289] on button "Submit Scores" at bounding box center [598, 293] width 43 height 19
click at [601, 285] on button "Submit Scores" at bounding box center [598, 293] width 43 height 19
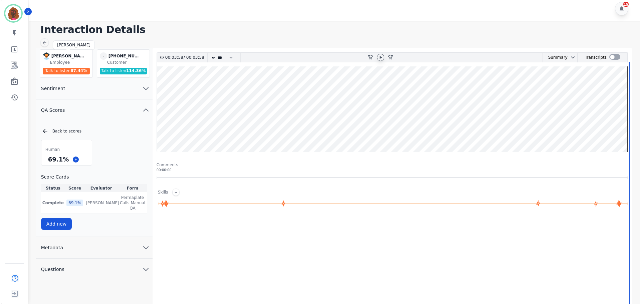
scroll to position [0, 0]
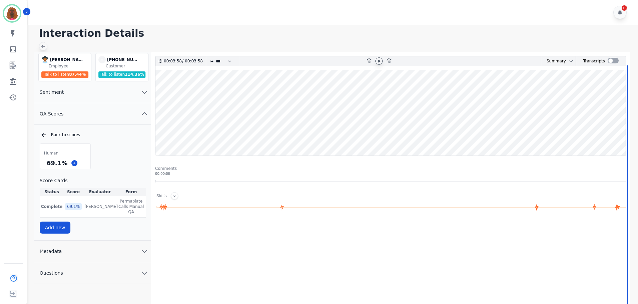
click at [45, 45] on icon at bounding box center [42, 46] width 5 height 5
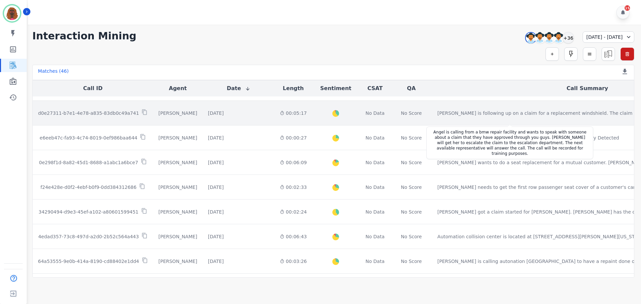
scroll to position [341, 0]
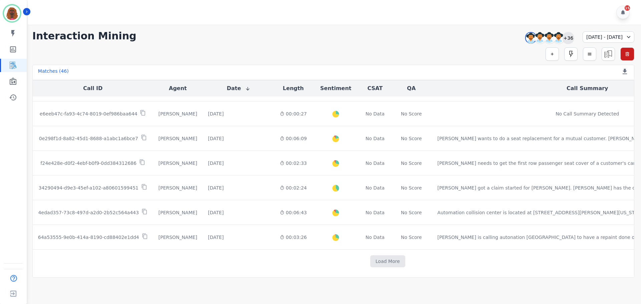
click at [562, 37] on div "+36" at bounding box center [567, 37] width 11 height 11
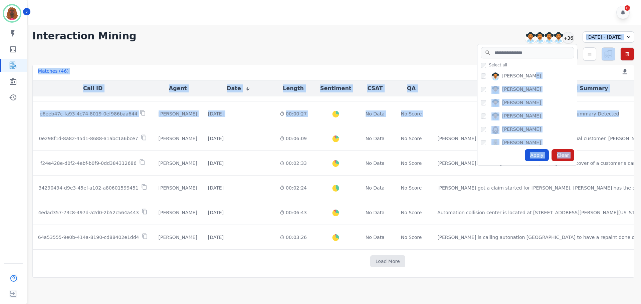
drag, startPoint x: 557, startPoint y: 76, endPoint x: 560, endPoint y: 109, distance: 33.5
click at [560, 109] on div "[PERSON_NAME] [PERSON_NAME] [PERSON_NAME] [PERSON_NAME] [PERSON_NAME] [PERSON_N…" at bounding box center [526, 107] width 99 height 75
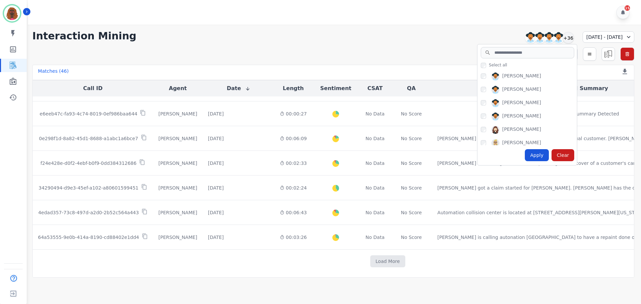
click at [536, 65] on div "Select all" at bounding box center [528, 65] width 96 height 6
click at [524, 153] on div "Apply" at bounding box center [536, 155] width 24 height 12
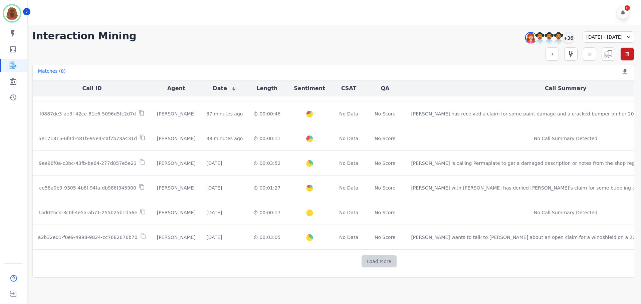
scroll to position [37, 0]
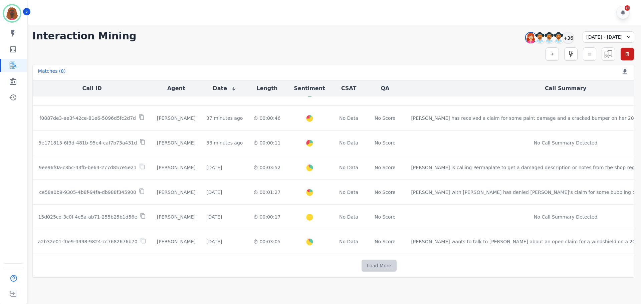
click at [361, 266] on button "Load More" at bounding box center [378, 266] width 35 height 12
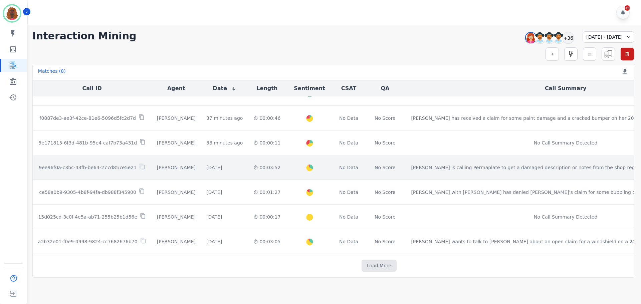
click at [221, 159] on td "[DATE] Start at: [DATE] 1:37pm" at bounding box center [224, 167] width 47 height 25
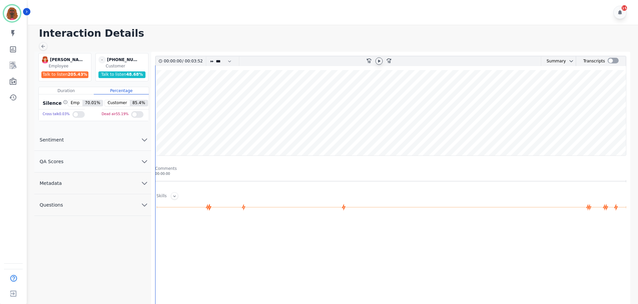
click at [379, 60] on icon at bounding box center [379, 60] width 2 height 3
click at [169, 91] on wave at bounding box center [390, 112] width 470 height 85
click at [41, 47] on icon at bounding box center [42, 46] width 5 height 5
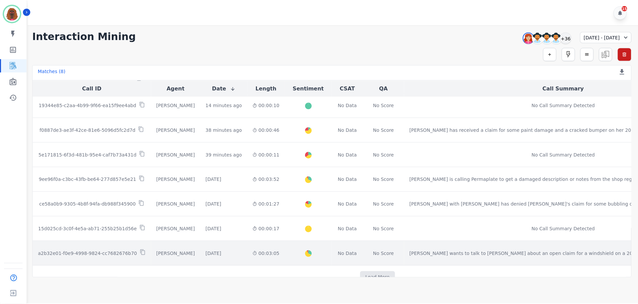
scroll to position [41, 0]
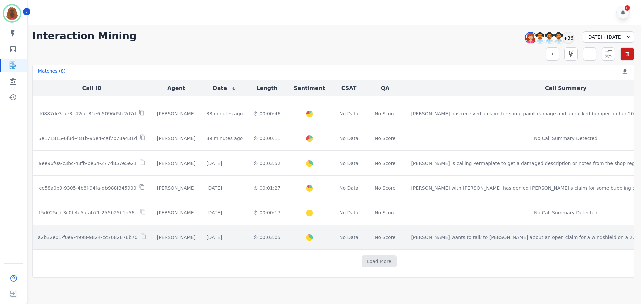
click at [267, 236] on div "00:03:05" at bounding box center [266, 237] width 27 height 7
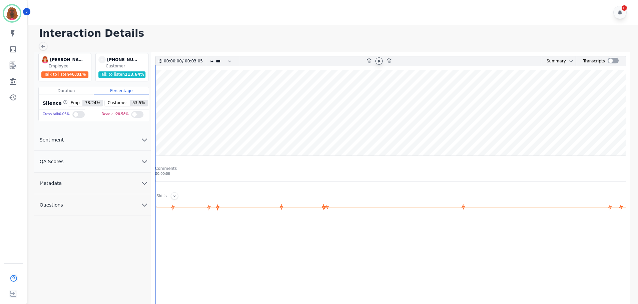
click at [379, 60] on icon at bounding box center [378, 60] width 5 height 5
click at [168, 91] on wave at bounding box center [390, 112] width 470 height 85
click at [135, 162] on button "QA Scores" at bounding box center [92, 162] width 117 height 22
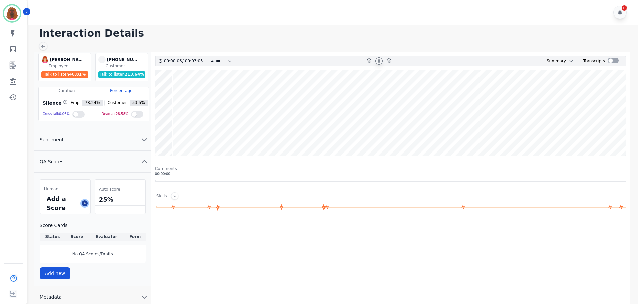
click at [85, 203] on icon at bounding box center [84, 202] width 3 height 3
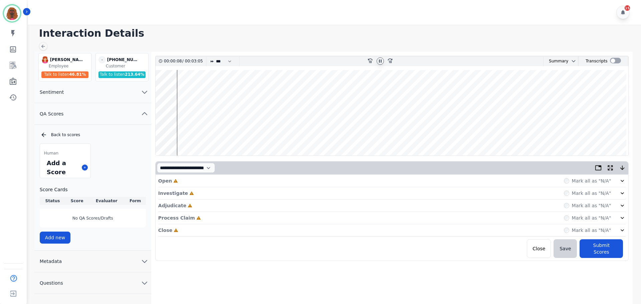
click at [282, 180] on div "Open Incomplete Mark all as "N/A"" at bounding box center [391, 181] width 467 height 12
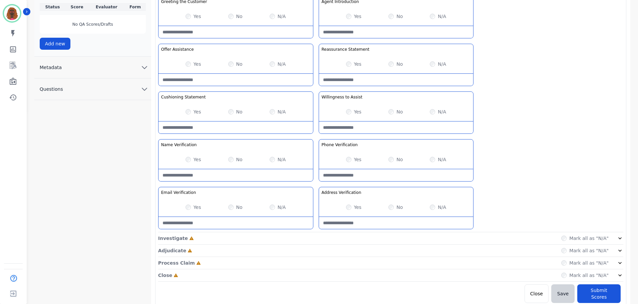
click at [317, 236] on div "Investigate Incomplete Mark all as "N/A"" at bounding box center [390, 238] width 465 height 12
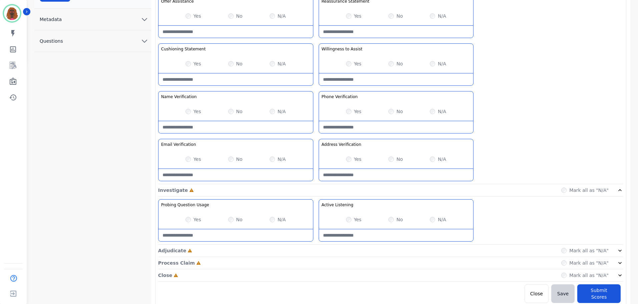
click at [316, 249] on div "Adjudicate Incomplete Mark all as "N/A"" at bounding box center [390, 251] width 465 height 12
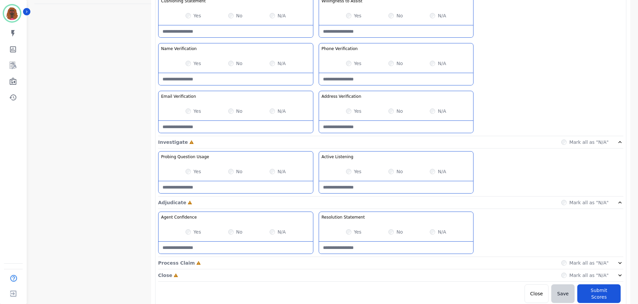
click at [316, 265] on div "Process Claim Incomplete Mark all as "N/A"" at bounding box center [390, 263] width 465 height 12
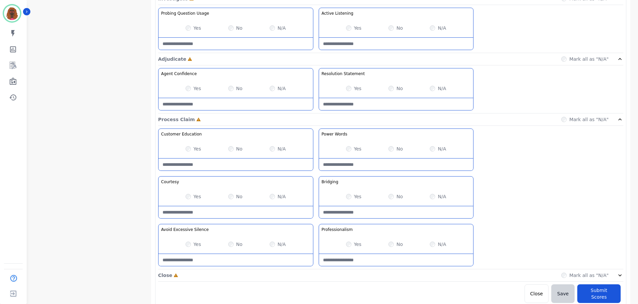
click at [314, 277] on div "Close Incomplete Mark all as "N/A"" at bounding box center [390, 275] width 465 height 12
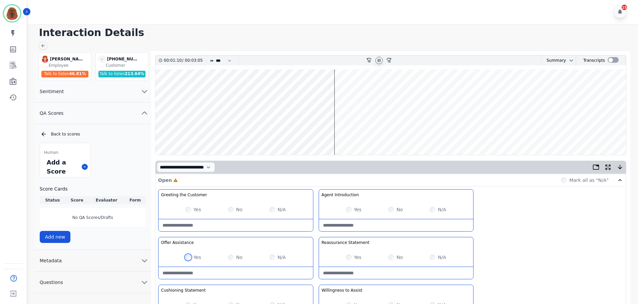
scroll to position [0, 0]
click at [348, 90] on wave at bounding box center [390, 112] width 470 height 85
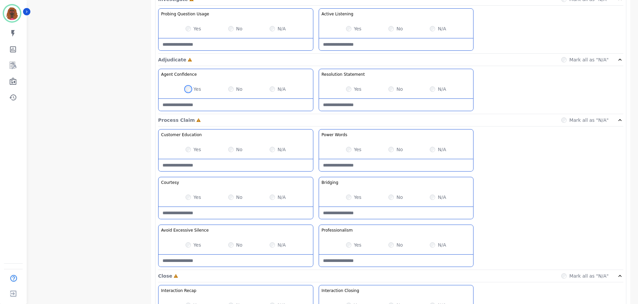
scroll to position [433, 0]
click at [351, 245] on div "Yes" at bounding box center [354, 244] width 16 height 7
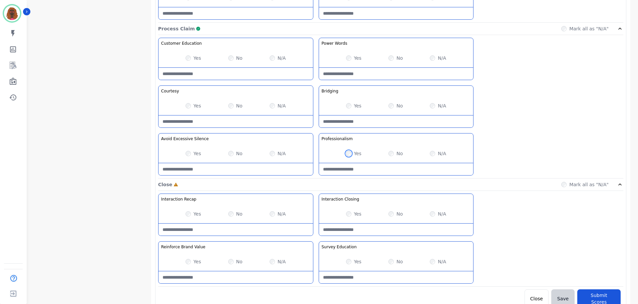
scroll to position [529, 0]
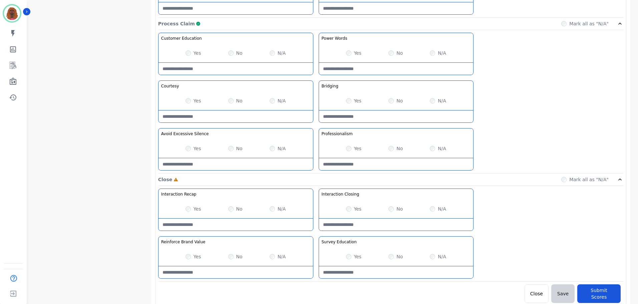
click at [390, 231] on div "Interaction Recap Effectively summarize the conversation and set expectations f…" at bounding box center [390, 234] width 465 height 93
type Closing-note "**********"
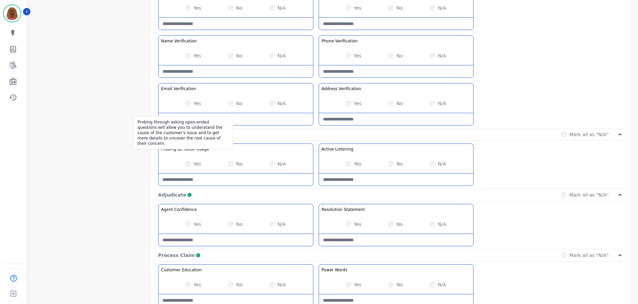
scroll to position [296, 0]
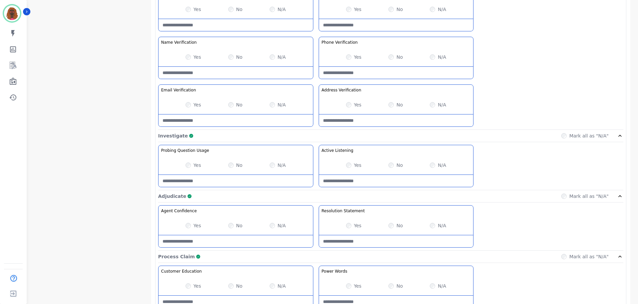
click at [227, 182] on Usage-note at bounding box center [235, 181] width 154 height 12
type Usage-note "*"
click at [224, 184] on Usage-note at bounding box center [235, 181] width 154 height 12
click at [197, 181] on Usage-note at bounding box center [235, 181] width 154 height 12
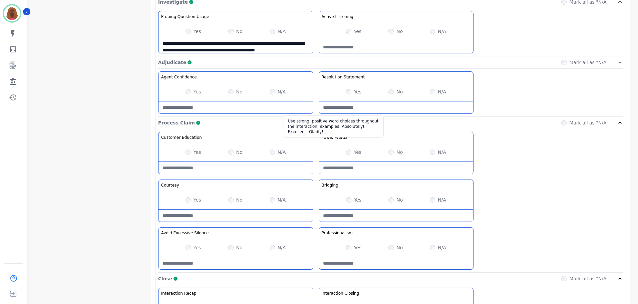
scroll to position [430, 0]
type Usage-note "**********"
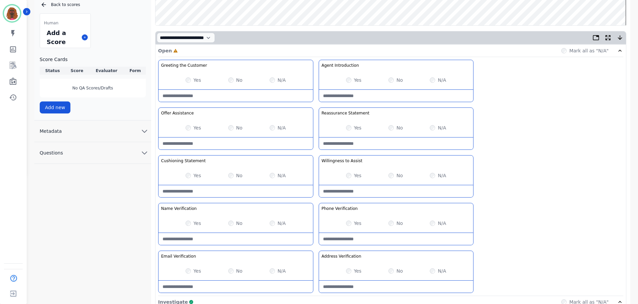
scroll to position [130, 0]
click at [189, 159] on h3 "Cushioning Statement" at bounding box center [183, 160] width 45 height 5
click at [223, 190] on Statement-note at bounding box center [235, 191] width 154 height 12
type Statement-note "**********"
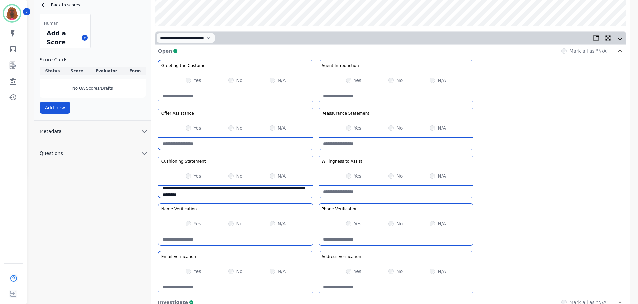
click at [223, 190] on Statement-note "**********" at bounding box center [235, 191] width 154 height 12
click at [187, 173] on div "Yes" at bounding box center [193, 175] width 16 height 7
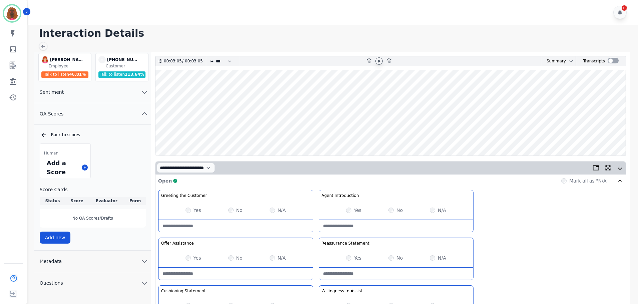
click at [212, 133] on wave at bounding box center [390, 112] width 470 height 85
click at [378, 62] on icon at bounding box center [379, 60] width 2 height 3
click at [265, 132] on wave at bounding box center [390, 112] width 470 height 85
click at [273, 91] on wave at bounding box center [390, 112] width 470 height 85
click at [284, 91] on wave at bounding box center [390, 112] width 470 height 85
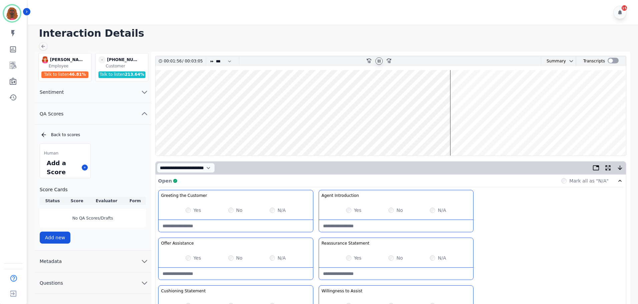
click at [489, 132] on wave at bounding box center [390, 112] width 470 height 85
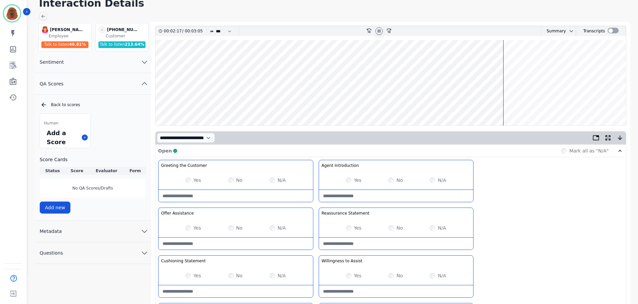
scroll to position [29, 0]
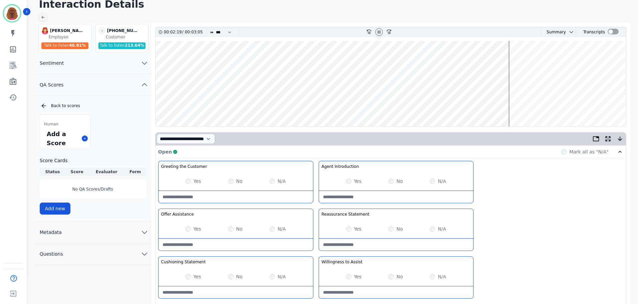
click at [388, 243] on Statement-note at bounding box center [396, 245] width 154 height 12
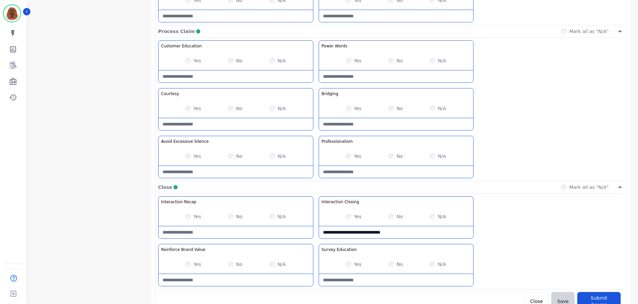
scroll to position [529, 0]
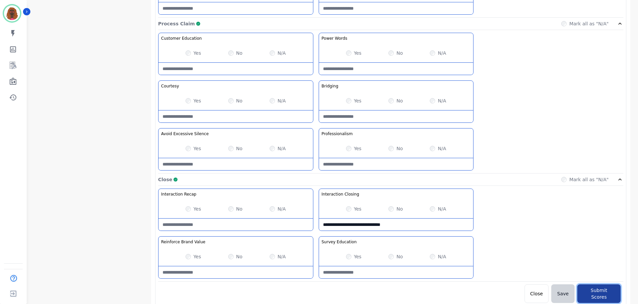
click at [604, 289] on button "Submit Scores" at bounding box center [598, 293] width 43 height 19
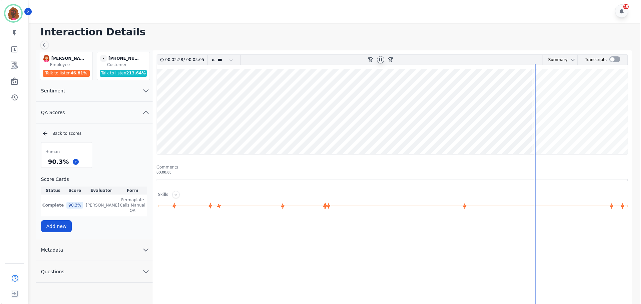
scroll to position [0, 0]
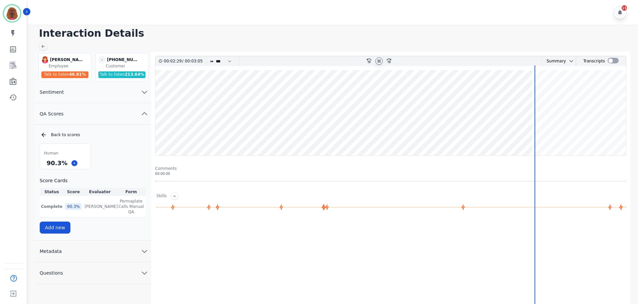
click at [42, 51] on div "Interaction Details [PERSON_NAME] [PERSON_NAME] Employee Talk to listen 46.81 %…" at bounding box center [332, 192] width 612 height 334
click at [43, 45] on icon at bounding box center [42, 46] width 5 height 5
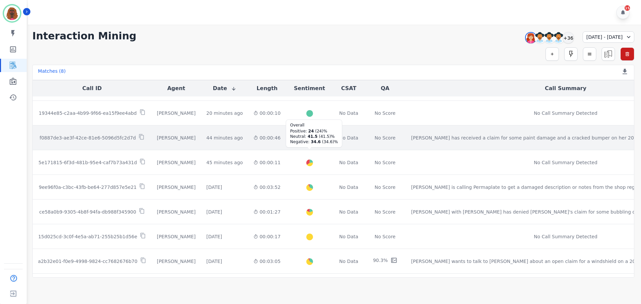
scroll to position [47, 0]
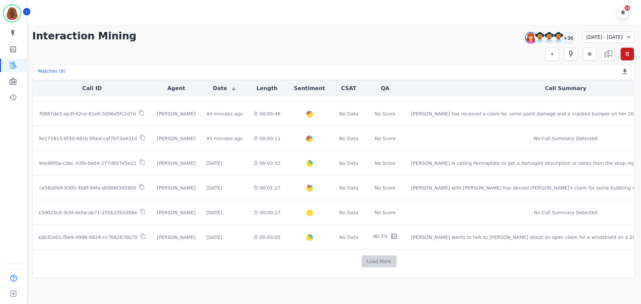
click at [361, 257] on button "Load More" at bounding box center [378, 261] width 35 height 12
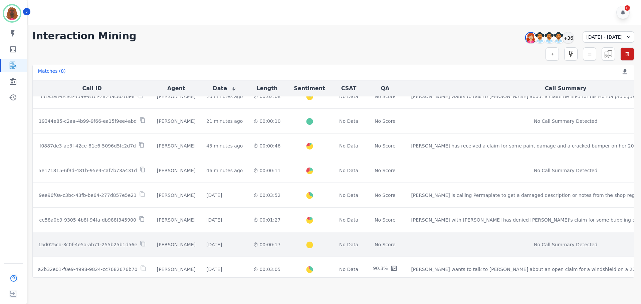
scroll to position [0, 0]
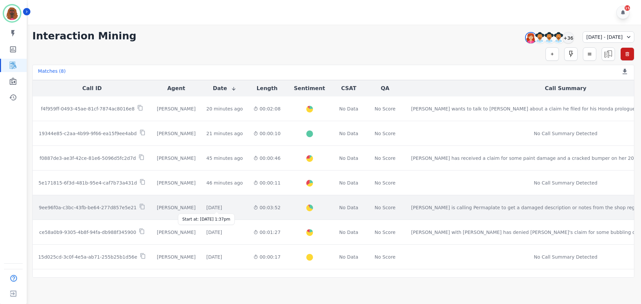
click at [206, 207] on div "[DATE]" at bounding box center [214, 207] width 16 height 7
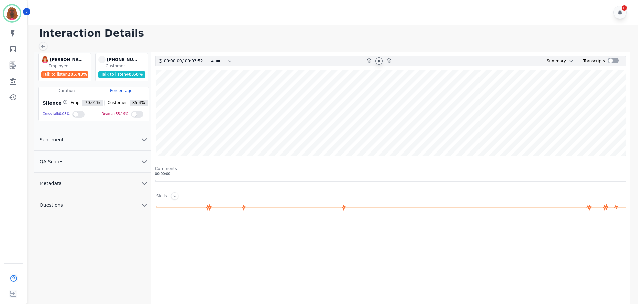
click at [379, 60] on icon at bounding box center [379, 60] width 2 height 3
click at [203, 89] on wave at bounding box center [390, 112] width 470 height 85
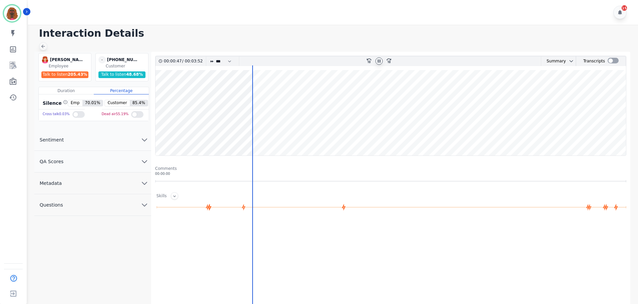
drag, startPoint x: 39, startPoint y: 43, endPoint x: 43, endPoint y: 47, distance: 5.7
click at [39, 43] on div "Interaction Details [PERSON_NAME] [PERSON_NAME] Employee Talk to listen 205.43 …" at bounding box center [332, 192] width 612 height 334
click at [43, 47] on icon at bounding box center [42, 46] width 5 height 5
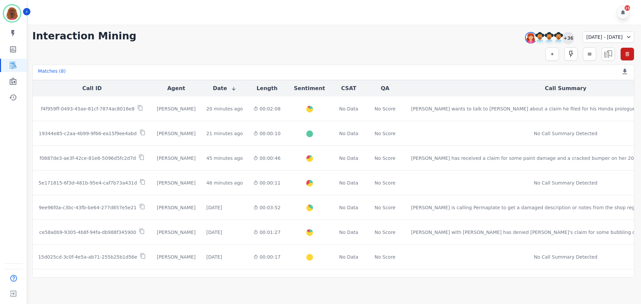
click at [562, 38] on div "+36" at bounding box center [567, 37] width 11 height 11
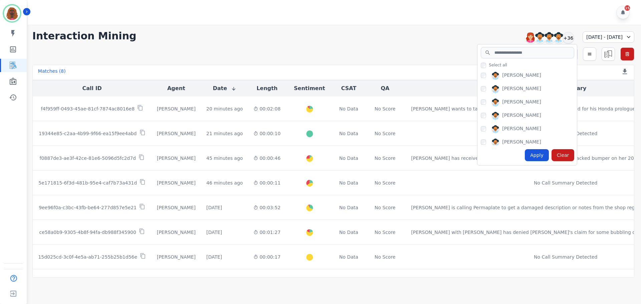
scroll to position [294, 0]
click at [524, 154] on div "Apply" at bounding box center [536, 155] width 24 height 12
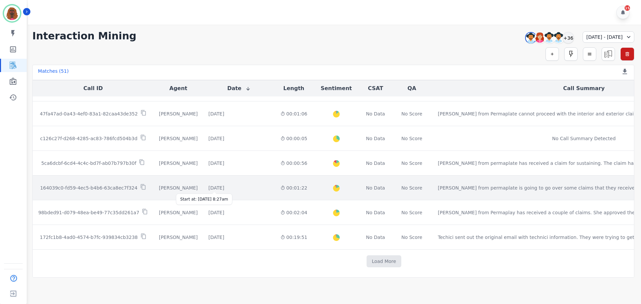
scroll to position [343, 0]
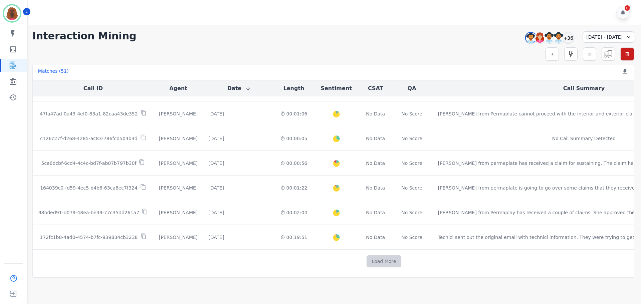
click at [366, 258] on button "Load More" at bounding box center [383, 261] width 35 height 12
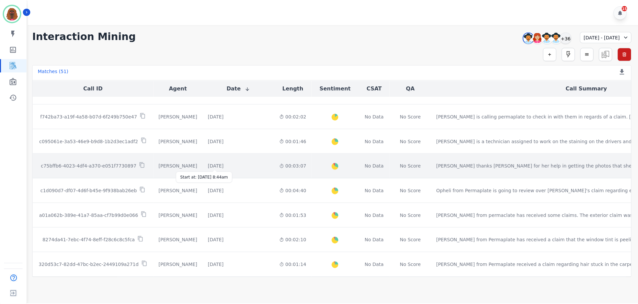
scroll to position [610, 0]
click at [224, 165] on div "[DATE]" at bounding box center [217, 165] width 16 height 7
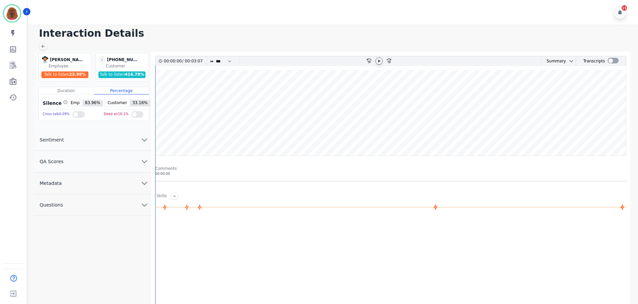
click at [379, 58] on icon at bounding box center [378, 60] width 5 height 5
click at [120, 161] on button "QA Scores" at bounding box center [92, 162] width 117 height 22
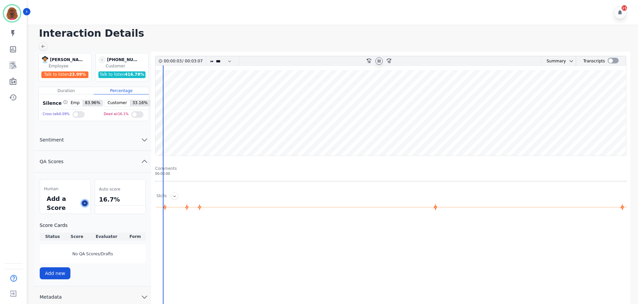
click at [83, 203] on icon at bounding box center [84, 202] width 3 height 3
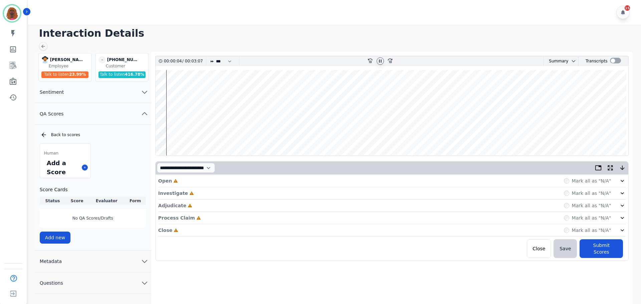
click at [188, 181] on div "Open Incomplete Mark all as "N/A"" at bounding box center [391, 181] width 467 height 12
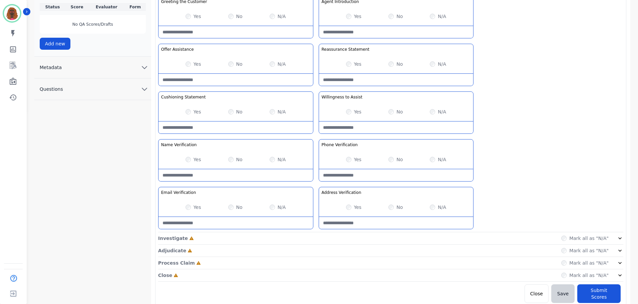
click at [313, 234] on div "Investigate Incomplete Mark all as "N/A"" at bounding box center [390, 238] width 465 height 12
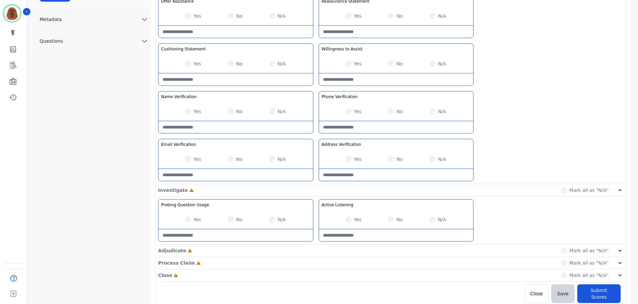
click at [315, 253] on div "Adjudicate Incomplete Mark all as "N/A"" at bounding box center [390, 251] width 465 height 12
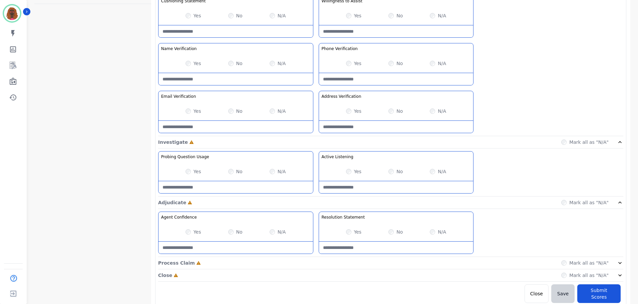
click at [316, 264] on div "Process Claim Incomplete Mark all as "N/A"" at bounding box center [390, 263] width 465 height 12
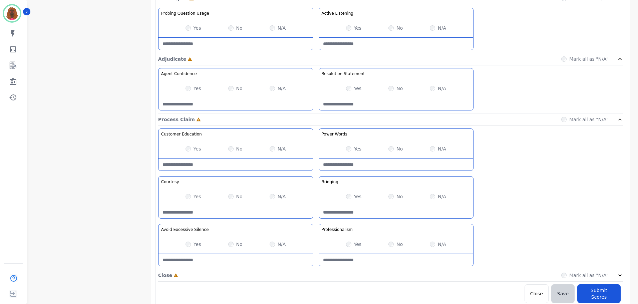
click at [314, 270] on div "Close Incomplete Mark all as "N/A"" at bounding box center [390, 275] width 465 height 12
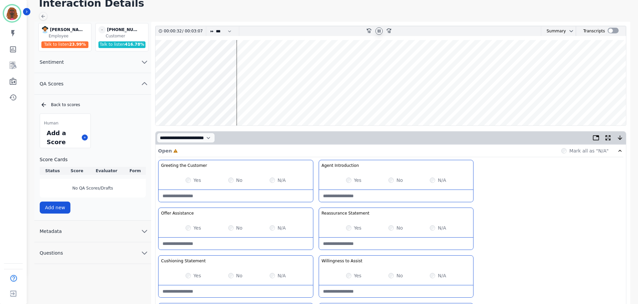
scroll to position [30, 0]
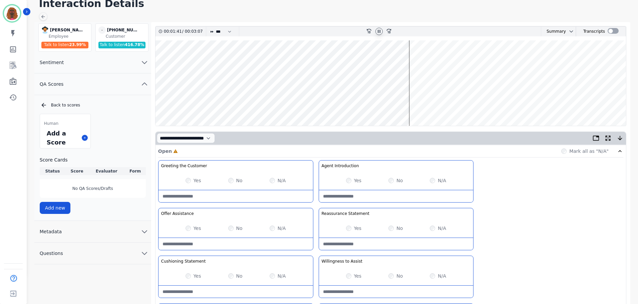
click at [378, 31] on icon at bounding box center [379, 31] width 3 height 3
click at [371, 63] on wave at bounding box center [390, 82] width 470 height 85
click at [379, 30] on icon at bounding box center [378, 31] width 5 height 5
click at [365, 91] on wave at bounding box center [390, 82] width 470 height 85
click at [372, 61] on wave at bounding box center [390, 82] width 470 height 85
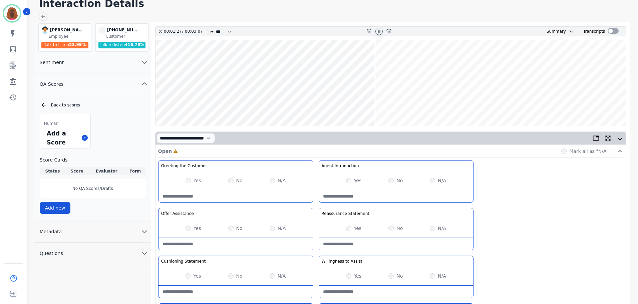
click at [352, 96] on wave at bounding box center [390, 82] width 470 height 85
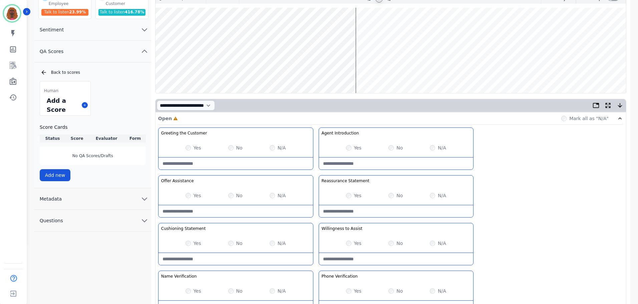
scroll to position [63, 0]
click at [340, 61] on wave at bounding box center [390, 49] width 470 height 85
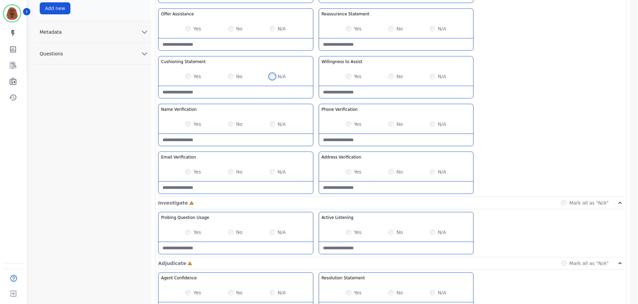
scroll to position [230, 0]
click at [352, 232] on div "Yes" at bounding box center [354, 232] width 16 height 7
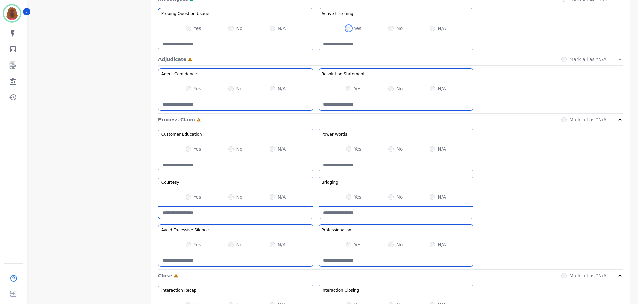
scroll to position [433, 0]
click at [183, 146] on div "Yes No N/A" at bounding box center [235, 148] width 154 height 19
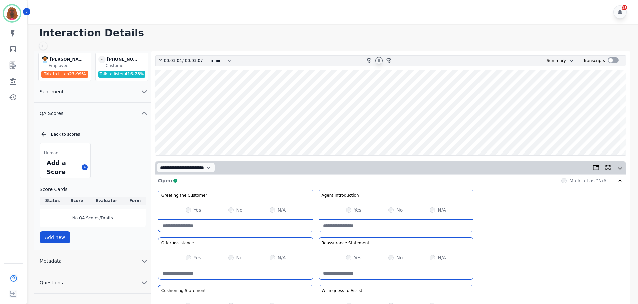
scroll to position [0, 0]
click at [599, 134] on wave at bounding box center [390, 112] width 470 height 85
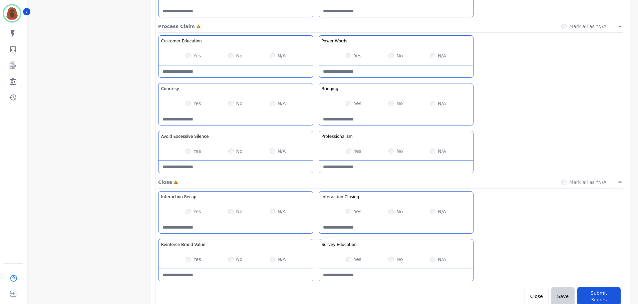
scroll to position [529, 0]
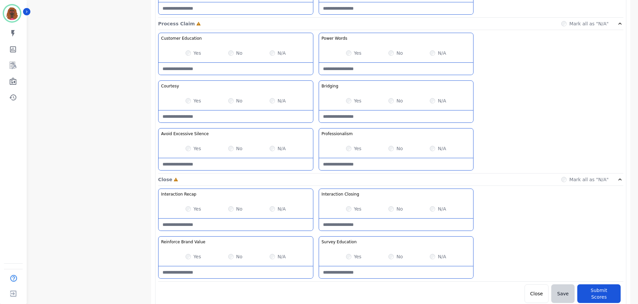
click at [389, 226] on Closing-note at bounding box center [396, 225] width 154 height 12
type Closing-note "**********"
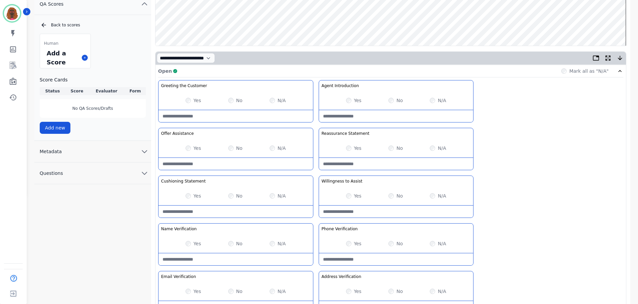
scroll to position [0, 0]
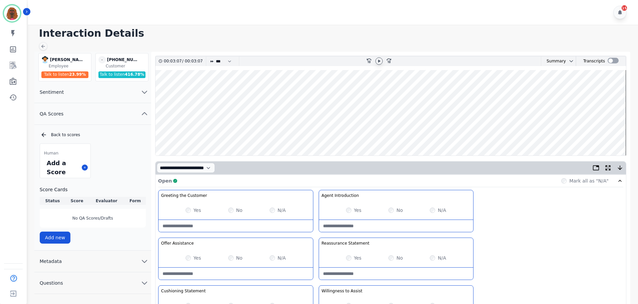
click at [592, 131] on wave at bounding box center [390, 112] width 470 height 85
click at [378, 60] on icon at bounding box center [379, 60] width 2 height 3
click at [572, 136] on wave at bounding box center [390, 112] width 470 height 85
click at [534, 134] on wave at bounding box center [390, 112] width 470 height 85
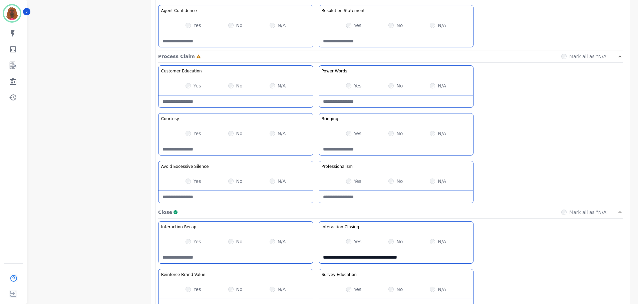
scroll to position [496, 0]
click at [387, 155] on Claim-Bridging-note at bounding box center [396, 149] width 154 height 12
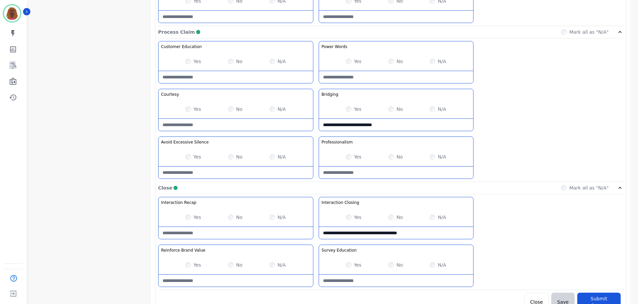
scroll to position [529, 0]
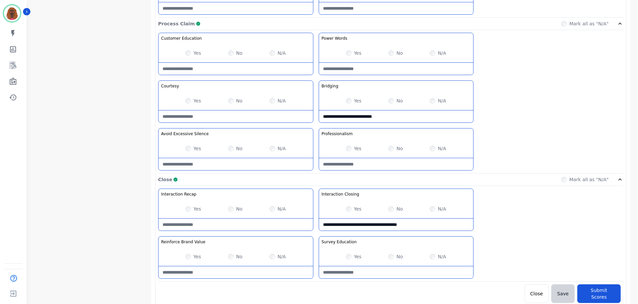
type Claim-Bridging-note "**********"
click at [605, 289] on button "Submit Scores" at bounding box center [598, 293] width 43 height 19
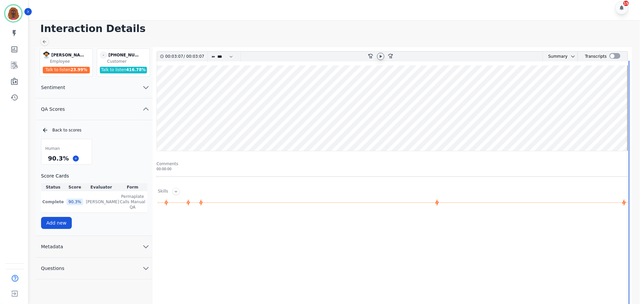
scroll to position [0, 0]
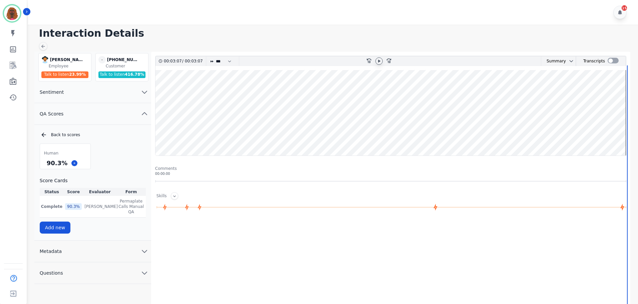
click at [380, 61] on icon at bounding box center [379, 60] width 2 height 3
click at [44, 47] on icon at bounding box center [42, 46] width 5 height 5
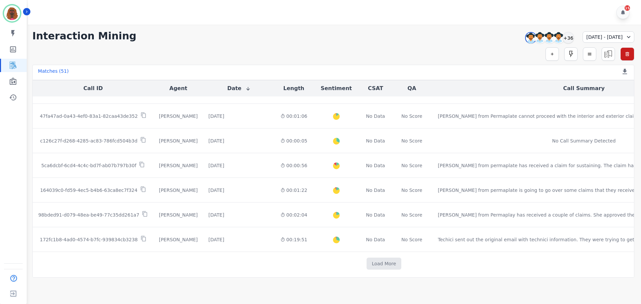
scroll to position [343, 0]
click at [366, 258] on button "Load More" at bounding box center [383, 261] width 35 height 12
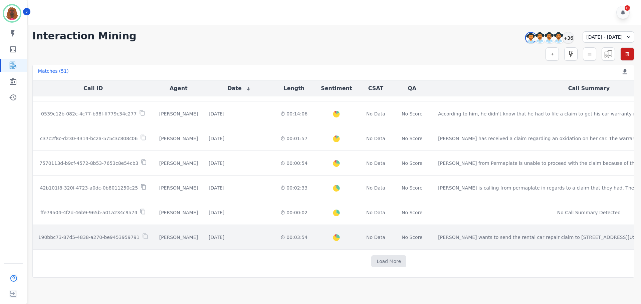
scroll to position [833, 0]
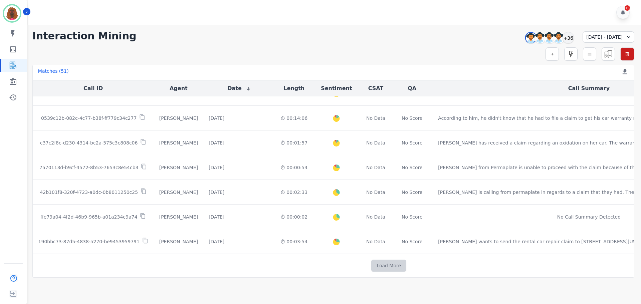
click at [371, 263] on button "Load More" at bounding box center [388, 266] width 35 height 12
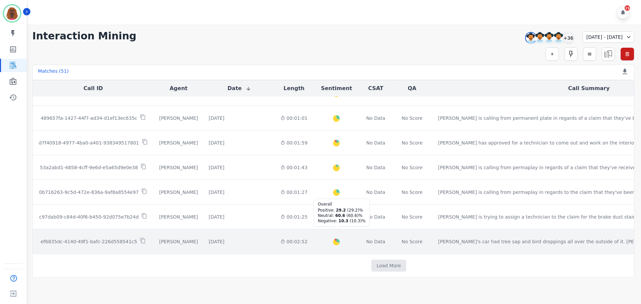
scroll to position [1104, 0]
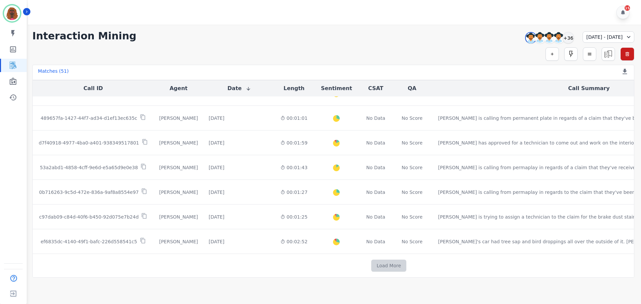
click at [371, 260] on button "Load More" at bounding box center [388, 266] width 35 height 12
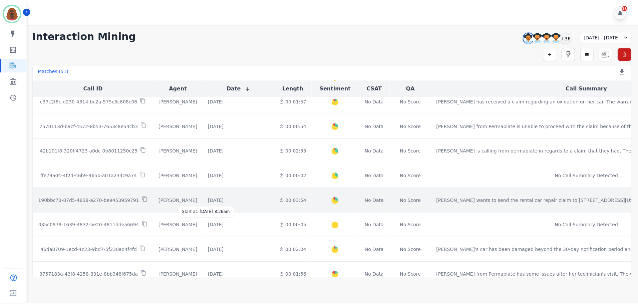
scroll to position [871, 0]
click at [224, 201] on div "[DATE]" at bounding box center [217, 200] width 16 height 7
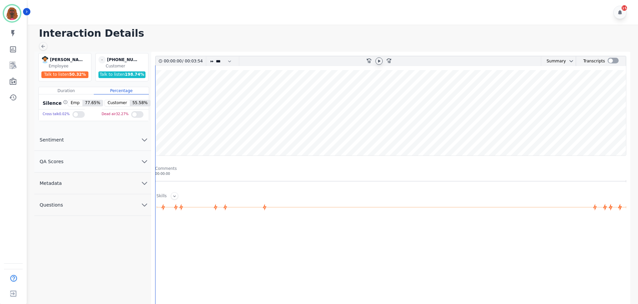
click at [380, 63] on icon at bounding box center [378, 60] width 5 height 5
click at [145, 164] on icon "chevron down" at bounding box center [144, 161] width 8 height 8
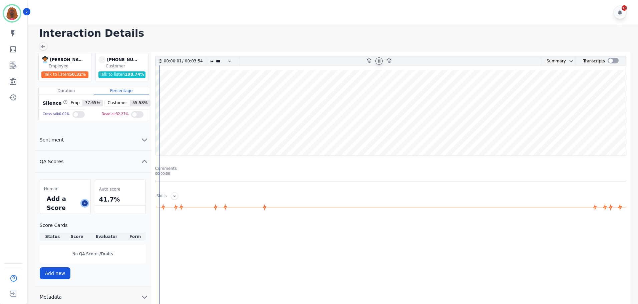
click at [87, 202] on button at bounding box center [85, 203] width 6 height 6
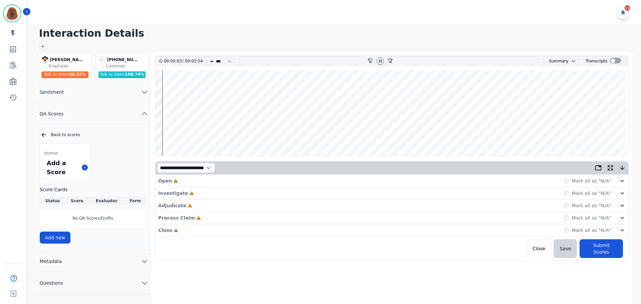
click at [248, 182] on div "Open Incomplete Mark all as "N/A"" at bounding box center [391, 181] width 467 height 12
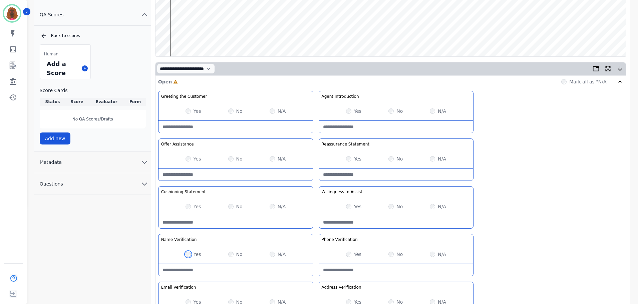
scroll to position [194, 0]
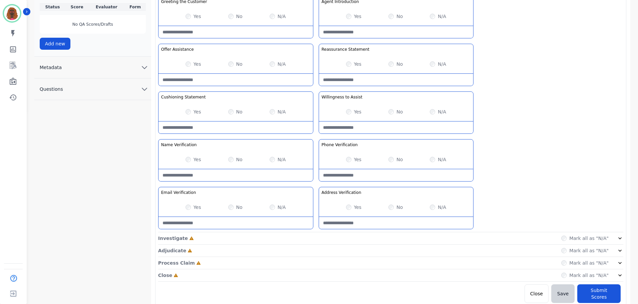
click at [320, 238] on div "Investigate Incomplete Mark all as "N/A"" at bounding box center [390, 238] width 465 height 12
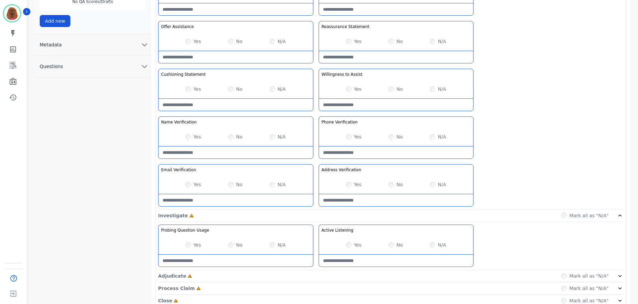
scroll to position [242, 0]
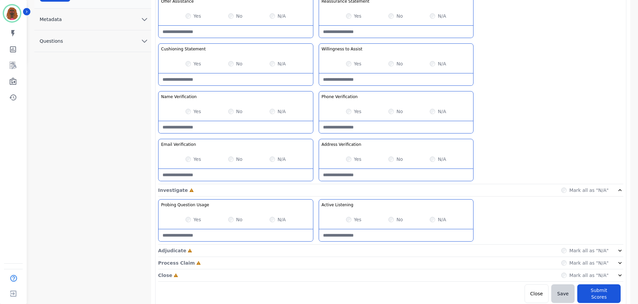
click at [312, 247] on div "Adjudicate Incomplete Mark all as "N/A"" at bounding box center [390, 251] width 465 height 12
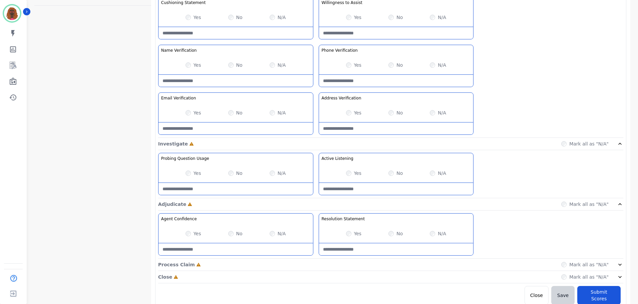
scroll to position [290, 0]
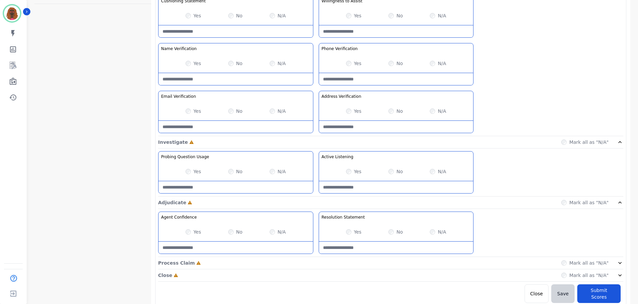
click at [317, 264] on div "Process Claim Incomplete Mark all as "N/A"" at bounding box center [390, 263] width 465 height 12
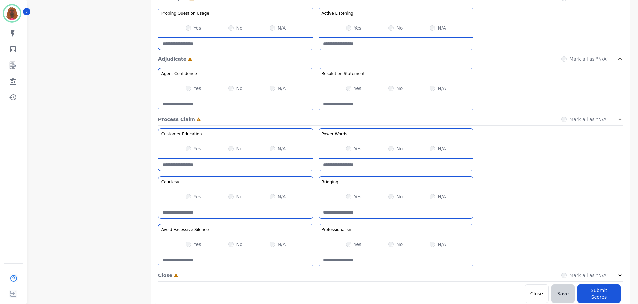
click at [314, 277] on div "Close Incomplete Mark all as "N/A"" at bounding box center [390, 275] width 465 height 12
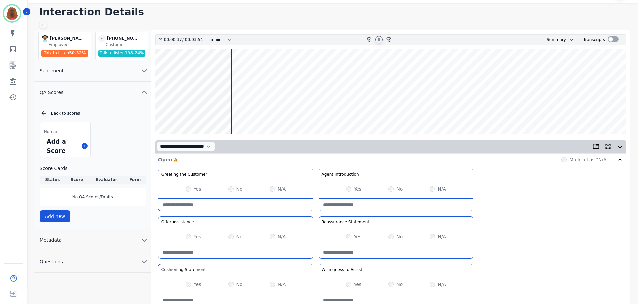
scroll to position [0, 0]
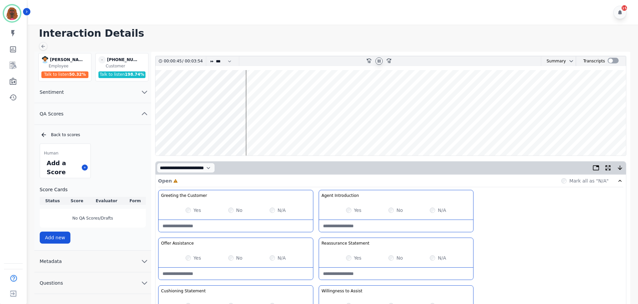
click at [256, 132] on wave at bounding box center [390, 112] width 470 height 85
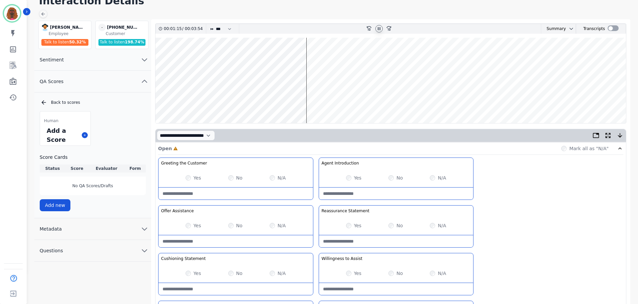
scroll to position [33, 0]
click at [326, 100] on wave at bounding box center [390, 79] width 470 height 85
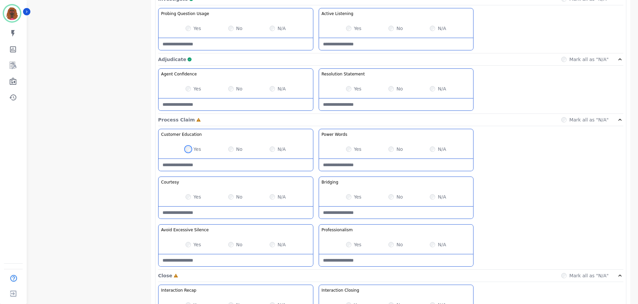
scroll to position [433, 0]
click at [230, 162] on Education-note at bounding box center [235, 164] width 154 height 12
type Education-note "*"
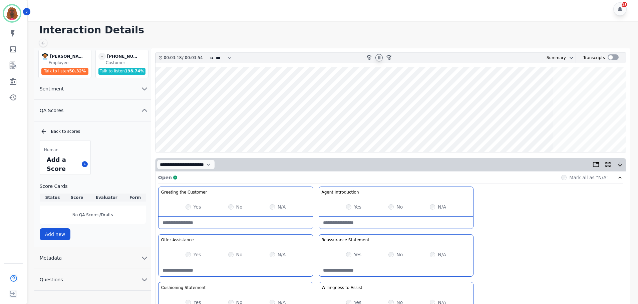
scroll to position [0, 0]
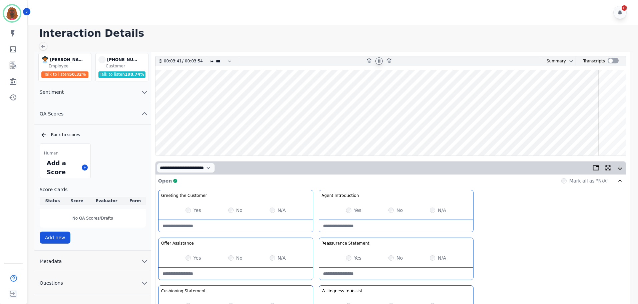
click at [381, 60] on icon at bounding box center [378, 60] width 5 height 5
